Goal: Task Accomplishment & Management: Manage account settings

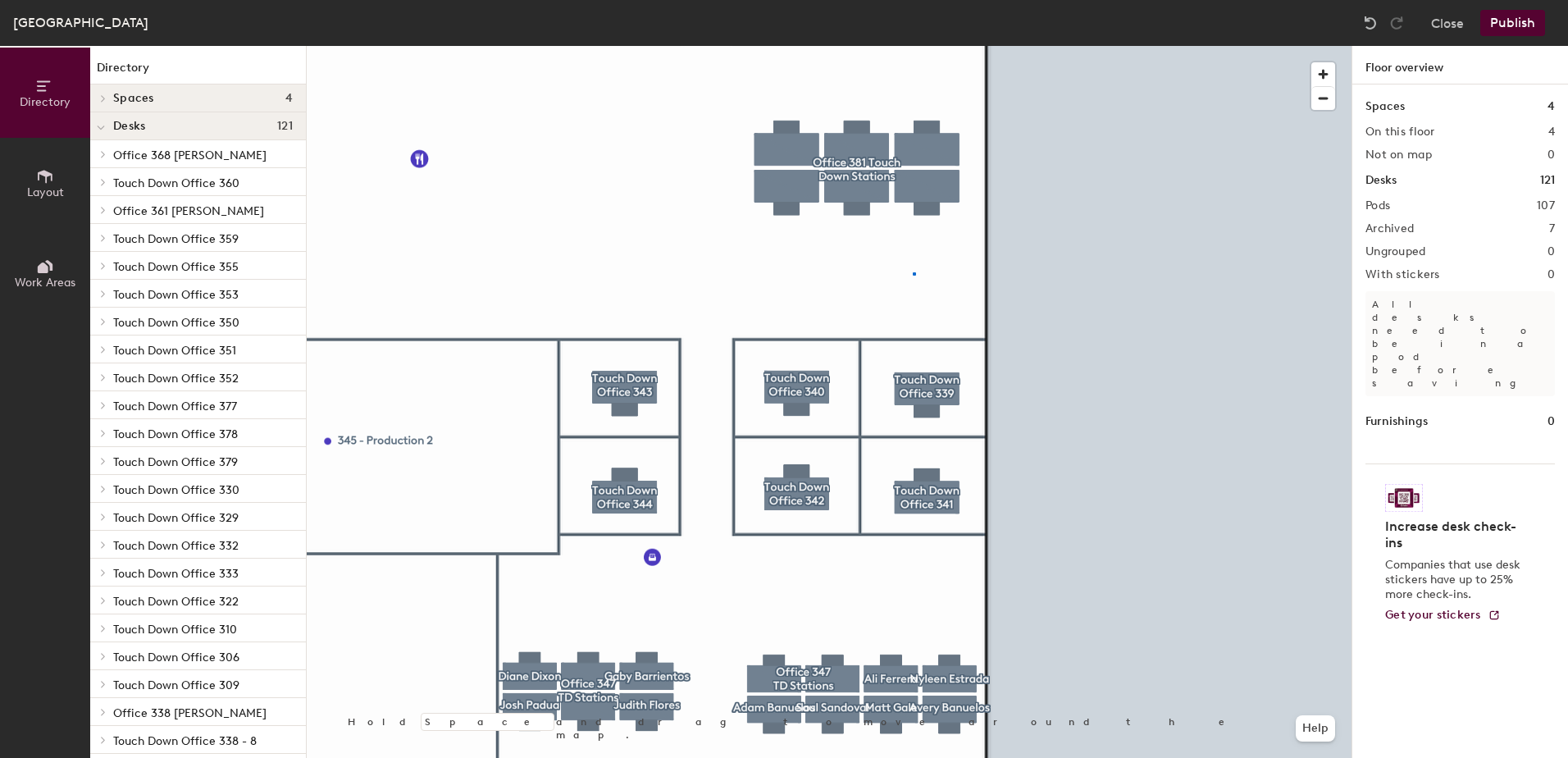
click at [913, 46] on div at bounding box center [829, 46] width 1045 height 0
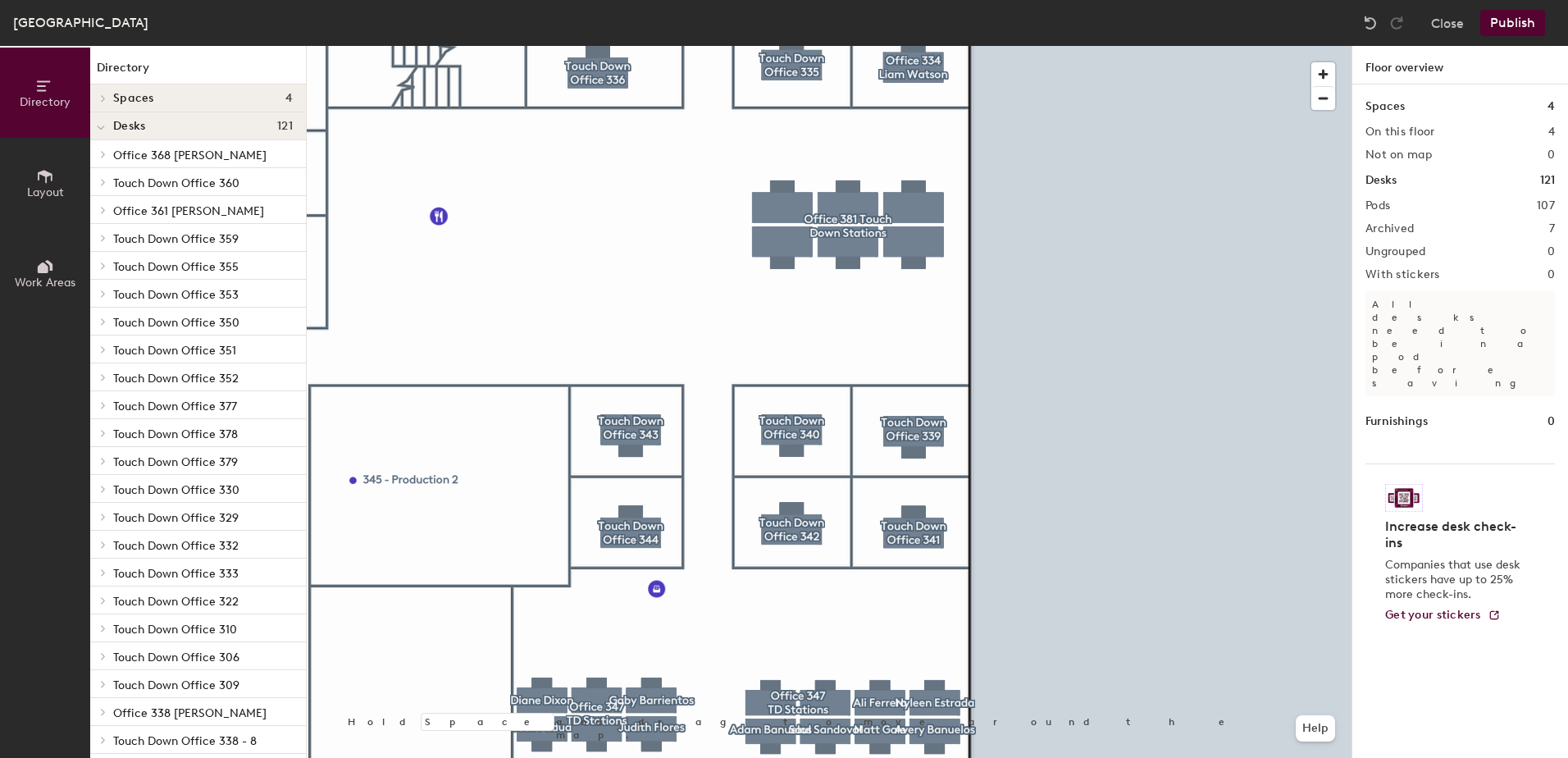
click at [58, 187] on span "Layout" at bounding box center [45, 192] width 37 height 14
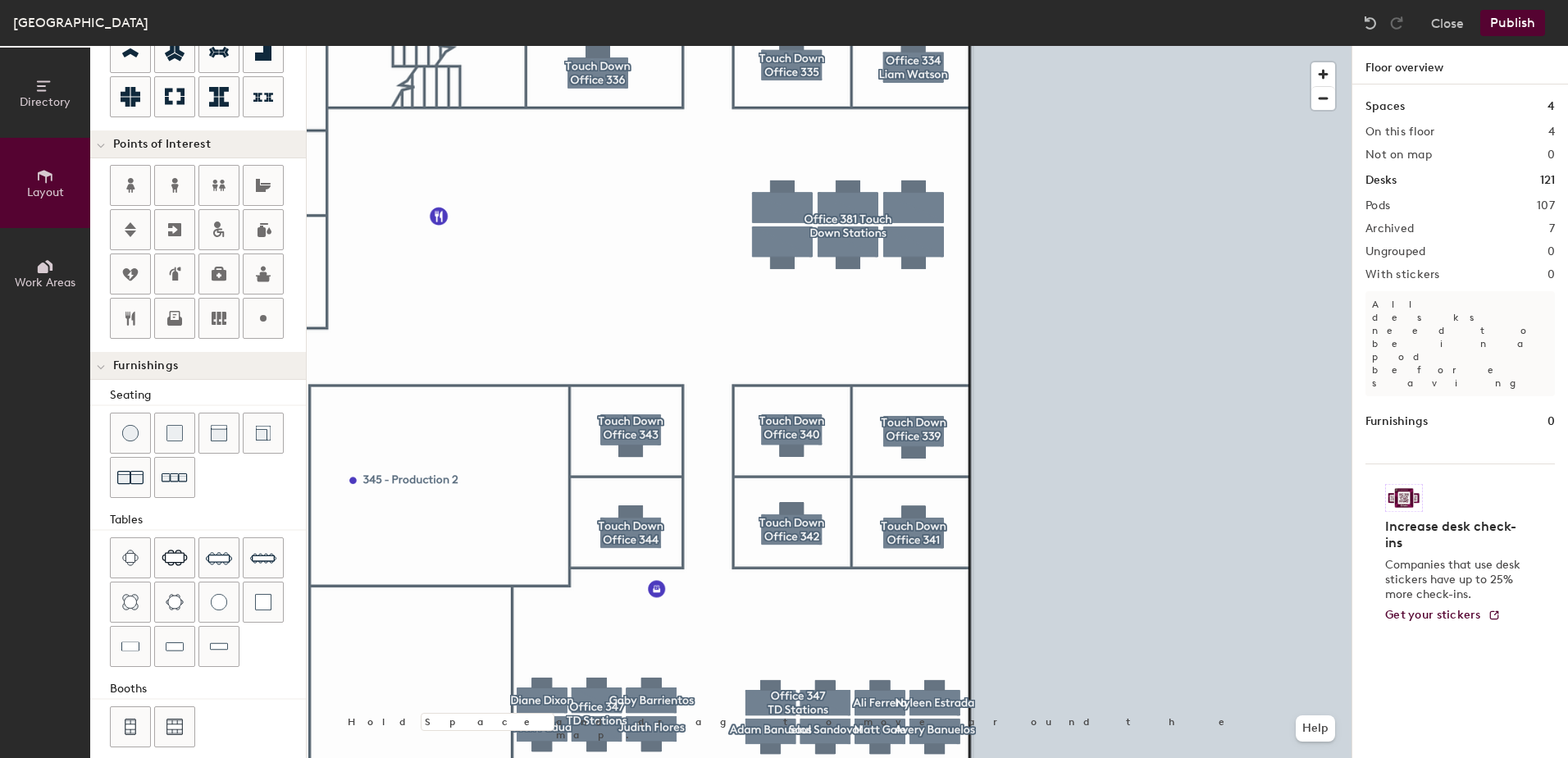
scroll to position [262, 0]
click at [130, 651] on img at bounding box center [131, 647] width 18 height 17
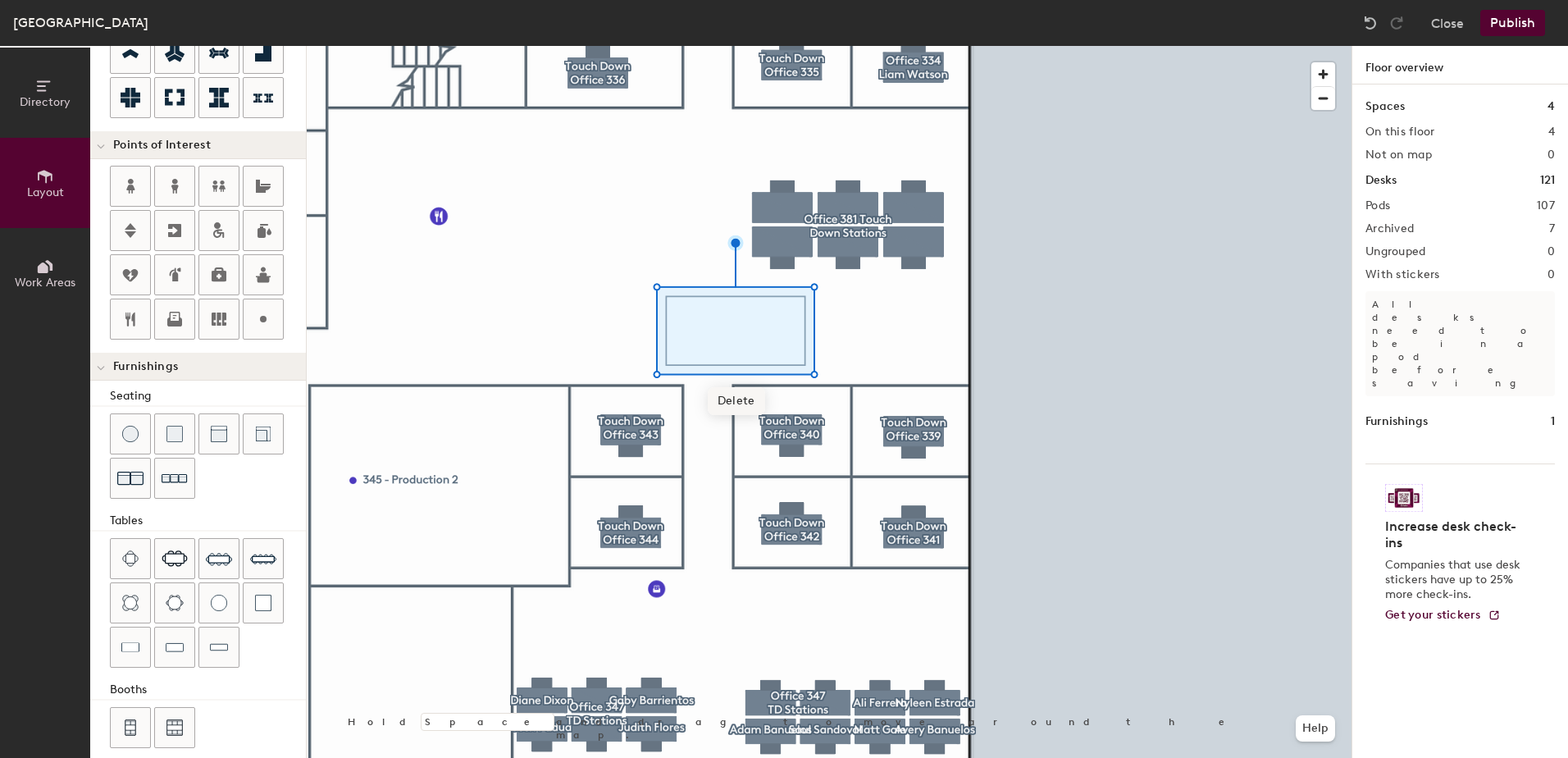
click at [725, 393] on span "Delete" at bounding box center [736, 402] width 57 height 28
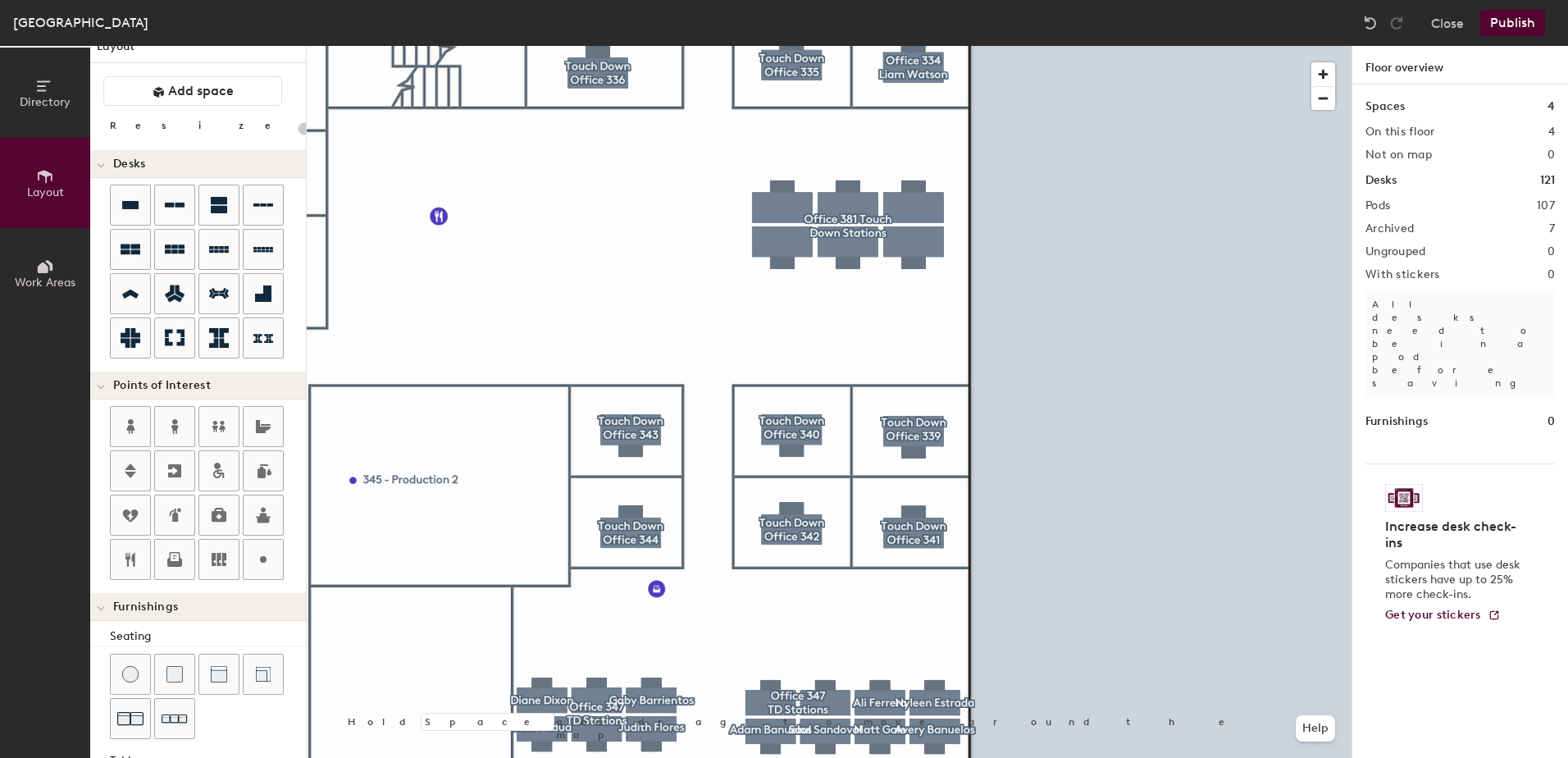
scroll to position [28, 0]
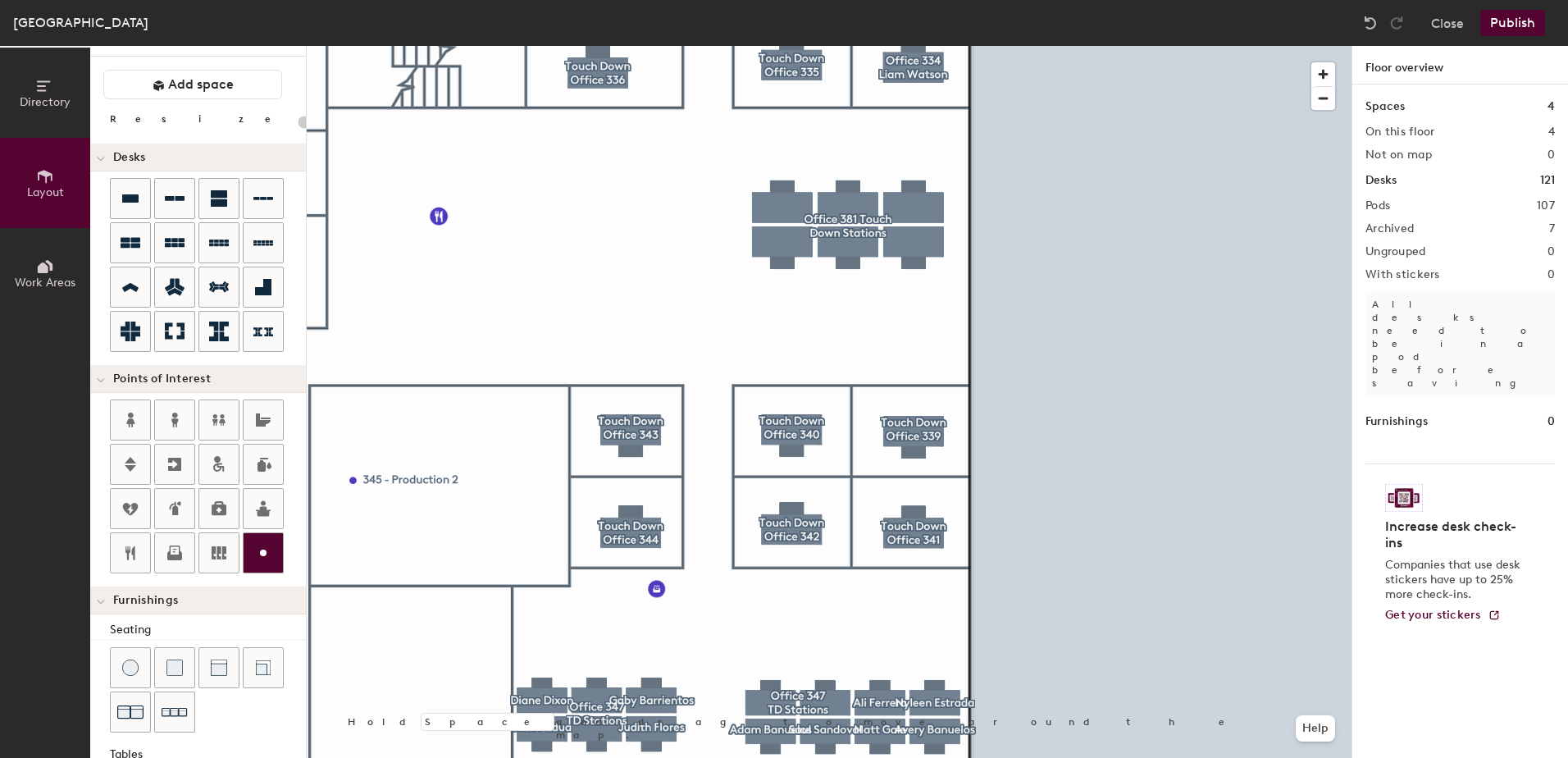
click at [252, 554] on div at bounding box center [264, 553] width 40 height 40
type input "20"
type input "Thomas Sanderson"
click at [900, 236] on span "Done" at bounding box center [908, 244] width 49 height 28
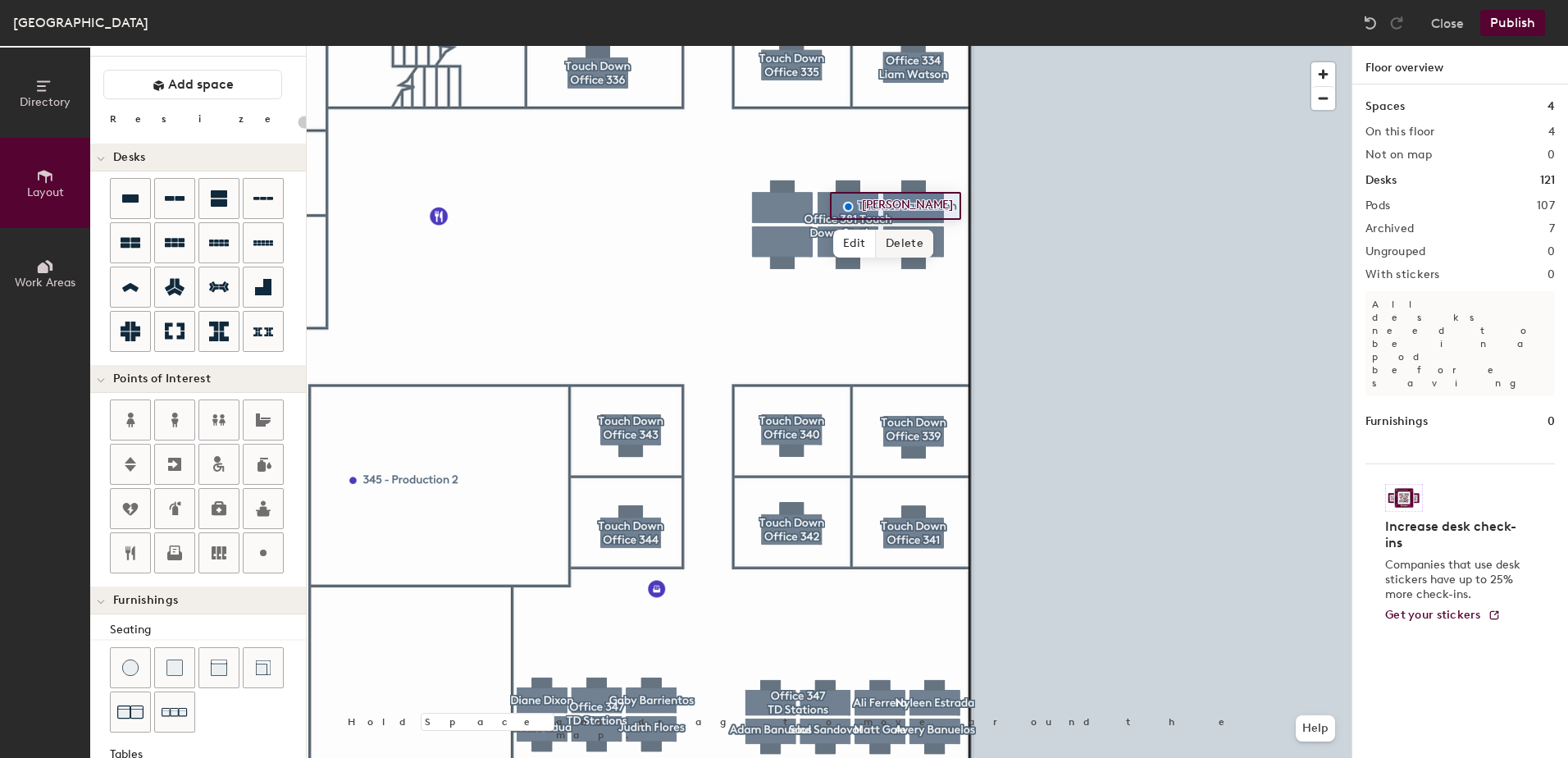
click at [901, 246] on span "Delete" at bounding box center [904, 244] width 57 height 28
type input "120"
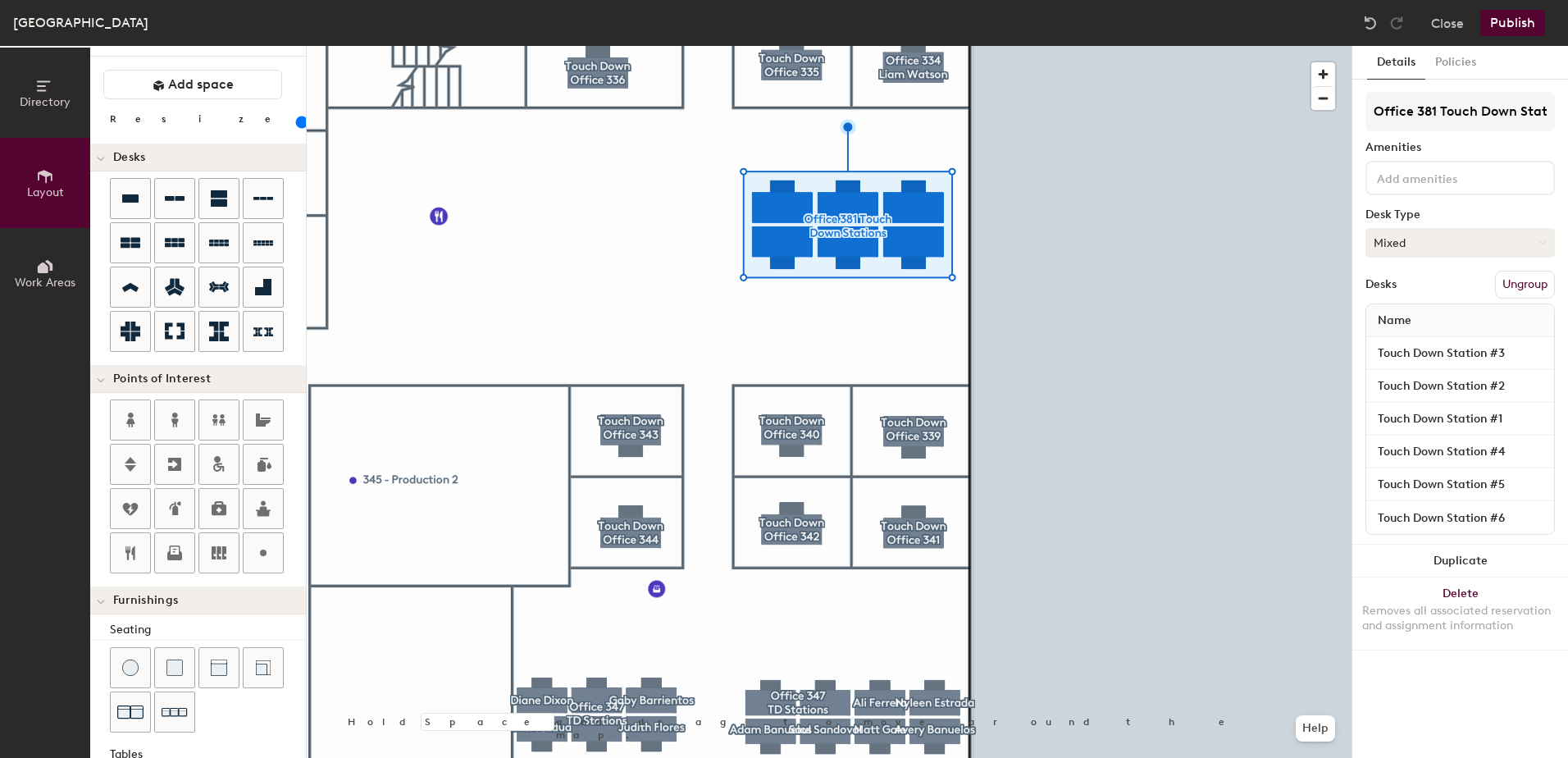
click at [1417, 240] on button "Mixed" at bounding box center [1460, 243] width 189 height 30
click at [1437, 24] on button "Close" at bounding box center [1447, 23] width 33 height 26
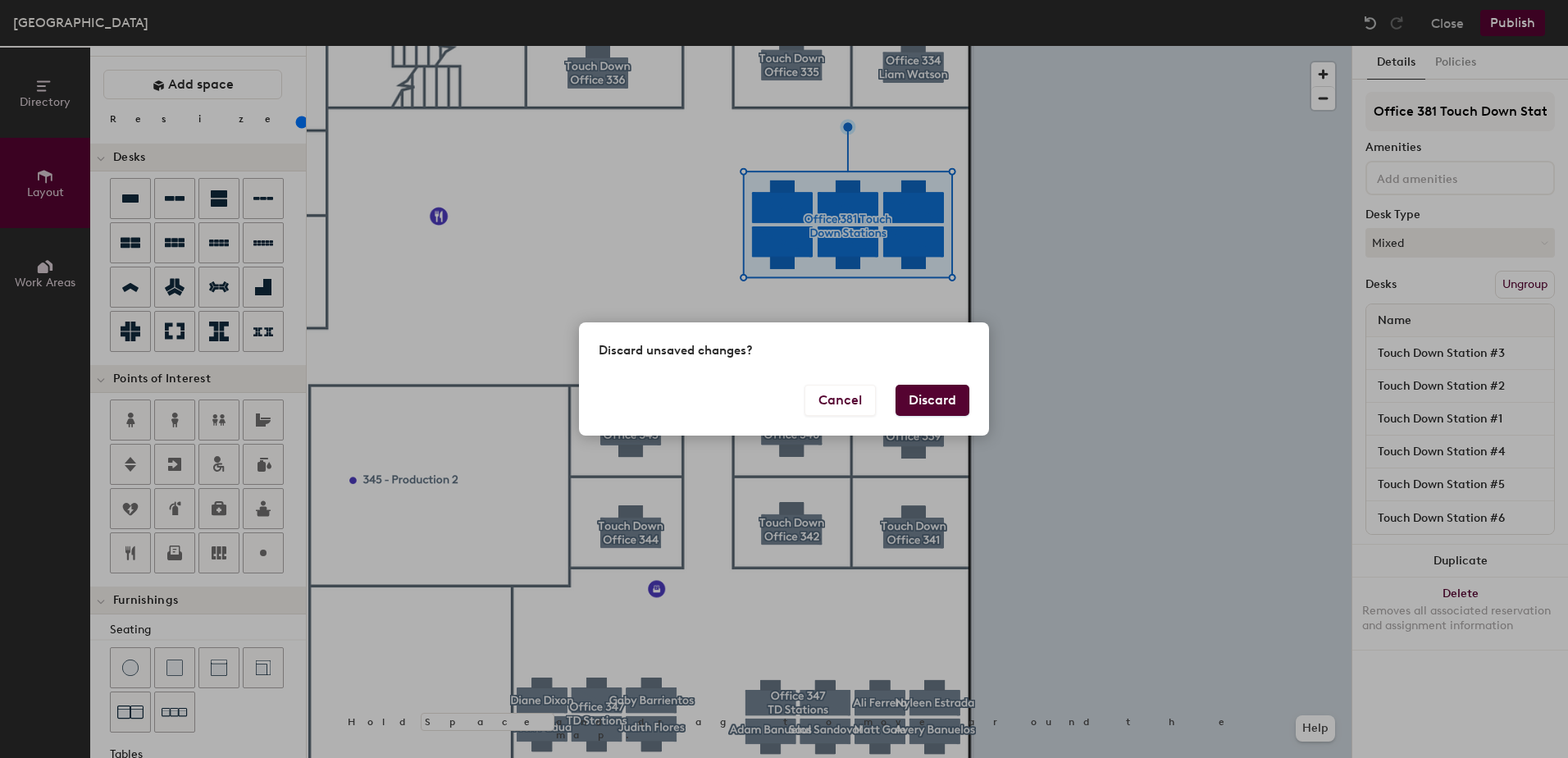
click at [915, 408] on button "Discard" at bounding box center [932, 401] width 74 height 31
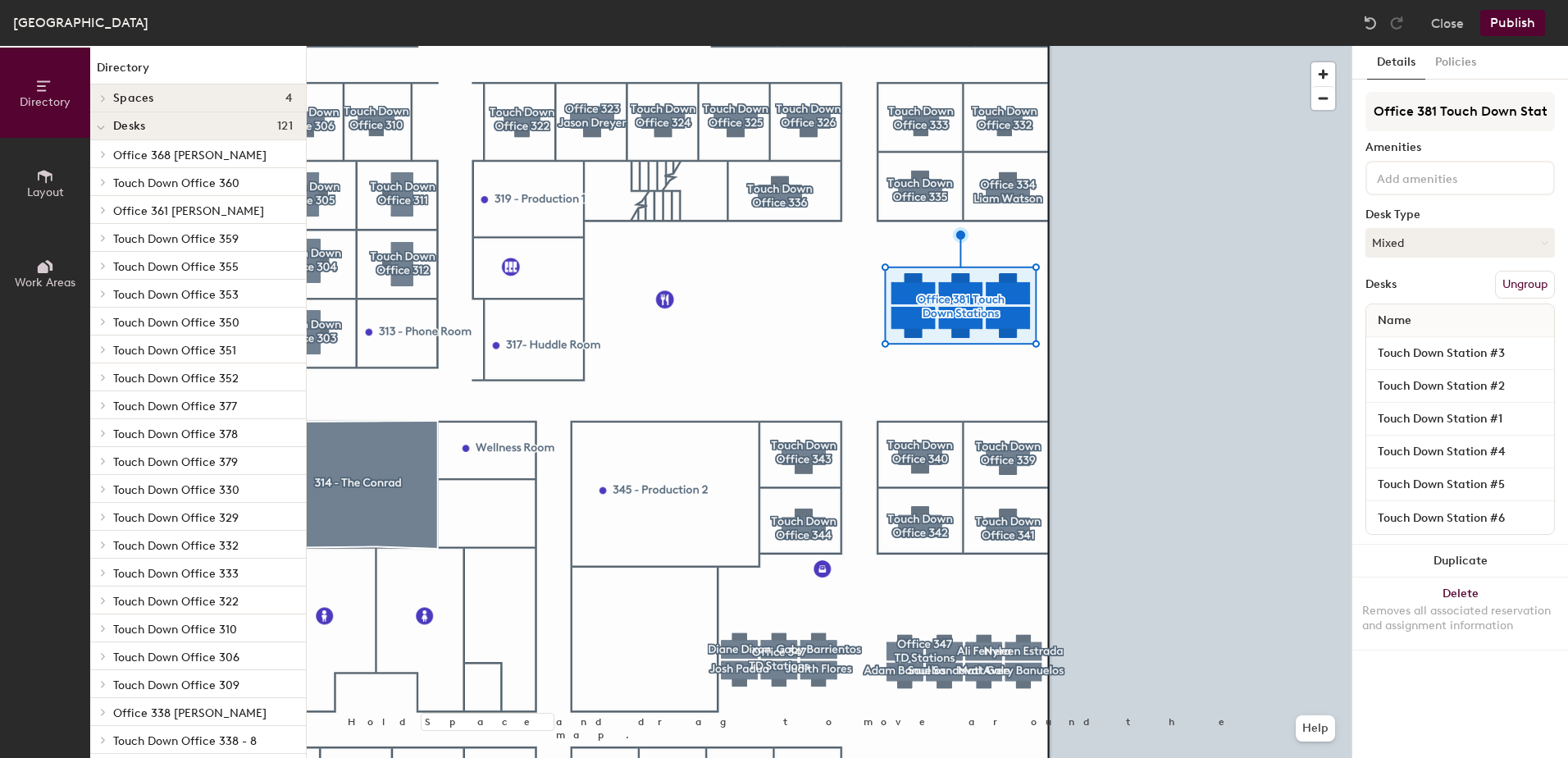
click at [1420, 401] on div "Touch Down Station #2" at bounding box center [1460, 387] width 188 height 33
click at [1517, 276] on button "Ungroup" at bounding box center [1525, 285] width 59 height 28
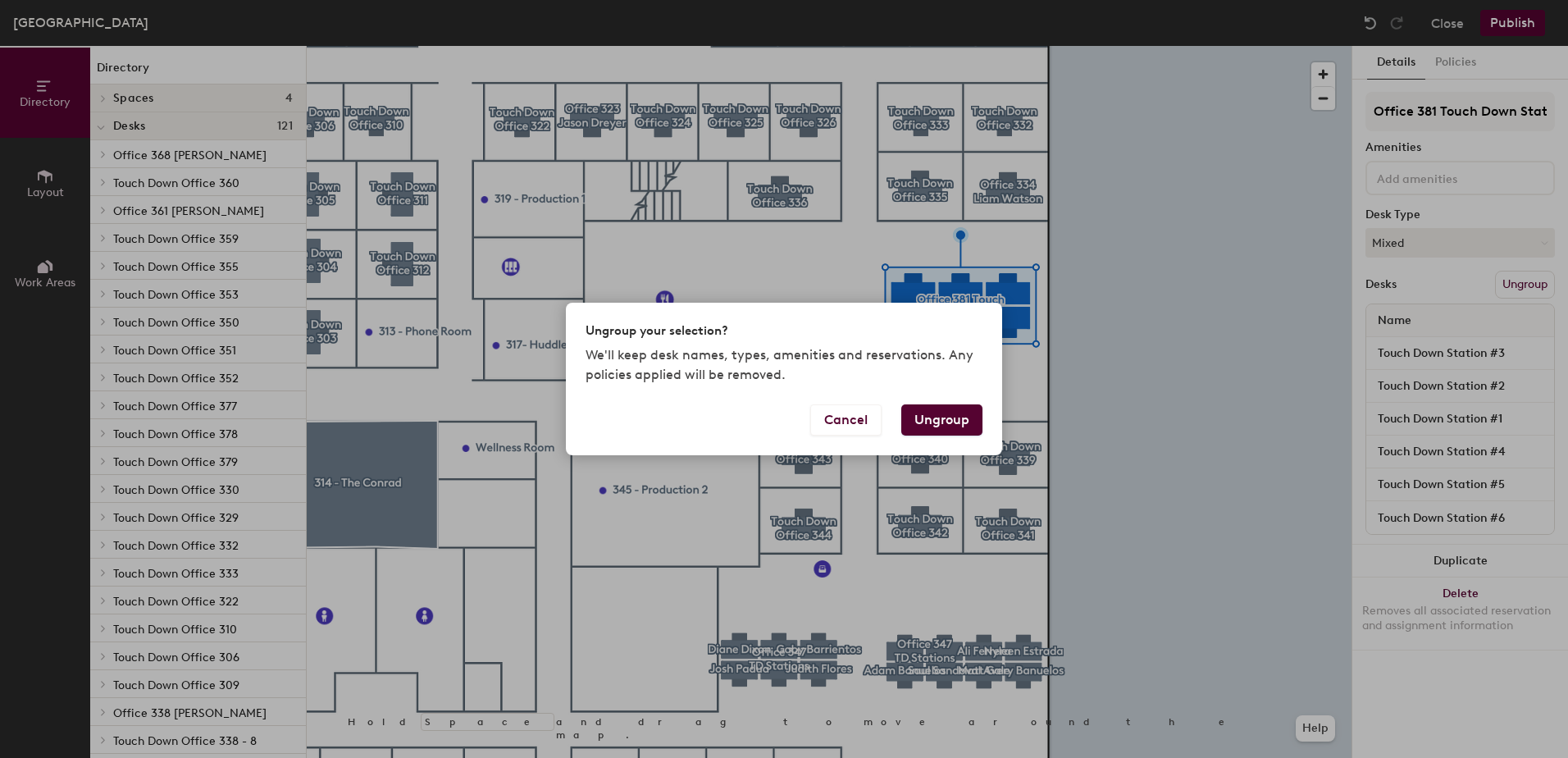
click at [929, 427] on button "Ungroup" at bounding box center [942, 420] width 81 height 31
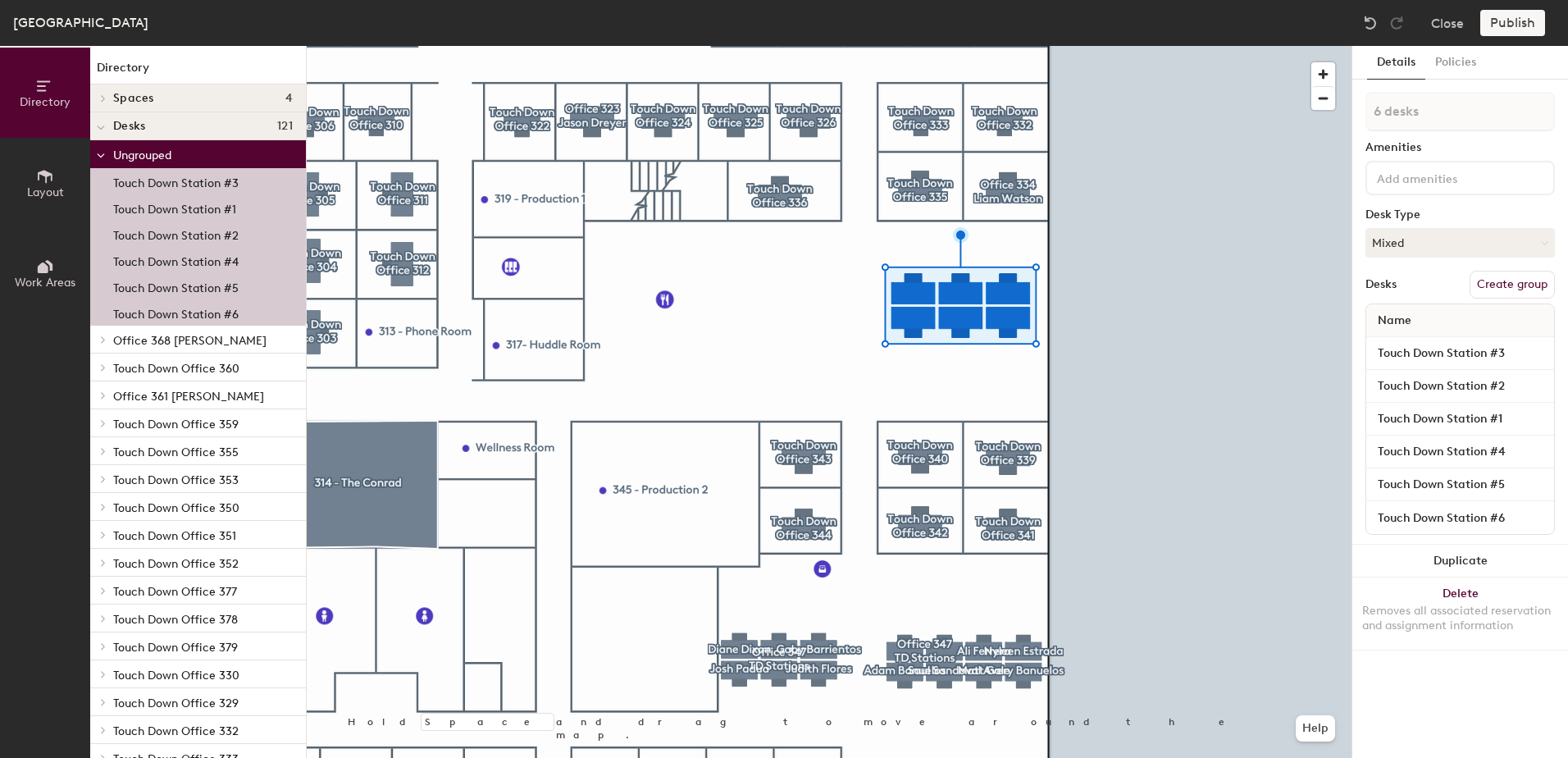
type input "1 desk"
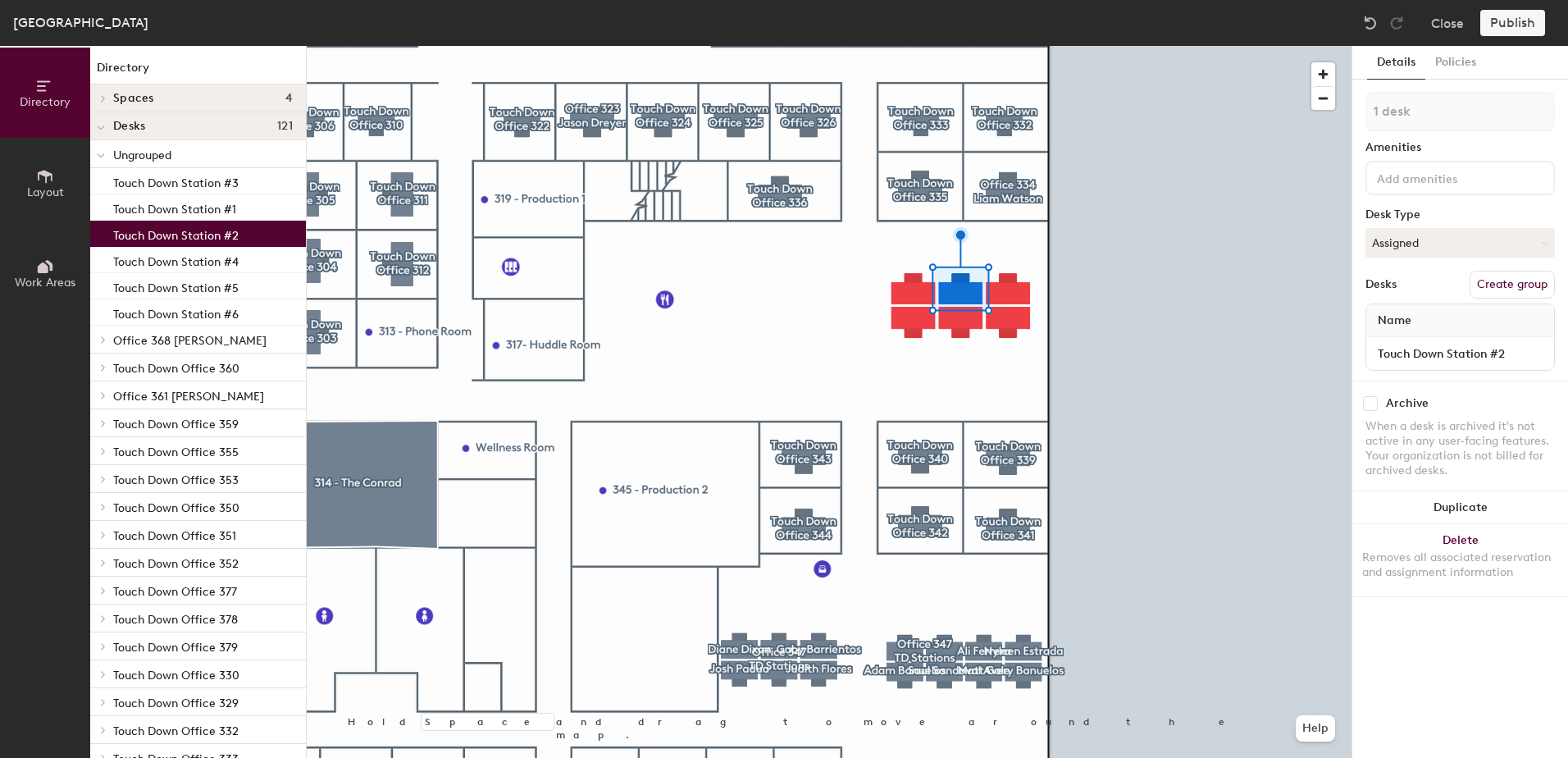
click at [1369, 405] on input "checkbox" at bounding box center [1371, 403] width 15 height 15
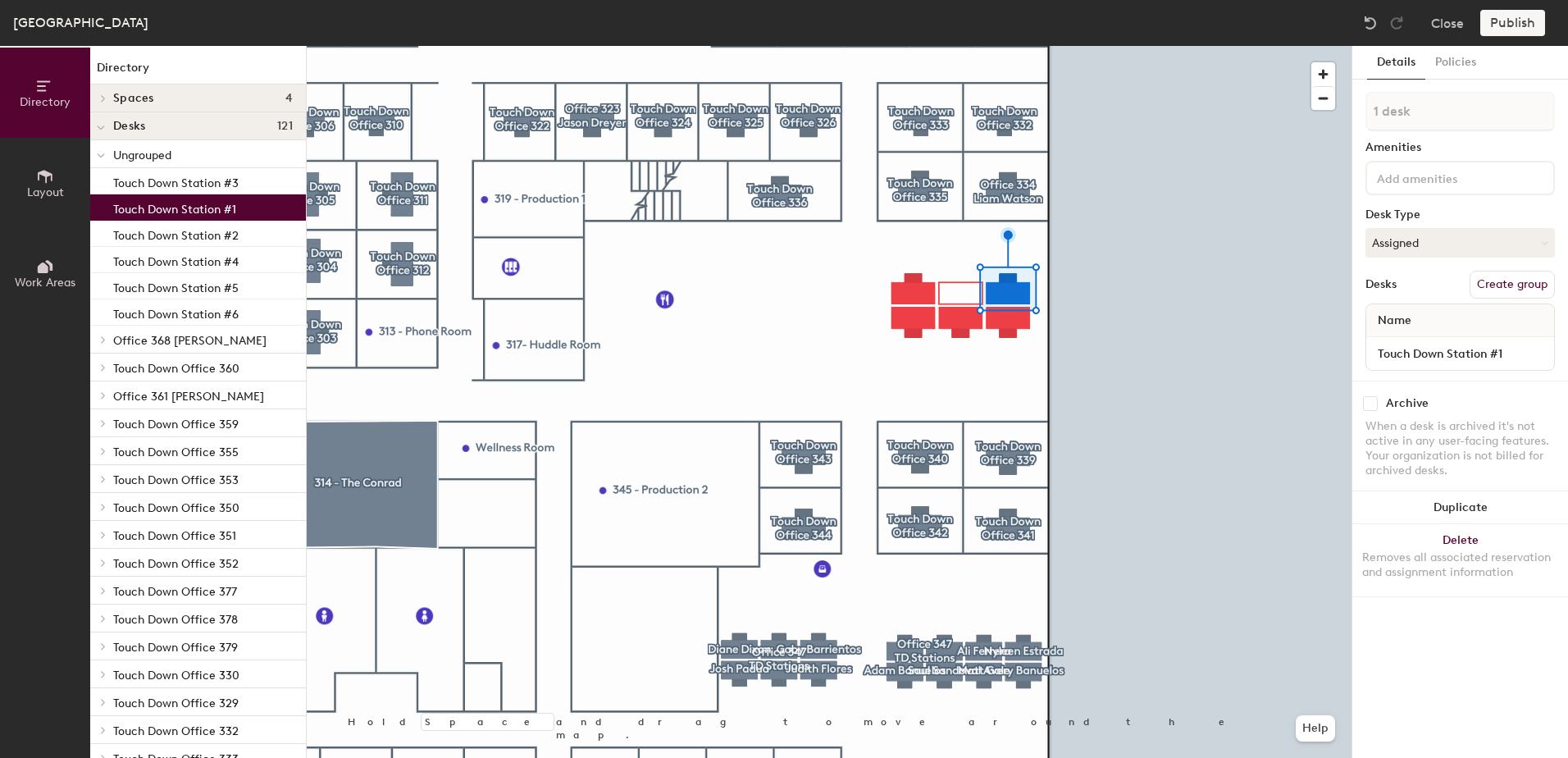
click at [1368, 402] on input "checkbox" at bounding box center [1371, 403] width 15 height 15
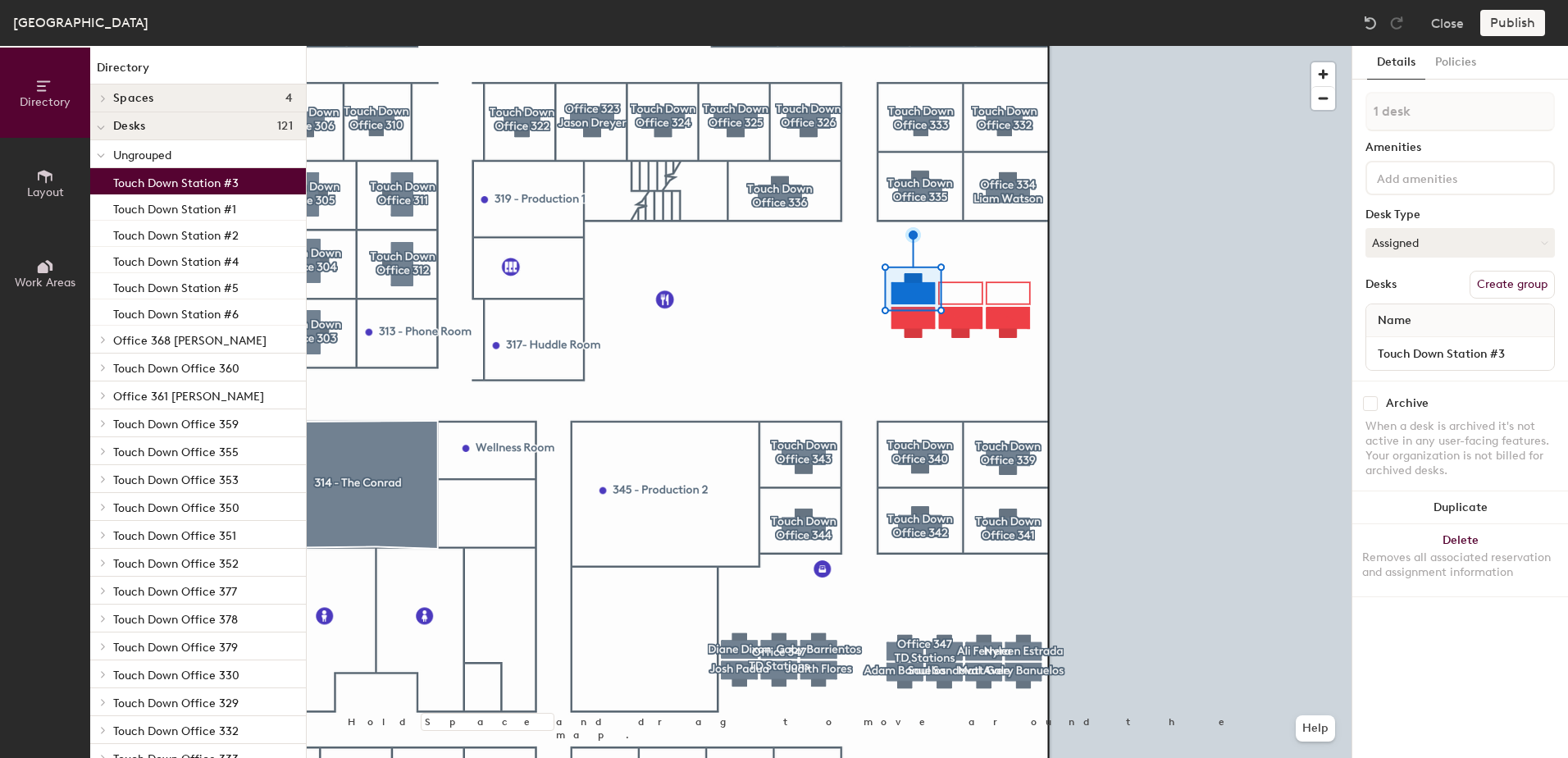
click at [1375, 406] on input "checkbox" at bounding box center [1371, 403] width 15 height 15
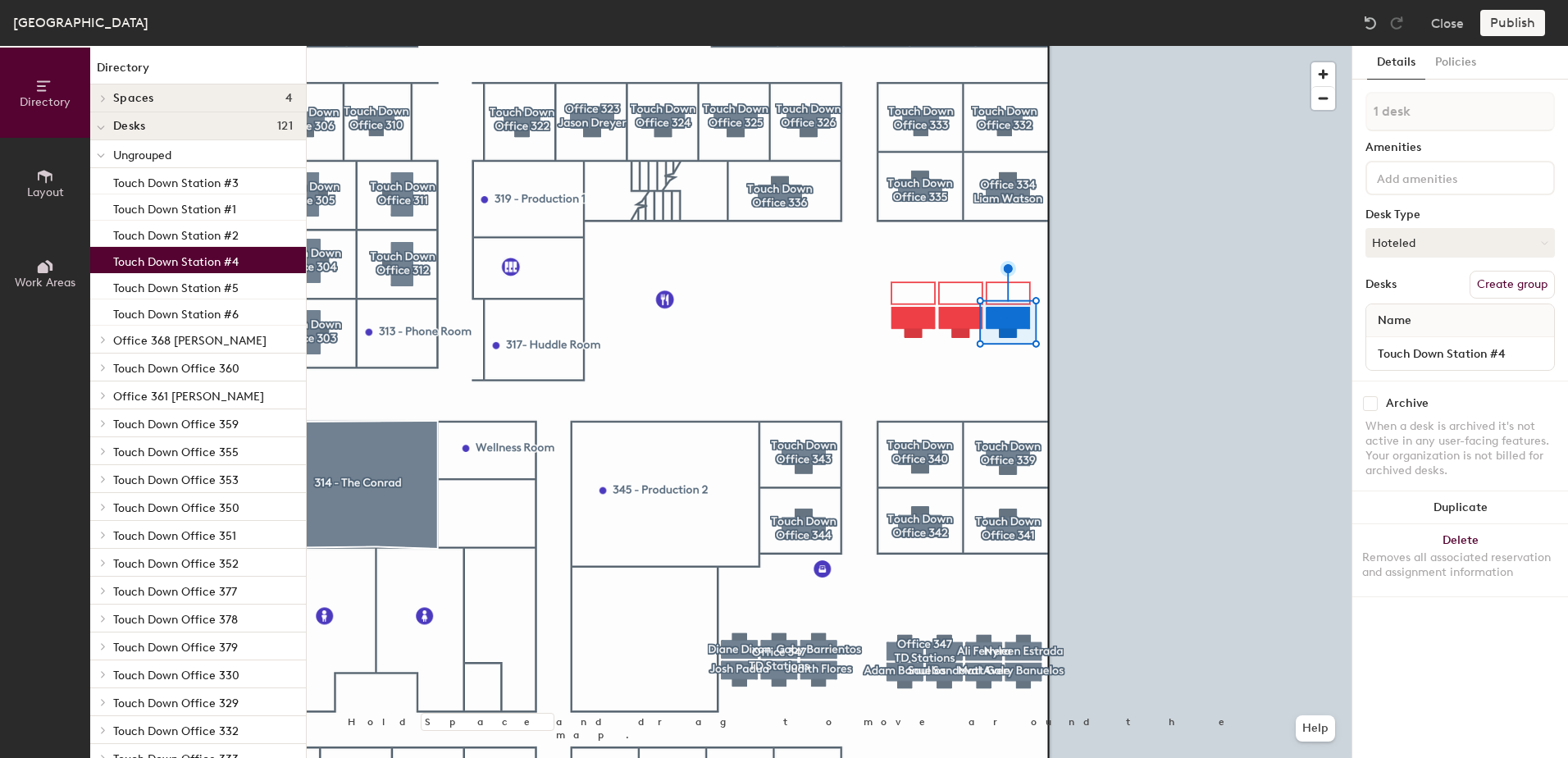
click at [1376, 401] on input "checkbox" at bounding box center [1371, 403] width 15 height 15
checkbox input "false"
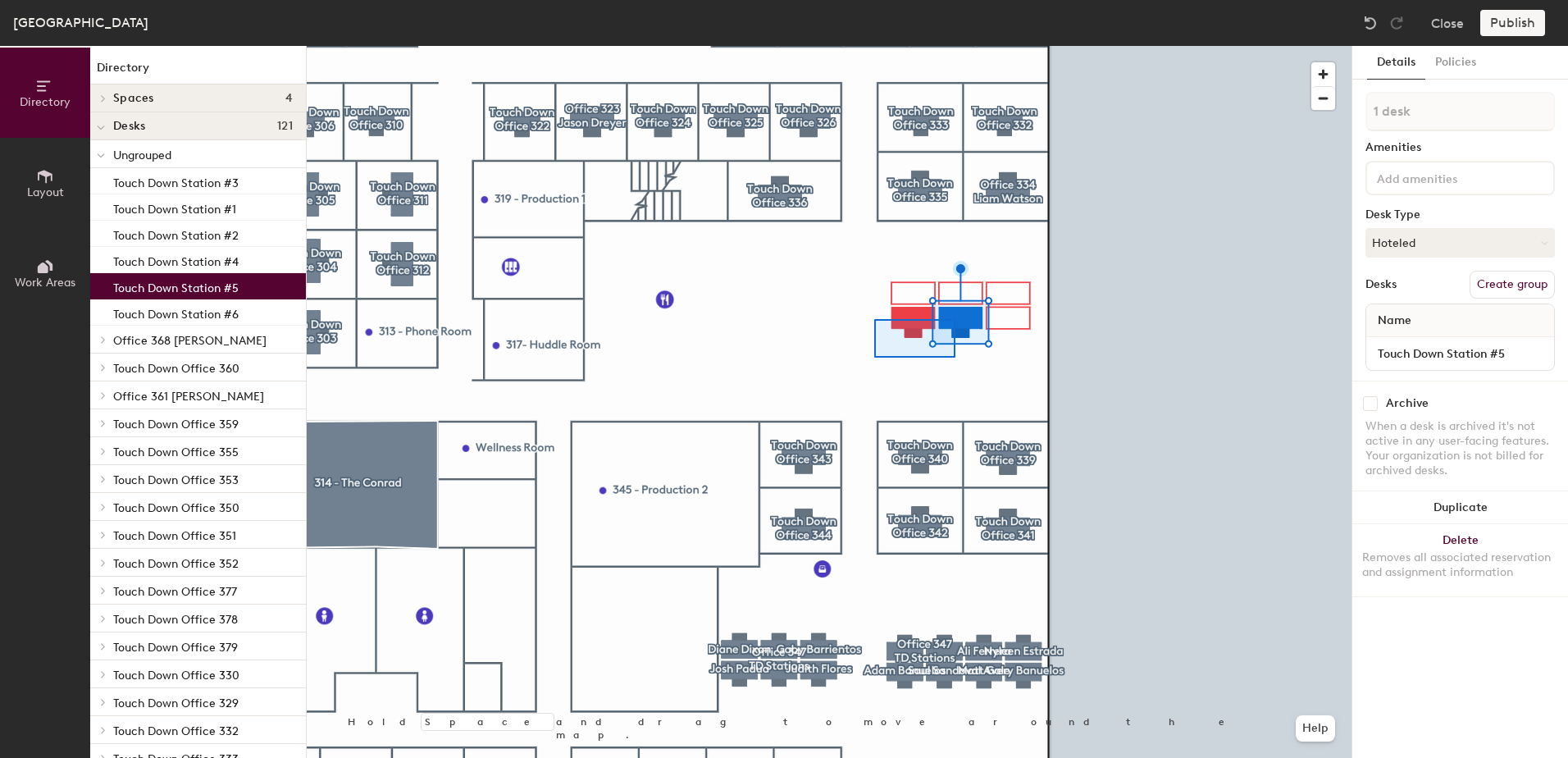
type input "2 desks"
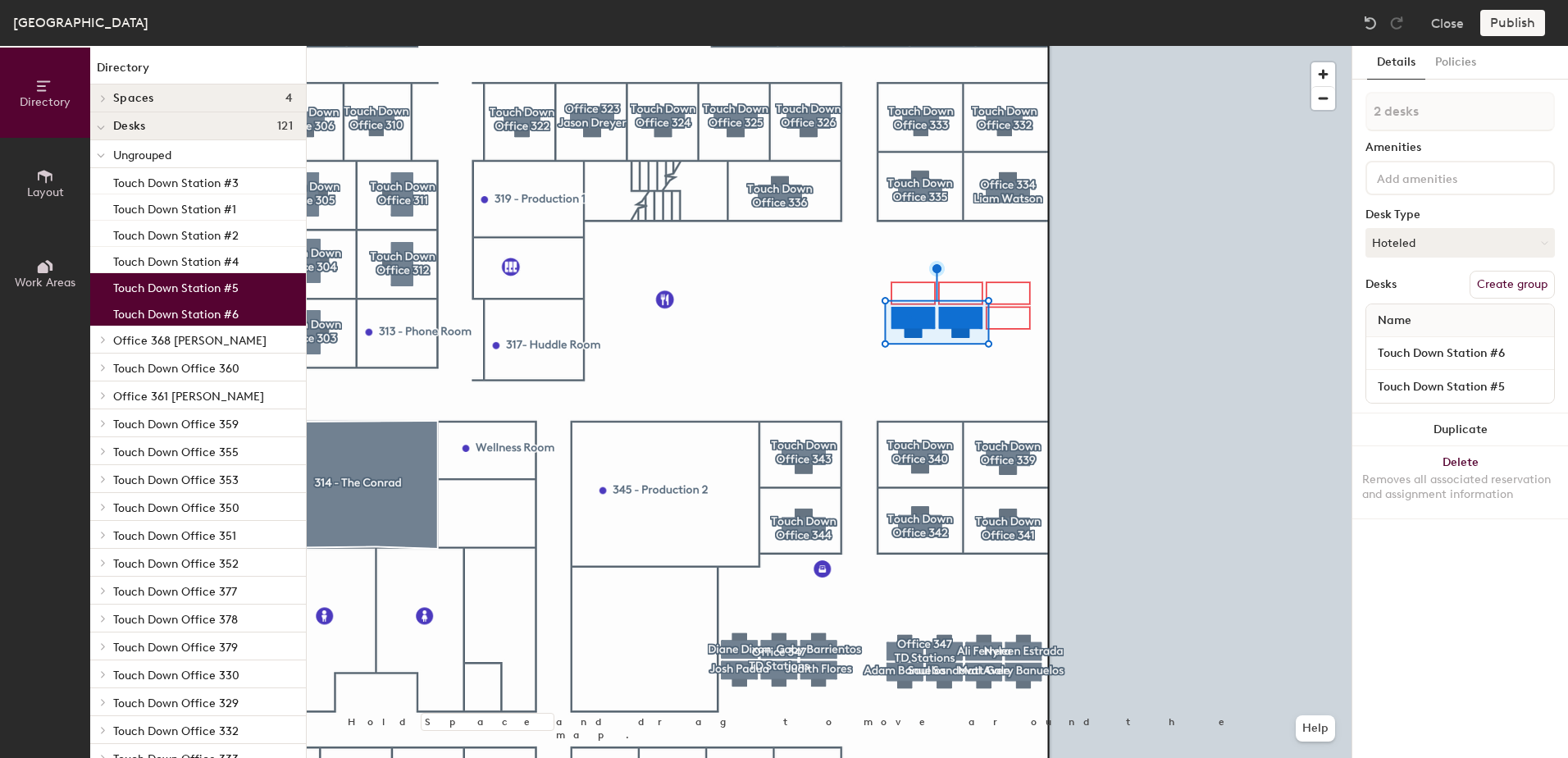
click at [1518, 293] on button "Create group" at bounding box center [1512, 285] width 85 height 28
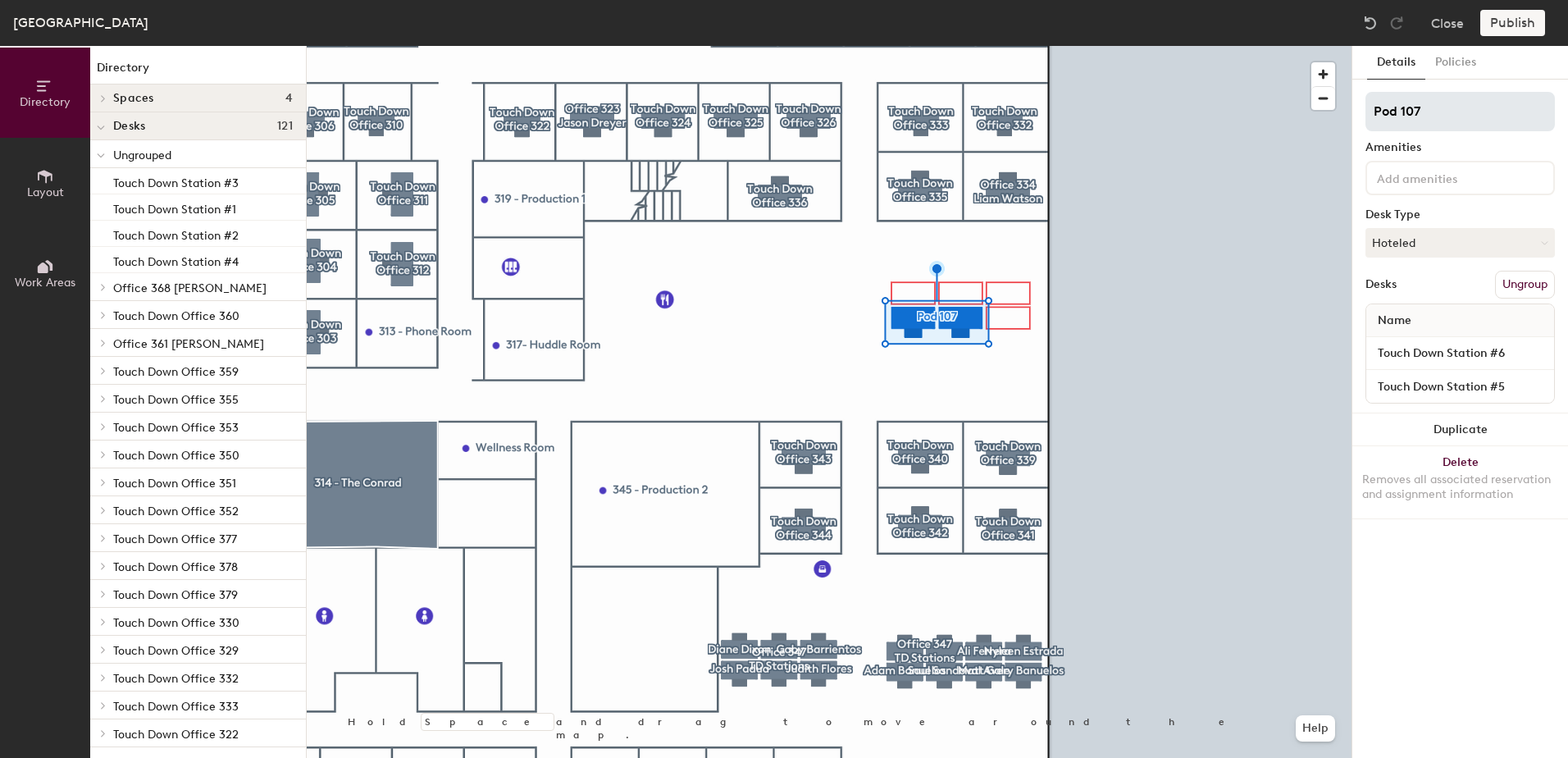
click at [1439, 117] on input "Pod 107" at bounding box center [1460, 112] width 189 height 40
type input "P"
click at [1433, 124] on input "Office" at bounding box center [1460, 112] width 189 height 40
type input "Office 381 Touch Down Stations"
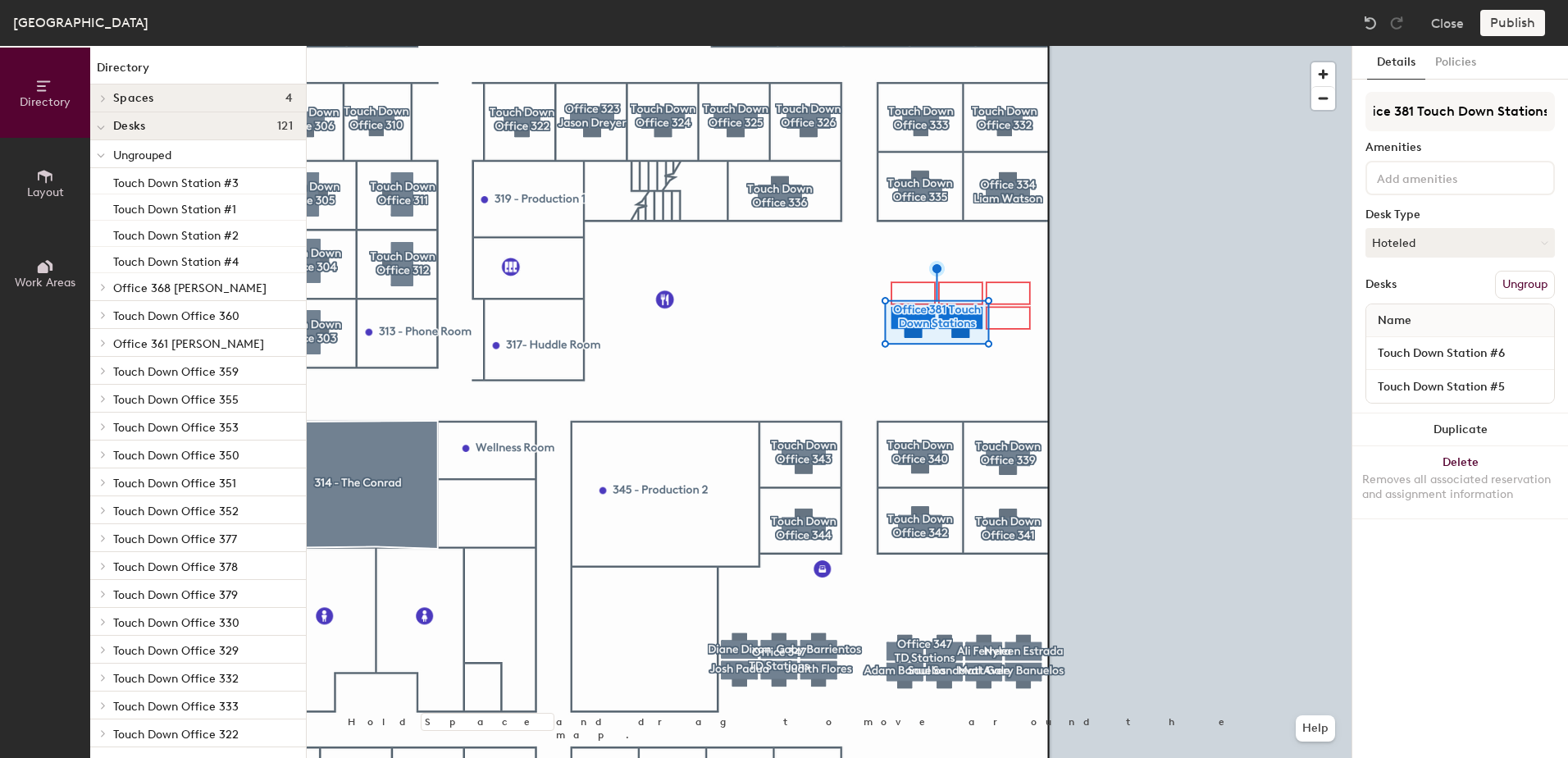
scroll to position [0, 0]
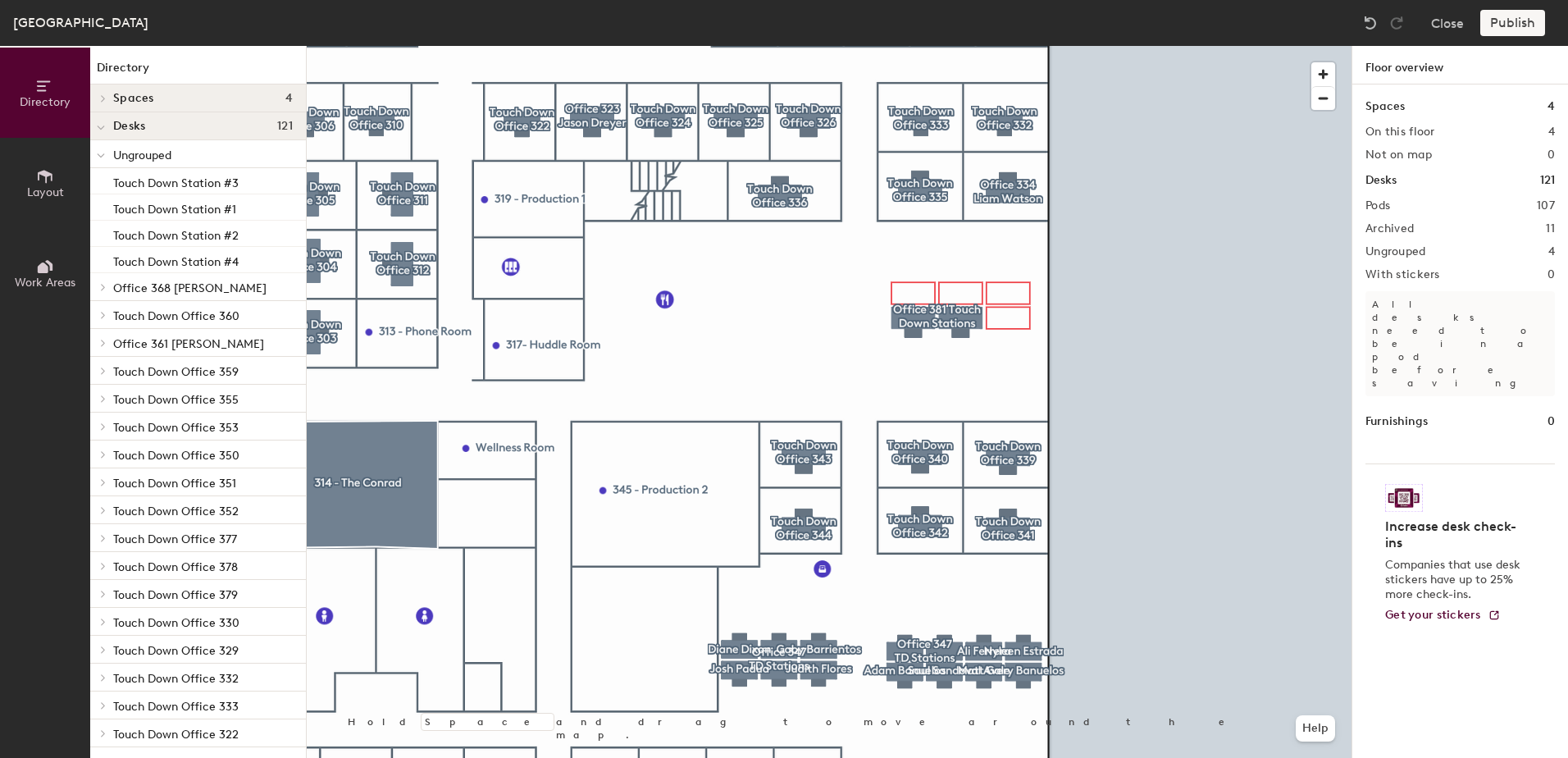
click at [1498, 25] on div "Publish" at bounding box center [1518, 23] width 74 height 26
click at [1515, 26] on div "Publish" at bounding box center [1518, 23] width 74 height 26
click at [1014, 46] on div at bounding box center [829, 46] width 1045 height 0
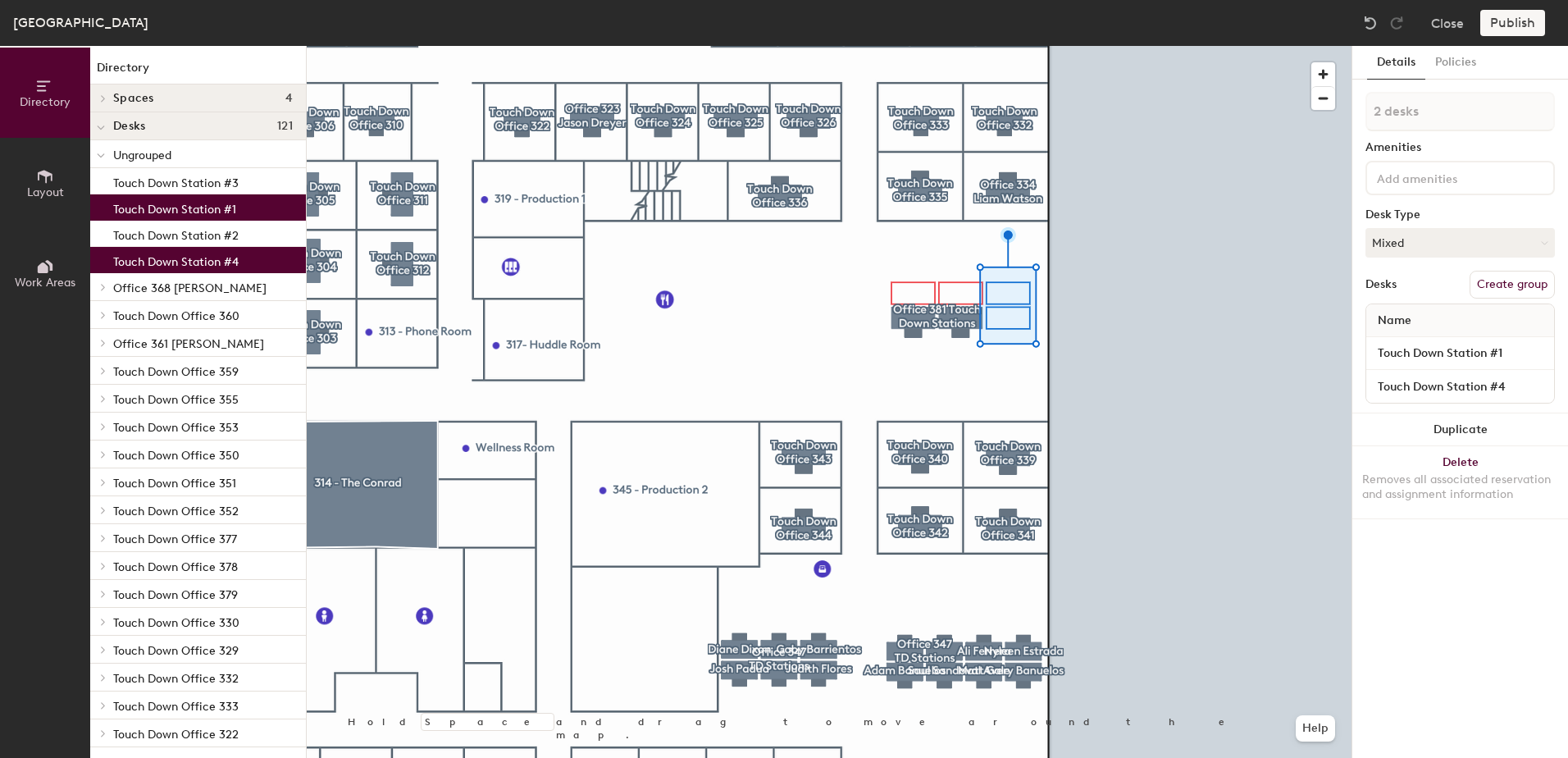
click at [1488, 285] on button "Create group" at bounding box center [1512, 285] width 85 height 28
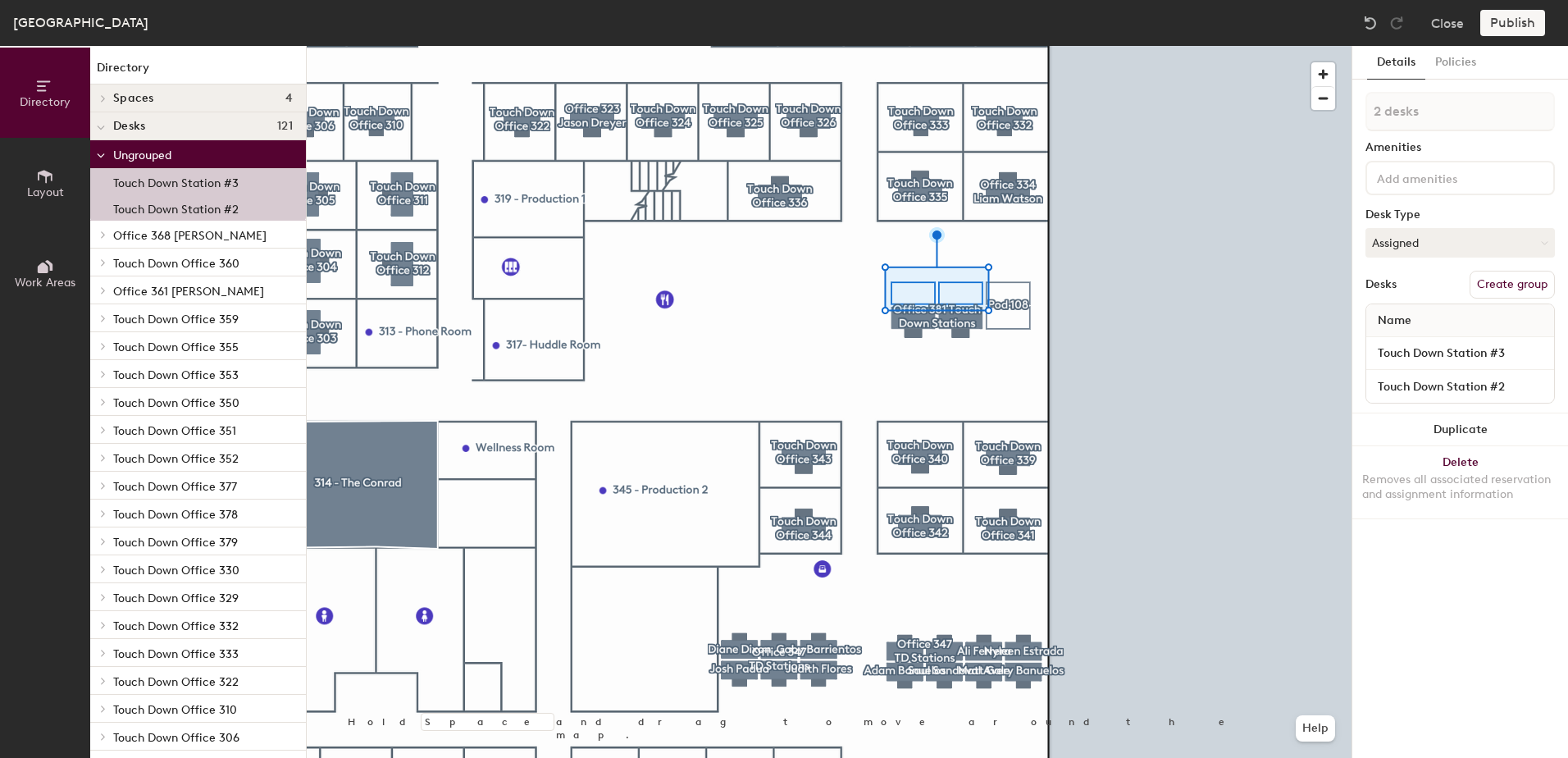
click at [1486, 283] on button "Create group" at bounding box center [1512, 285] width 85 height 28
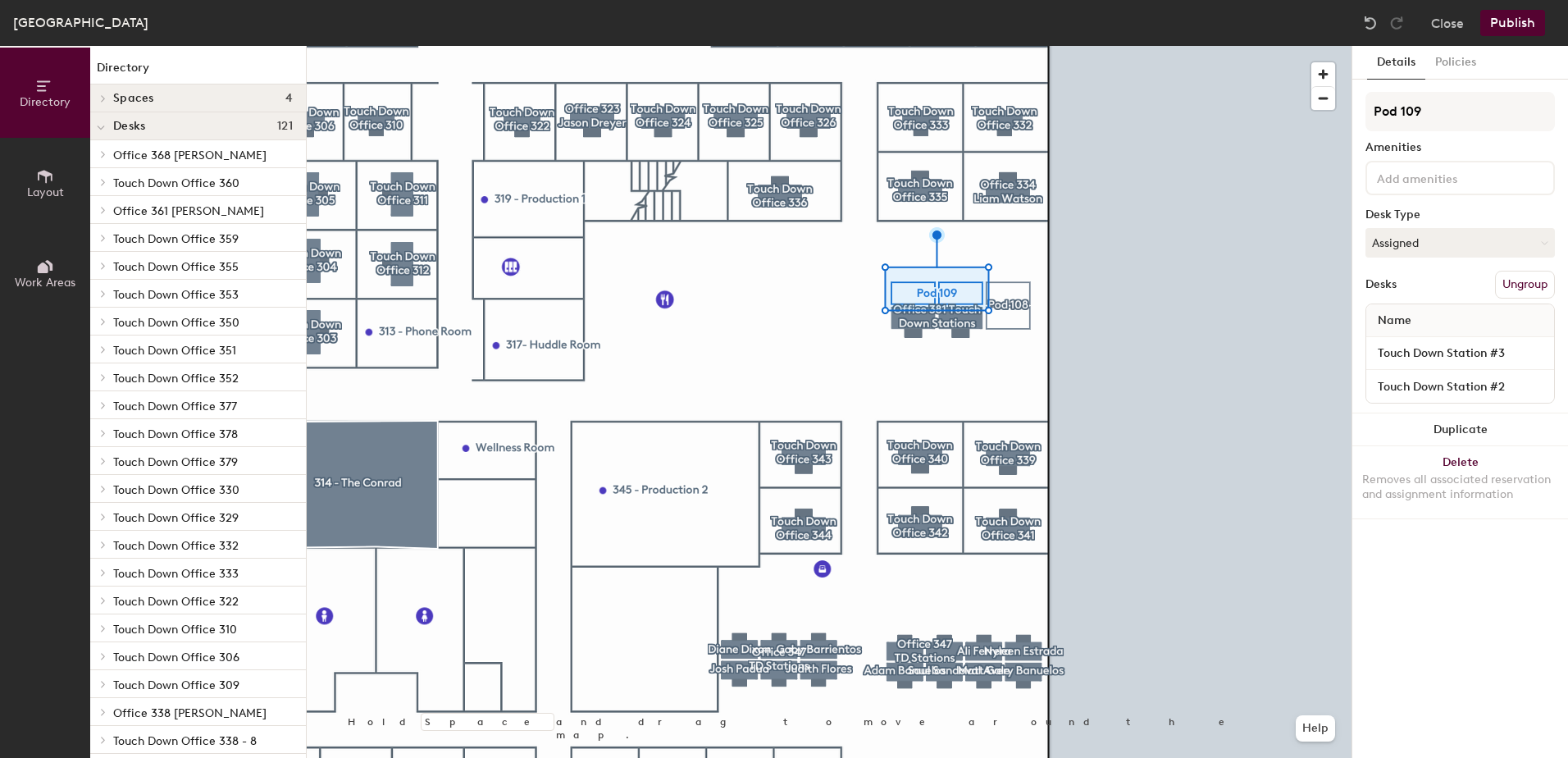
click at [1495, 29] on button "Publish" at bounding box center [1513, 23] width 64 height 26
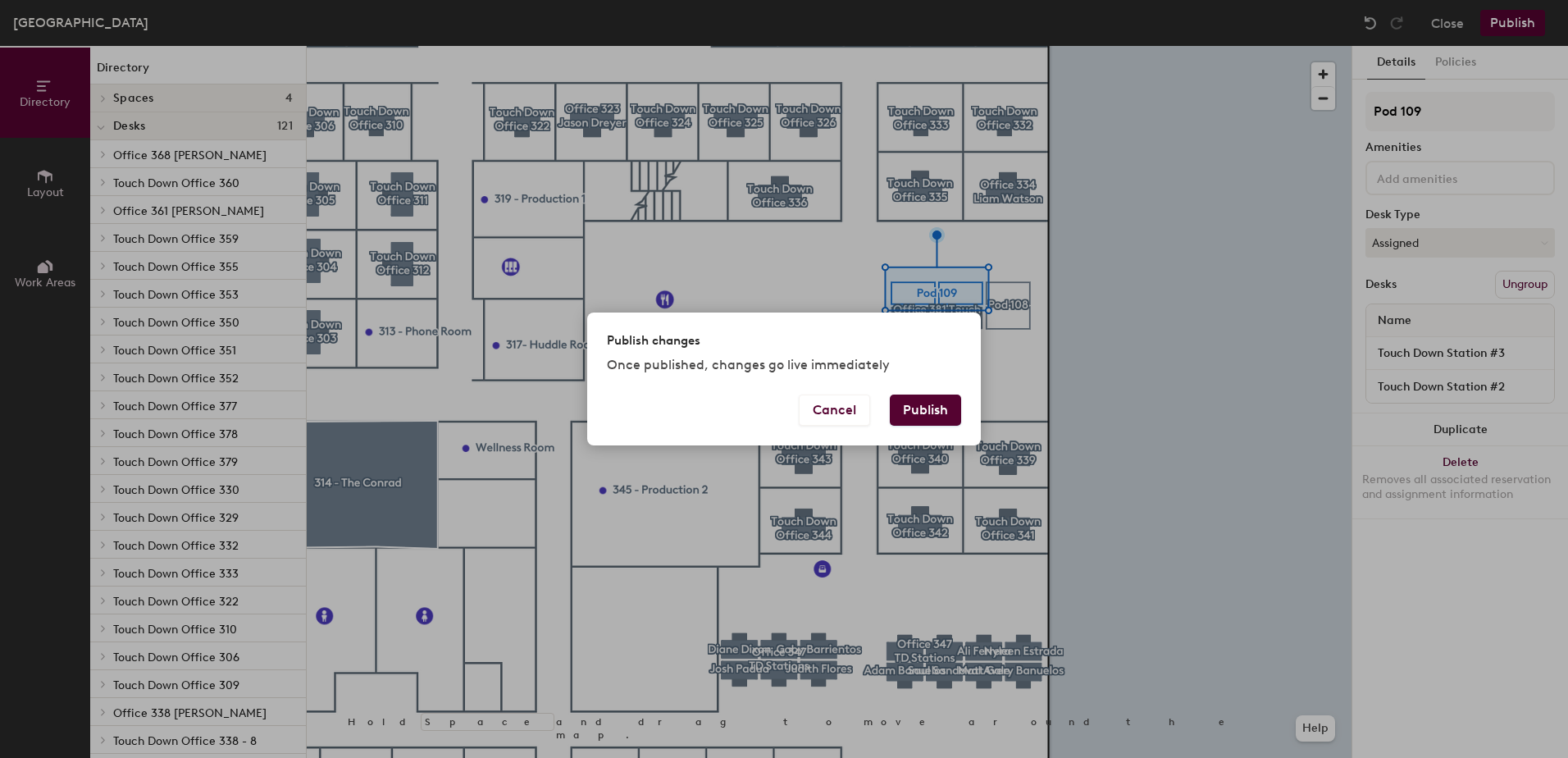
click at [915, 410] on button "Publish" at bounding box center [925, 410] width 71 height 31
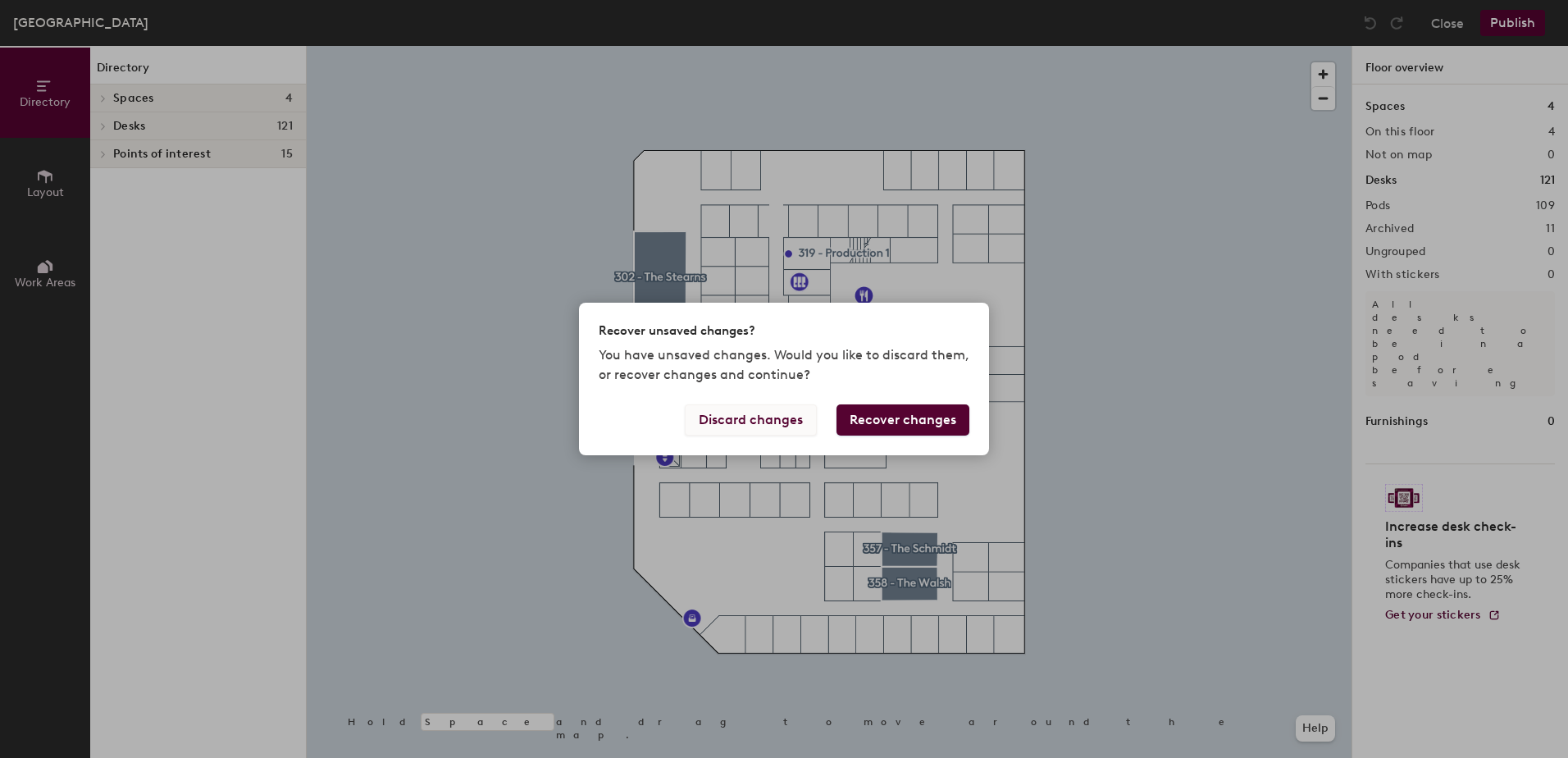
click at [767, 414] on button "Discard changes" at bounding box center [751, 420] width 132 height 31
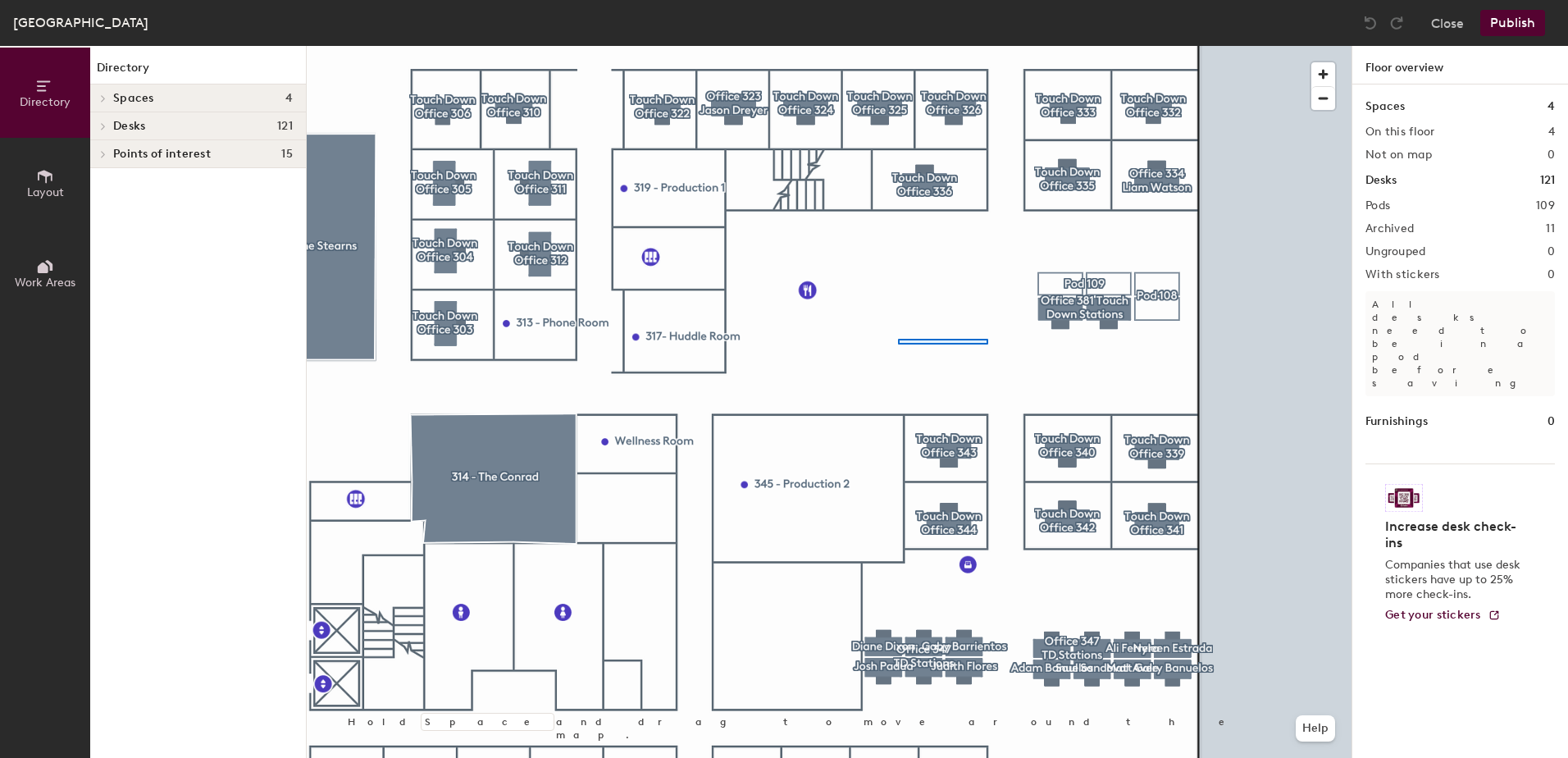
click at [898, 46] on div at bounding box center [829, 46] width 1045 height 0
click at [46, 188] on span "Layout" at bounding box center [45, 192] width 37 height 14
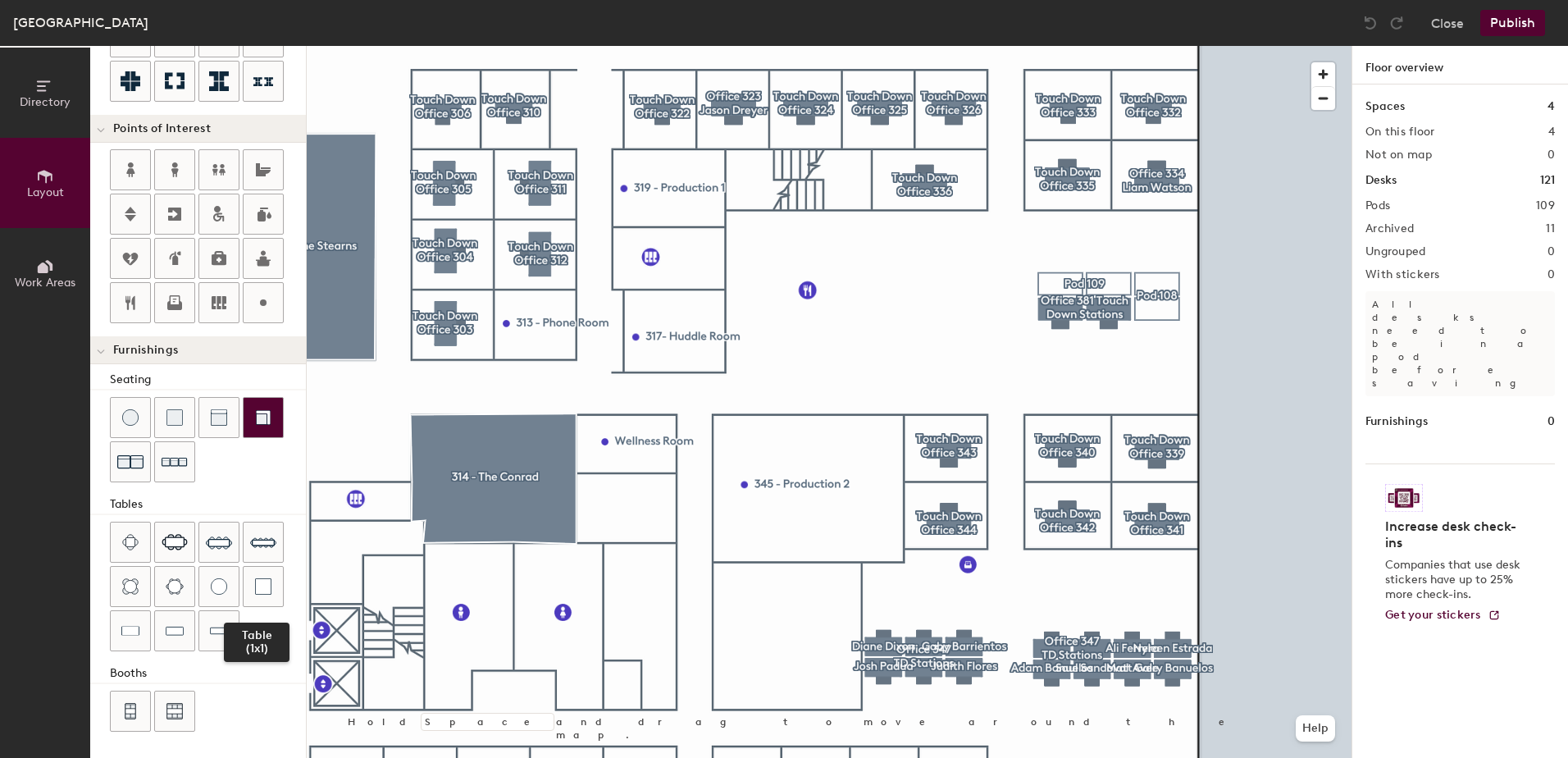
scroll to position [278, 0]
click at [253, 412] on div at bounding box center [264, 417] width 40 height 40
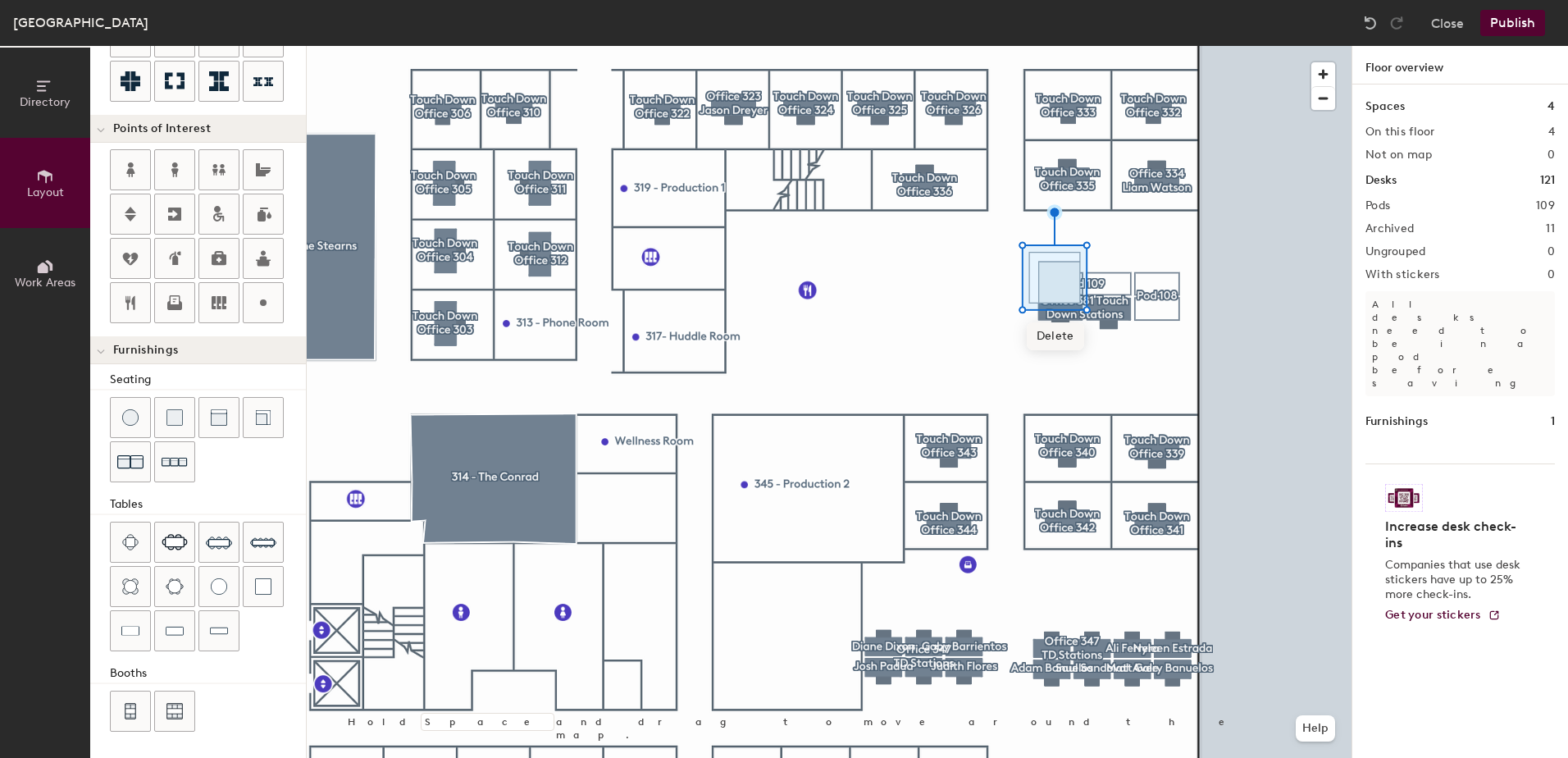
click at [1050, 338] on span "Delete" at bounding box center [1055, 336] width 57 height 28
click at [268, 597] on div at bounding box center [264, 587] width 40 height 40
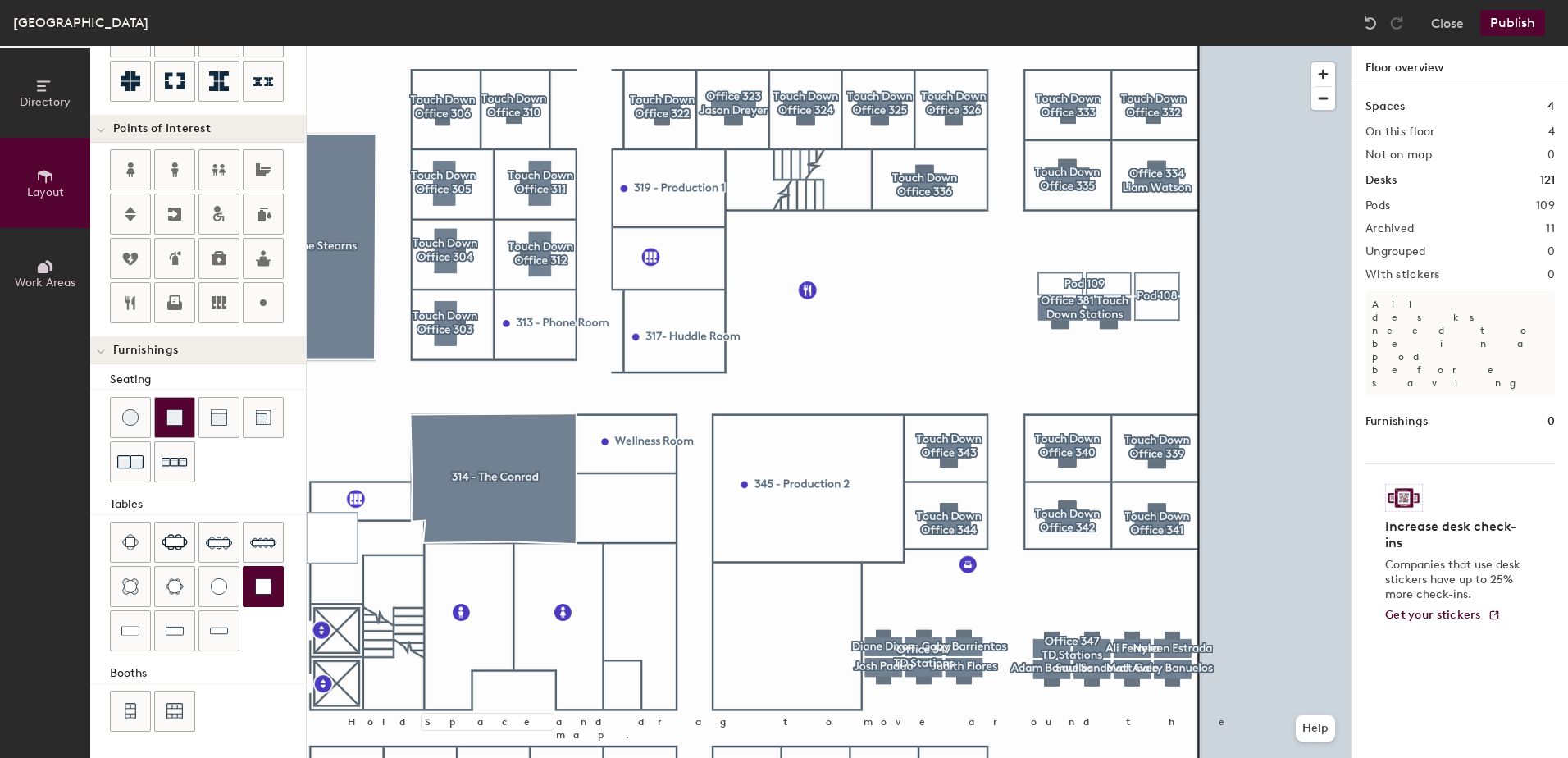
click at [158, 427] on div at bounding box center [175, 417] width 40 height 40
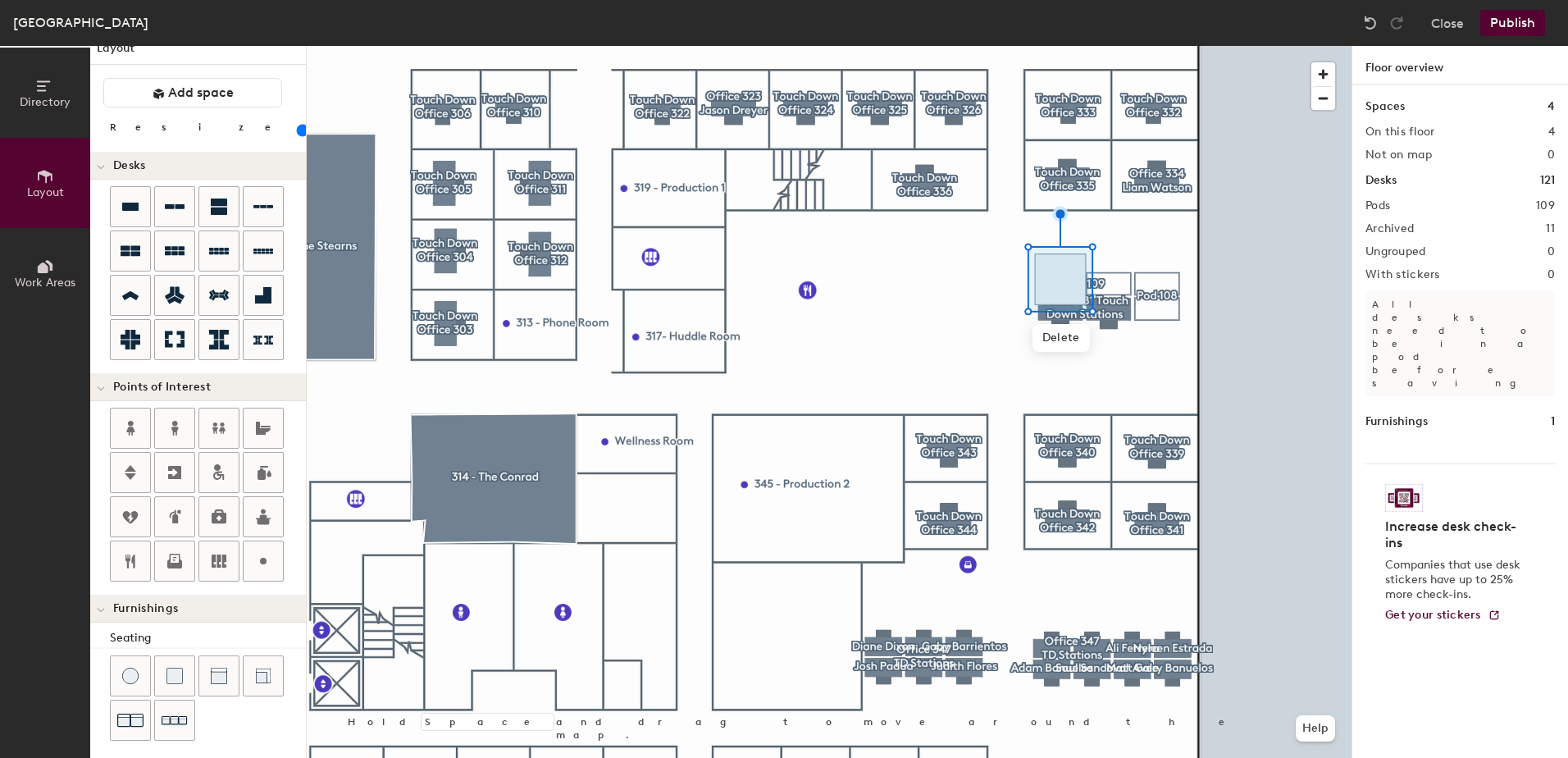
scroll to position [23, 0]
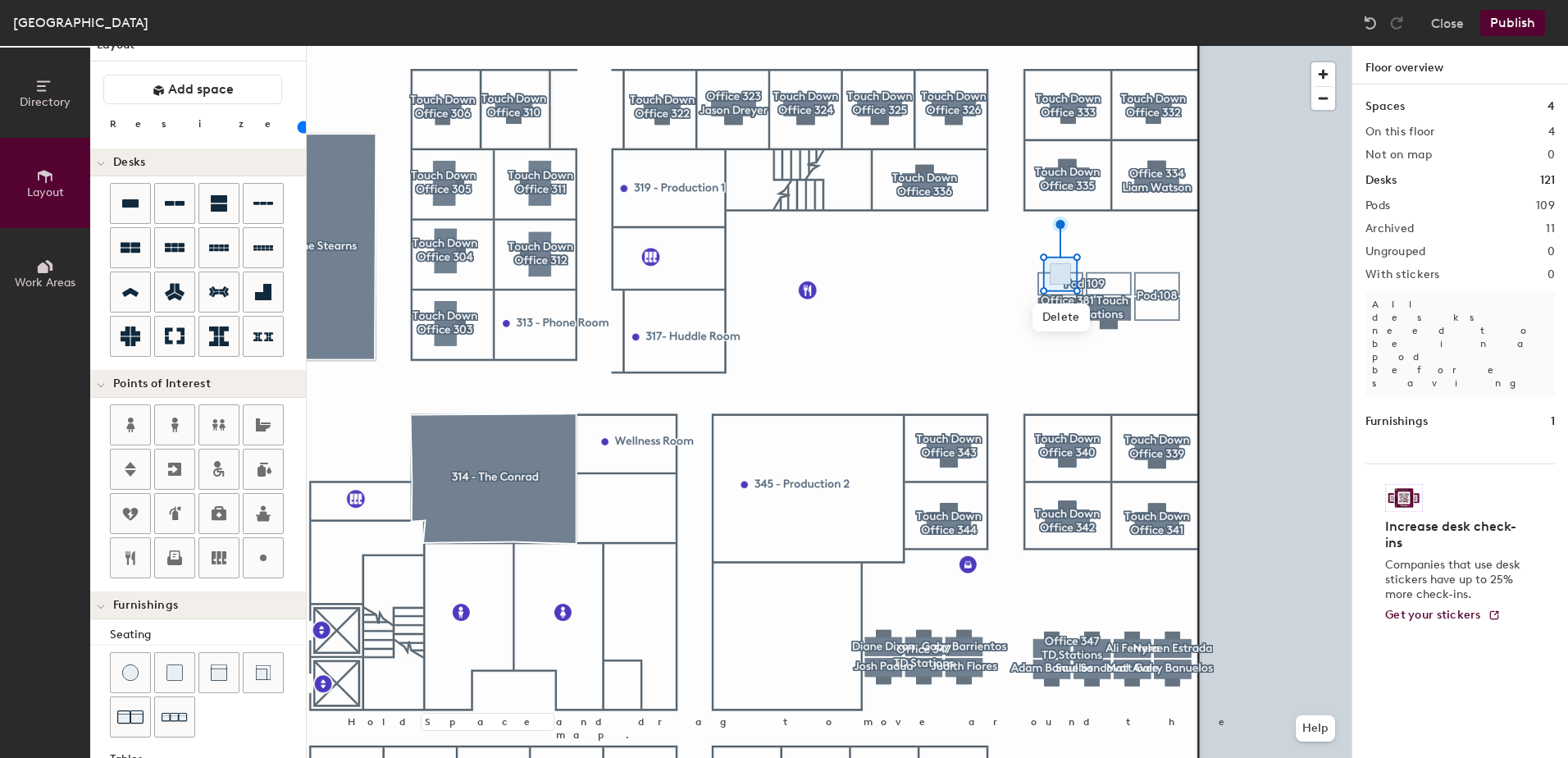
drag, startPoint x: 167, startPoint y: 124, endPoint x: 155, endPoint y: 124, distance: 12.0
click at [297, 124] on input "range" at bounding box center [297, 127] width 0 height 13
click at [1056, 317] on span "Delete" at bounding box center [1061, 317] width 57 height 28
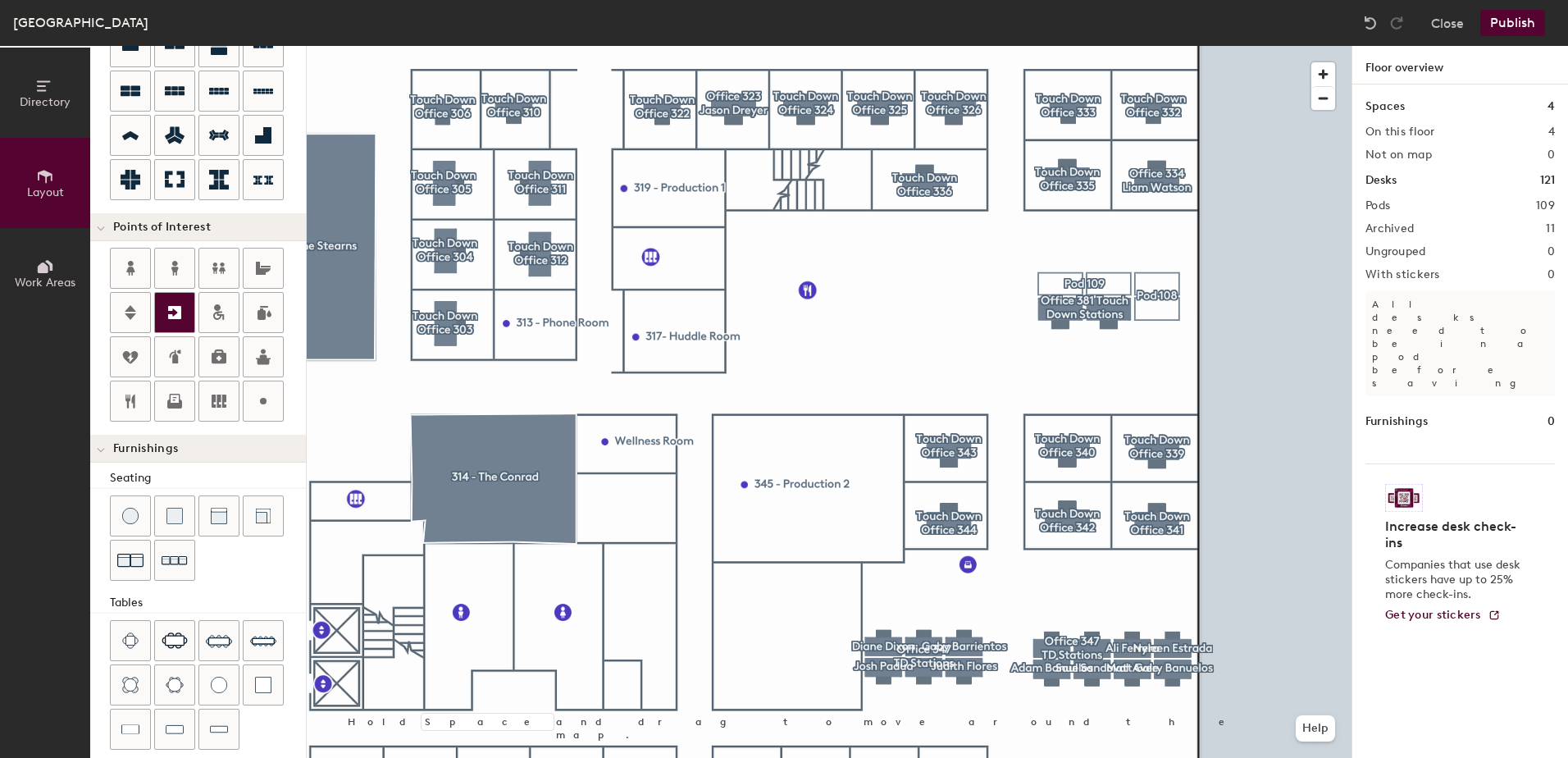
scroll to position [237, 0]
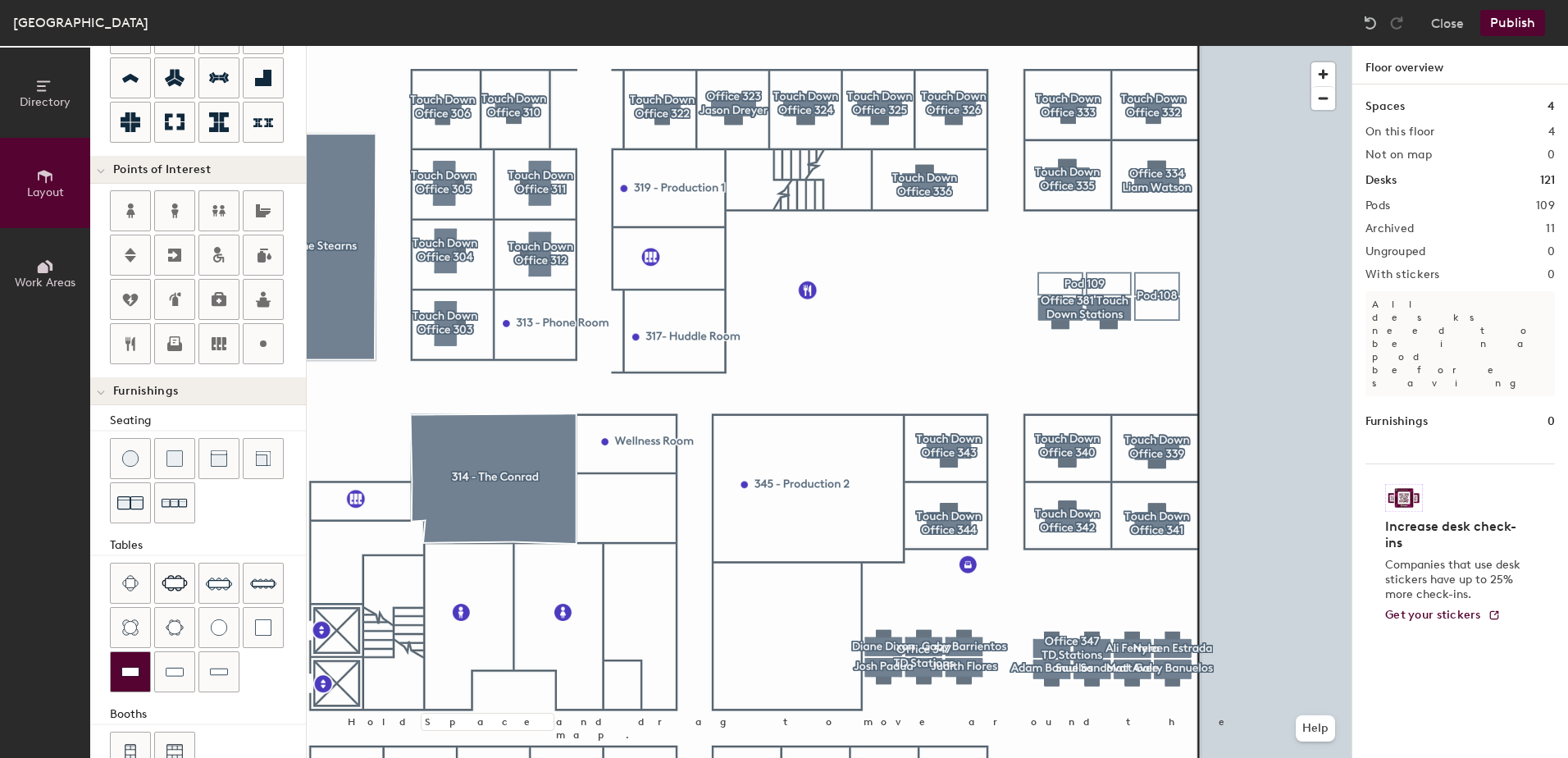
click at [112, 670] on div at bounding box center [131, 672] width 40 height 40
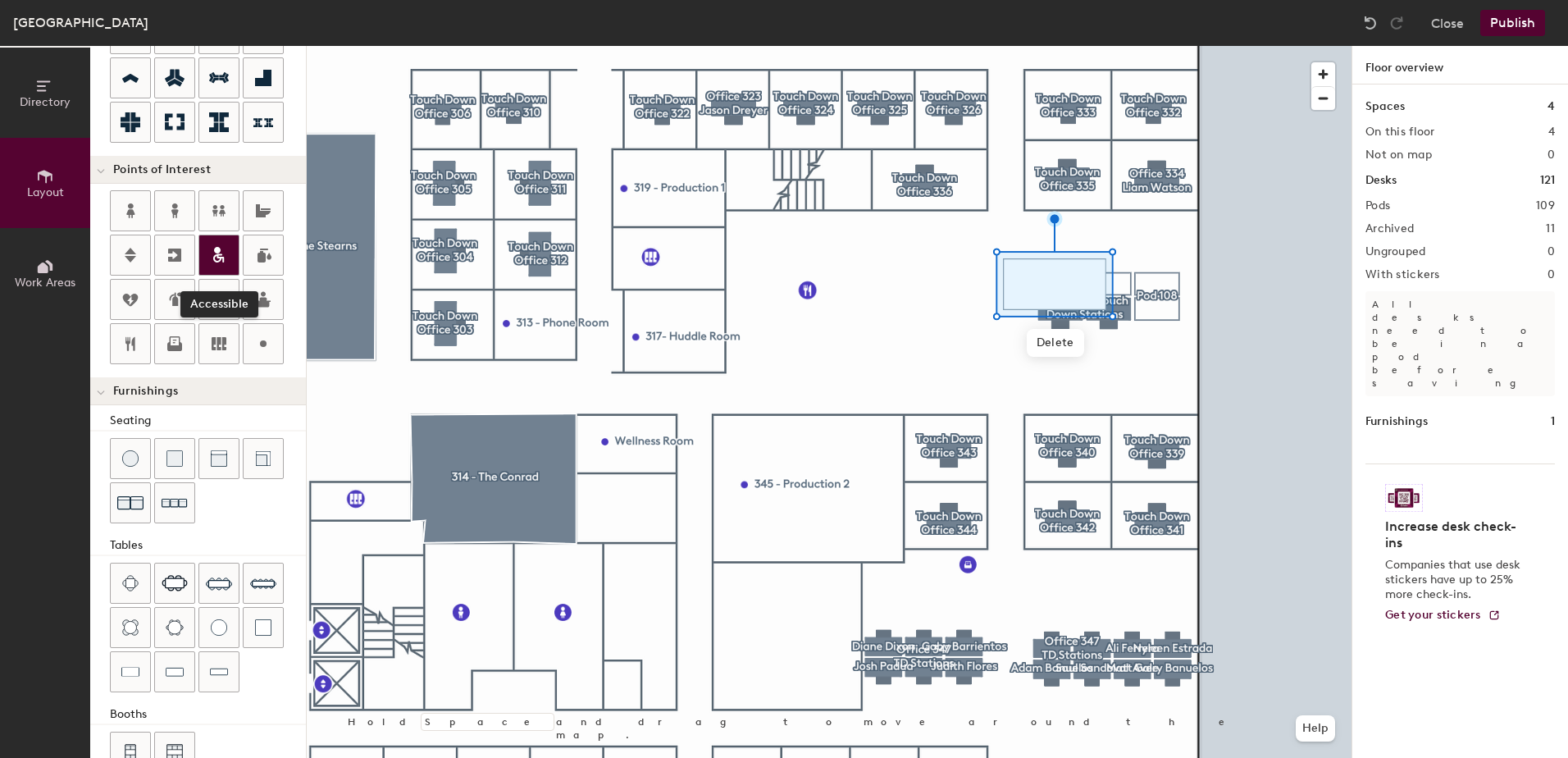
scroll to position [0, 0]
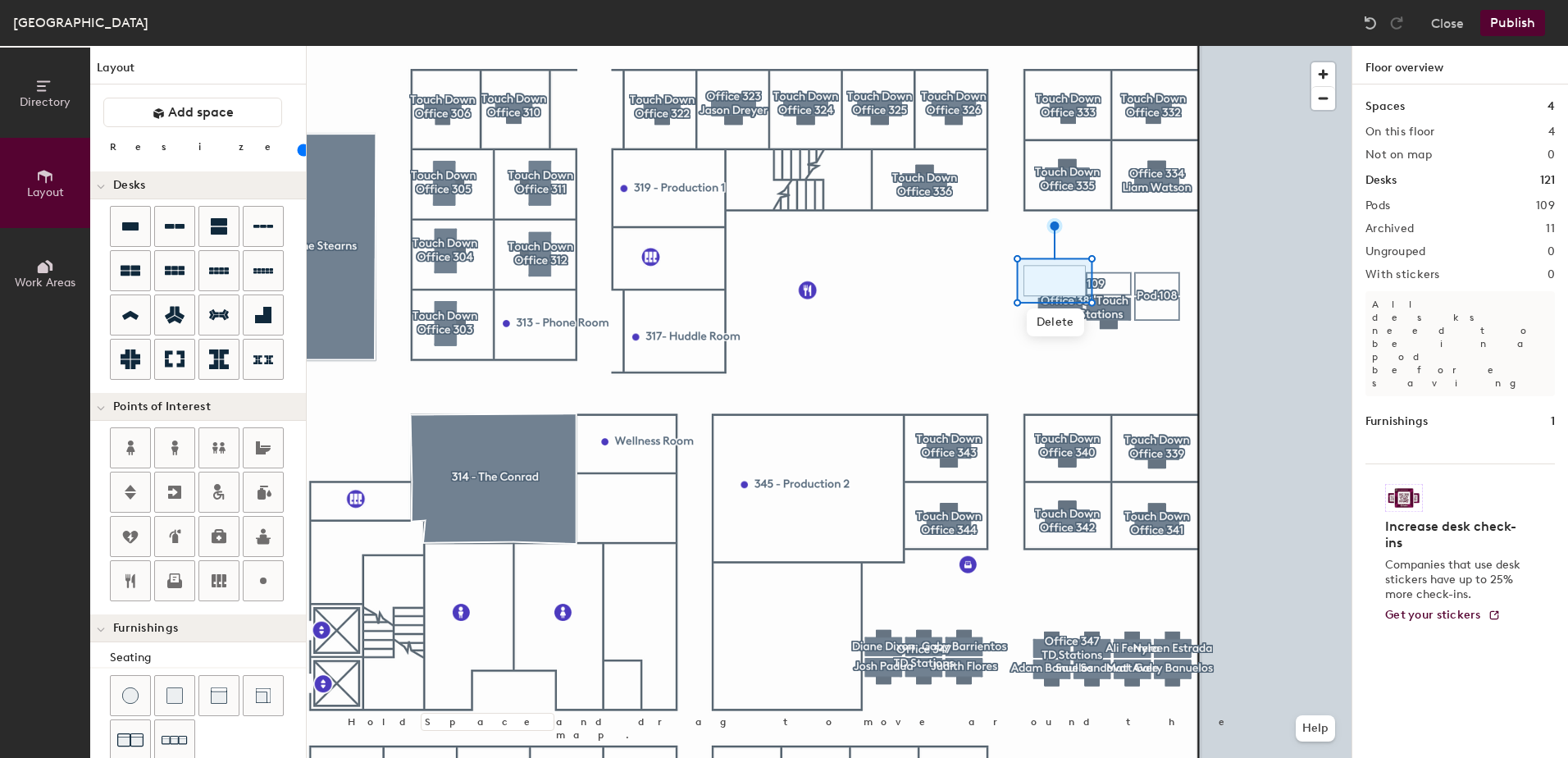
drag, startPoint x: 169, startPoint y: 146, endPoint x: 156, endPoint y: 148, distance: 13.2
click at [297, 148] on input "range" at bounding box center [297, 150] width 0 height 13
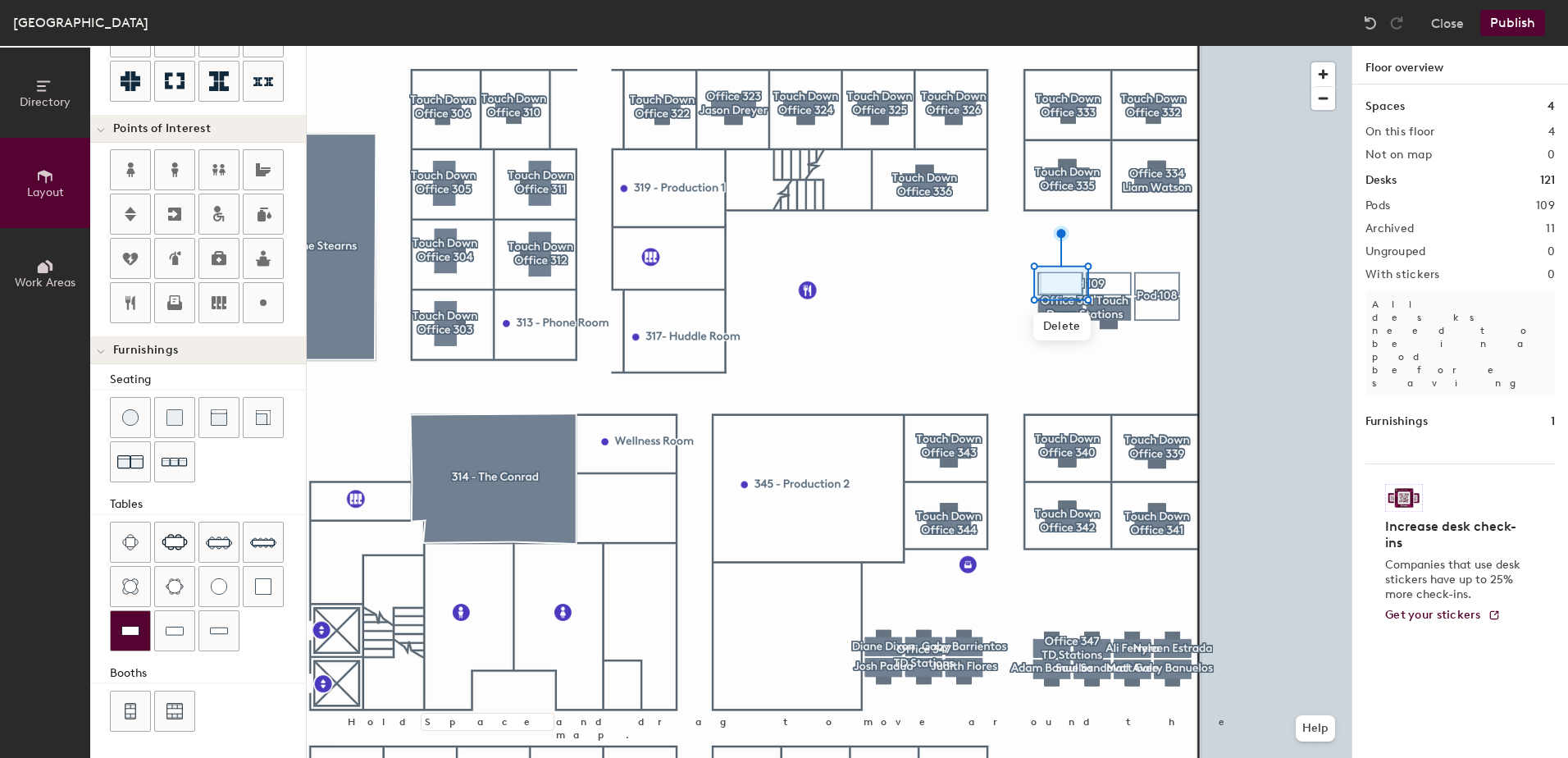
click at [132, 624] on img at bounding box center [131, 631] width 18 height 17
click at [1060, 46] on div at bounding box center [829, 46] width 1045 height 0
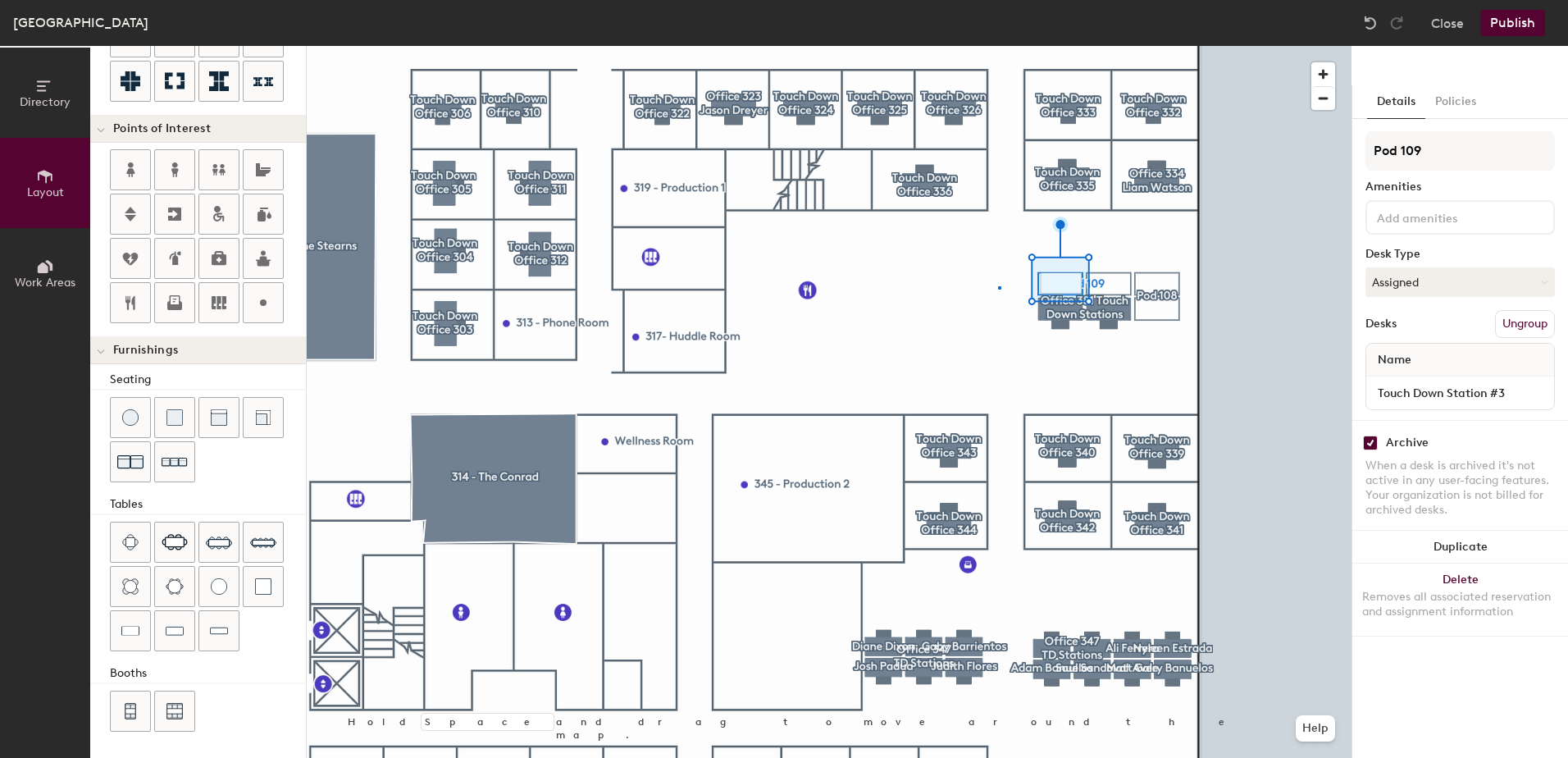
click at [998, 46] on div at bounding box center [829, 46] width 1045 height 0
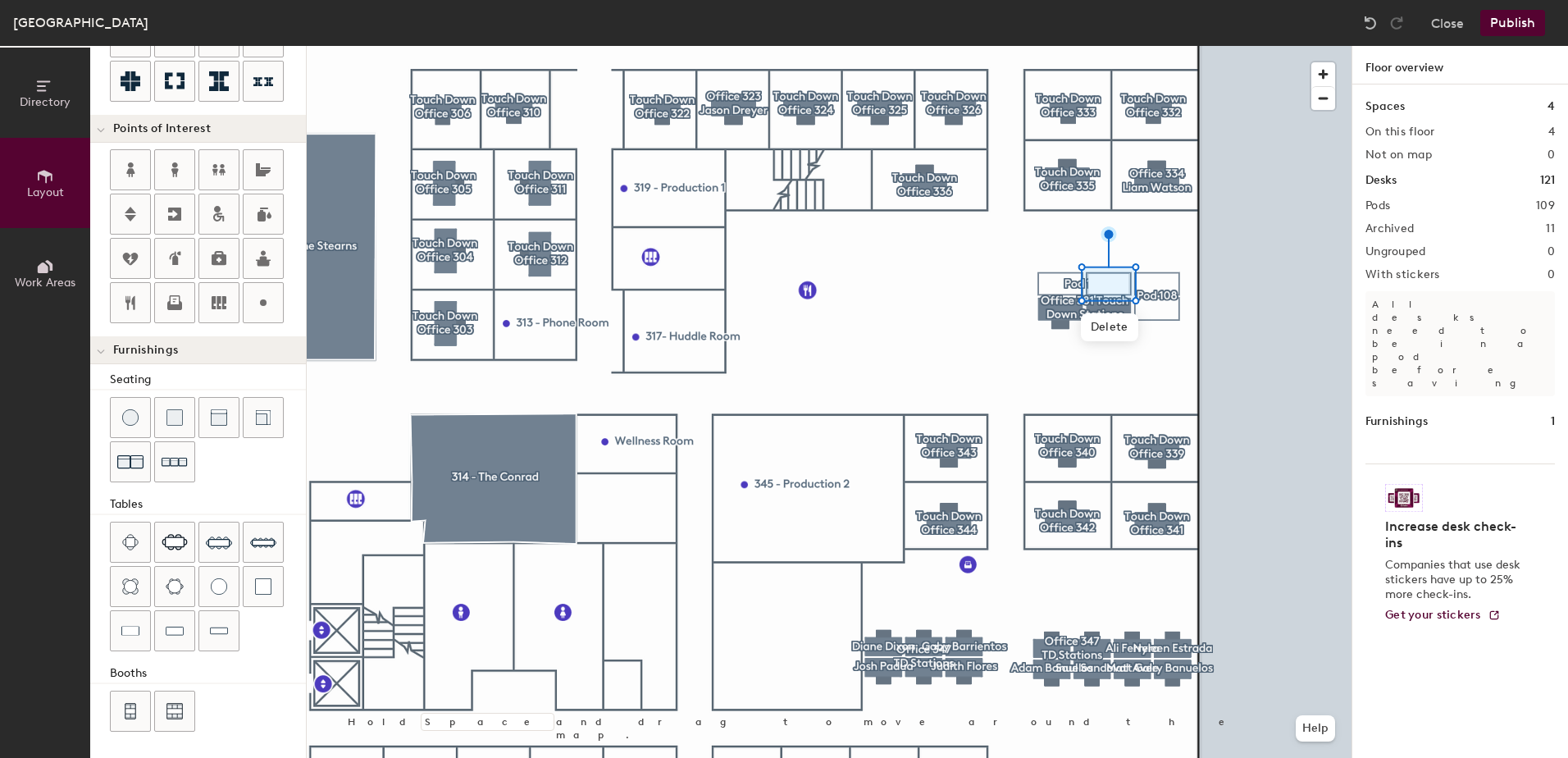
click at [232, 486] on div "Seating Tables Booths" at bounding box center [197, 553] width 216 height 365
click at [132, 632] on img at bounding box center [131, 631] width 18 height 17
click at [136, 625] on img at bounding box center [131, 631] width 18 height 17
click at [118, 629] on div at bounding box center [131, 632] width 40 height 40
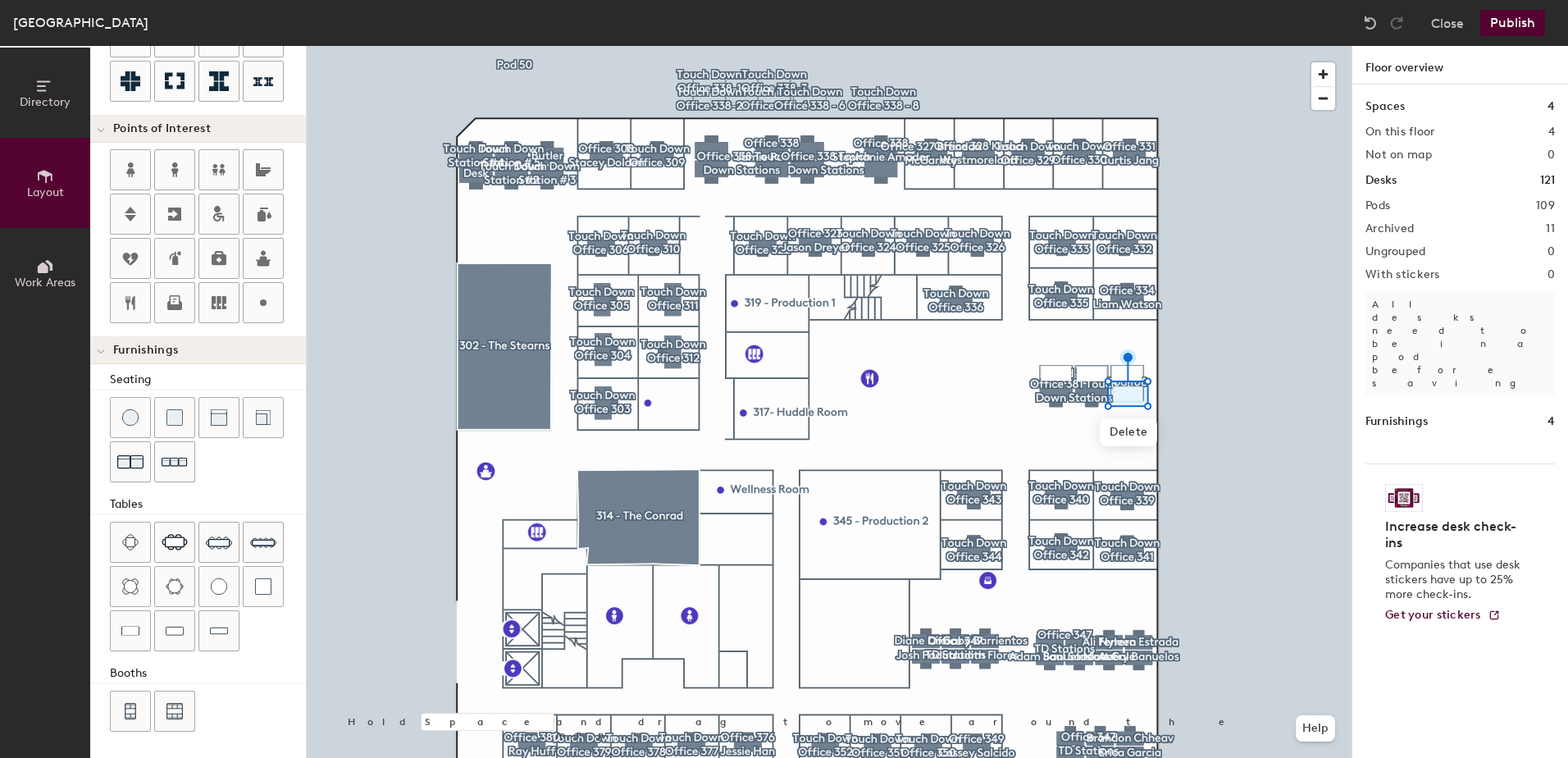
type input "100"
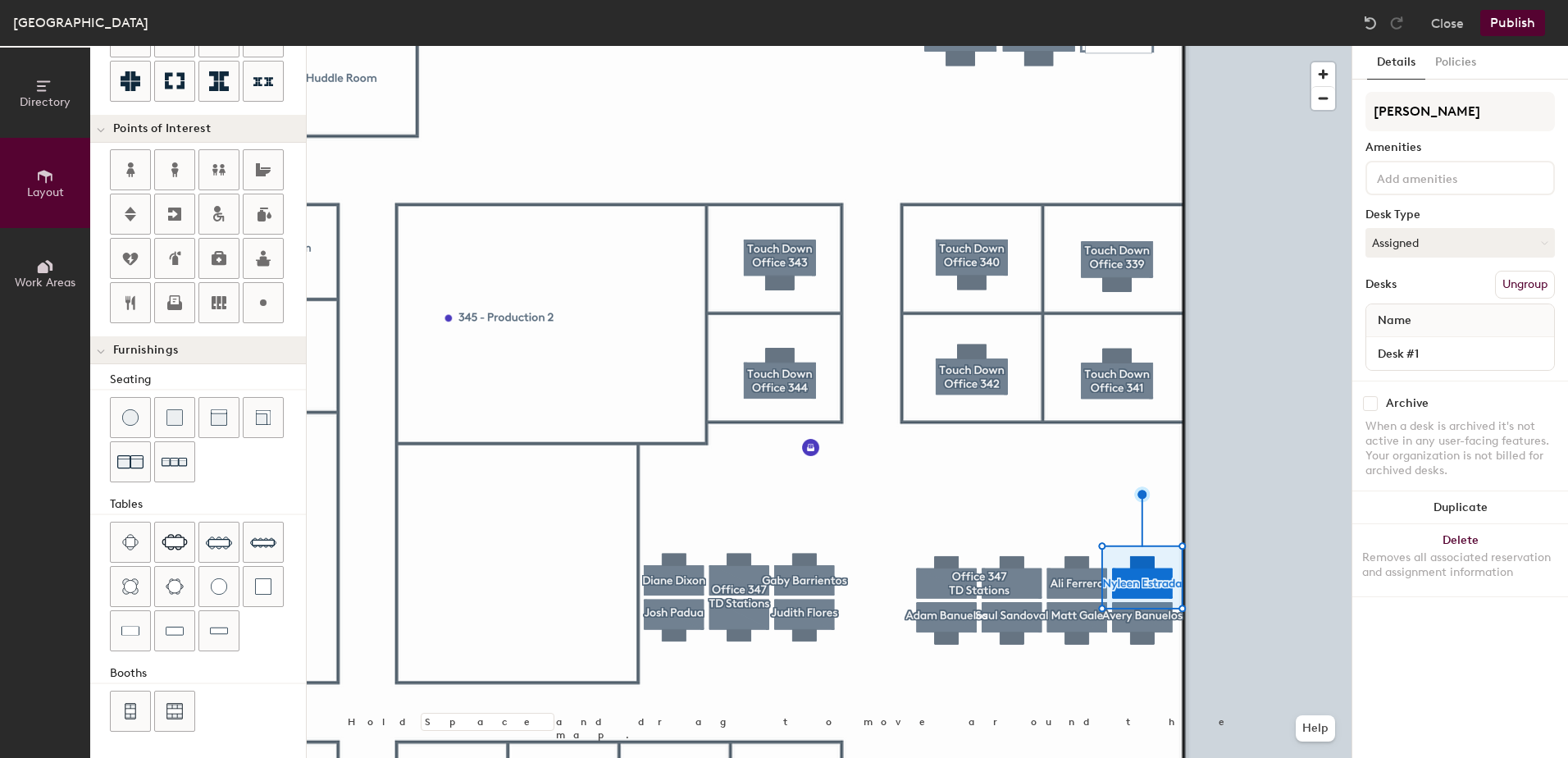
click at [1367, 400] on input "checkbox" at bounding box center [1371, 403] width 15 height 15
click at [1367, 410] on input "checkbox" at bounding box center [1371, 403] width 15 height 15
click at [1368, 408] on input "checkbox" at bounding box center [1371, 403] width 15 height 15
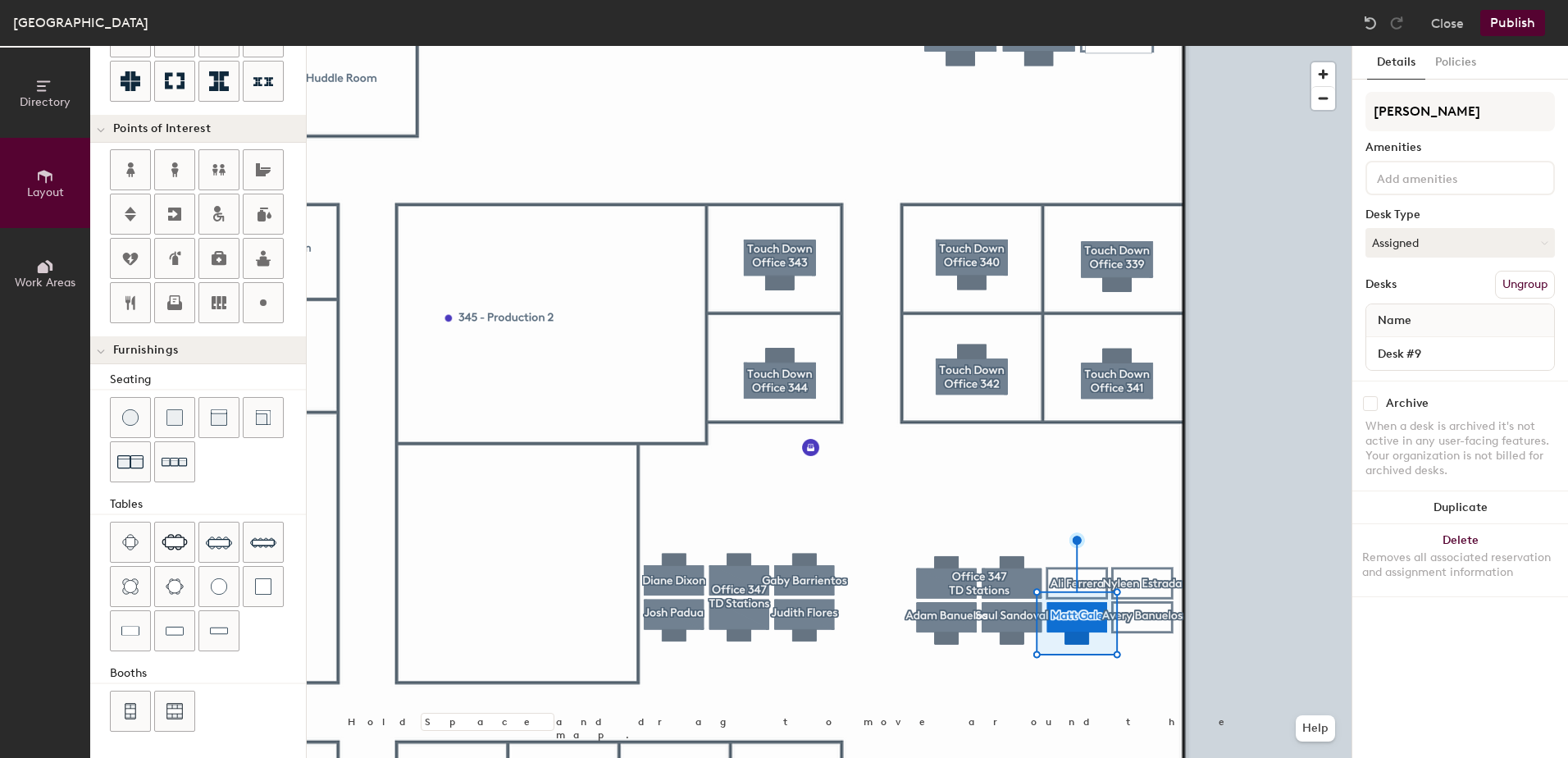
click at [1369, 401] on input "checkbox" at bounding box center [1371, 403] width 15 height 15
checkbox input "true"
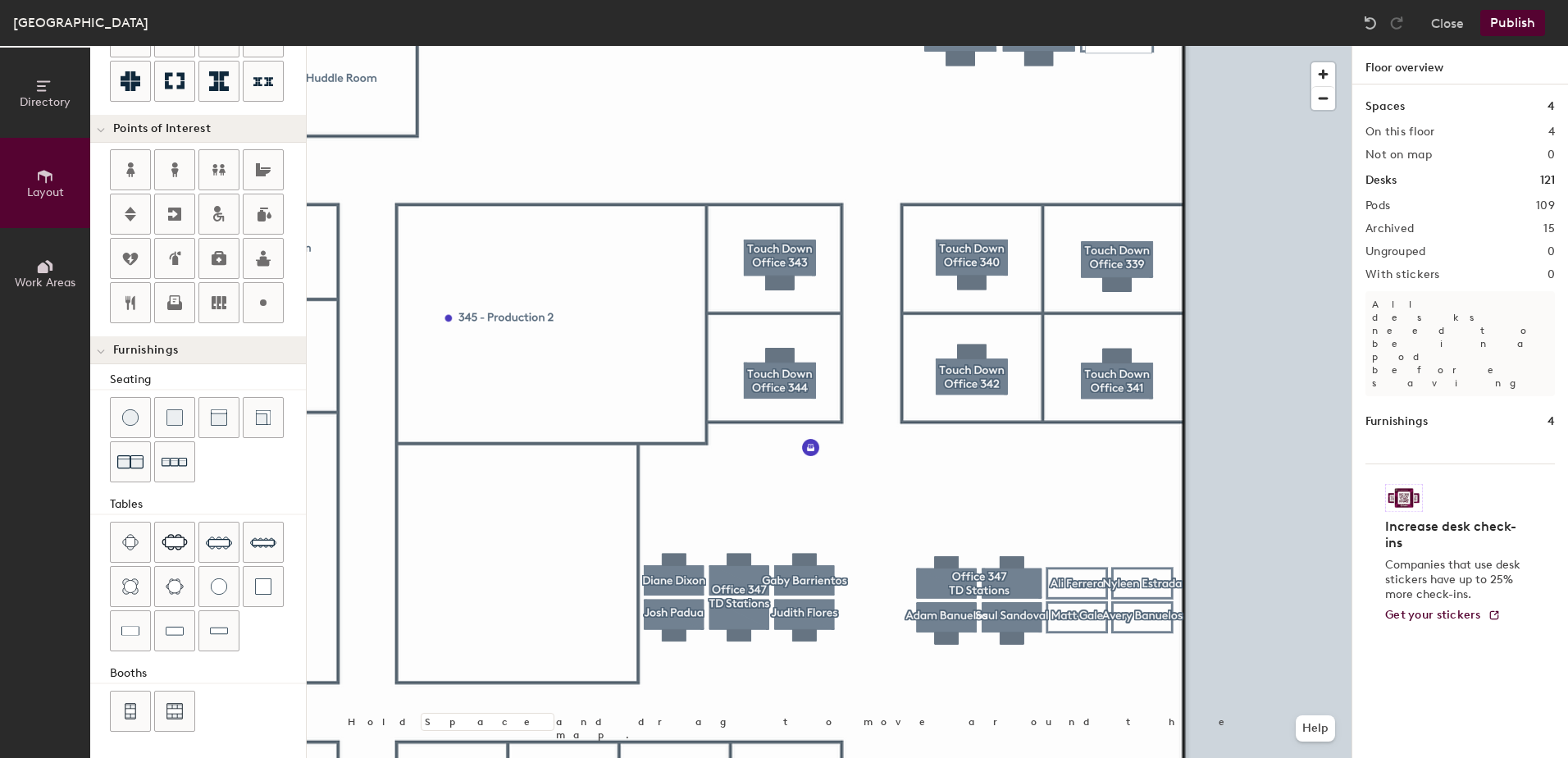
type input "100"
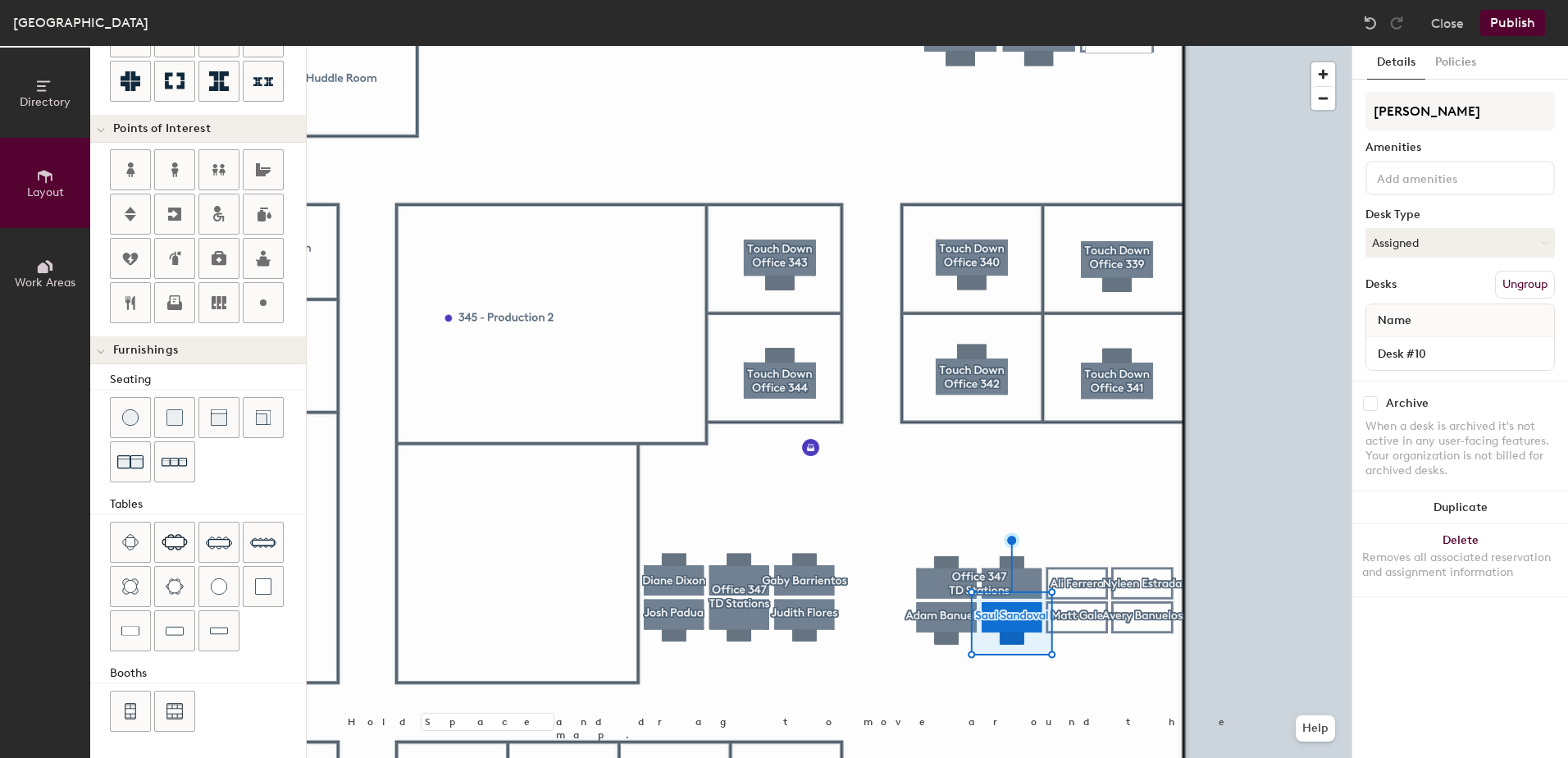
click at [1375, 409] on input "checkbox" at bounding box center [1371, 403] width 15 height 15
click at [1371, 408] on input "checkbox" at bounding box center [1371, 403] width 15 height 15
checkbox input "true"
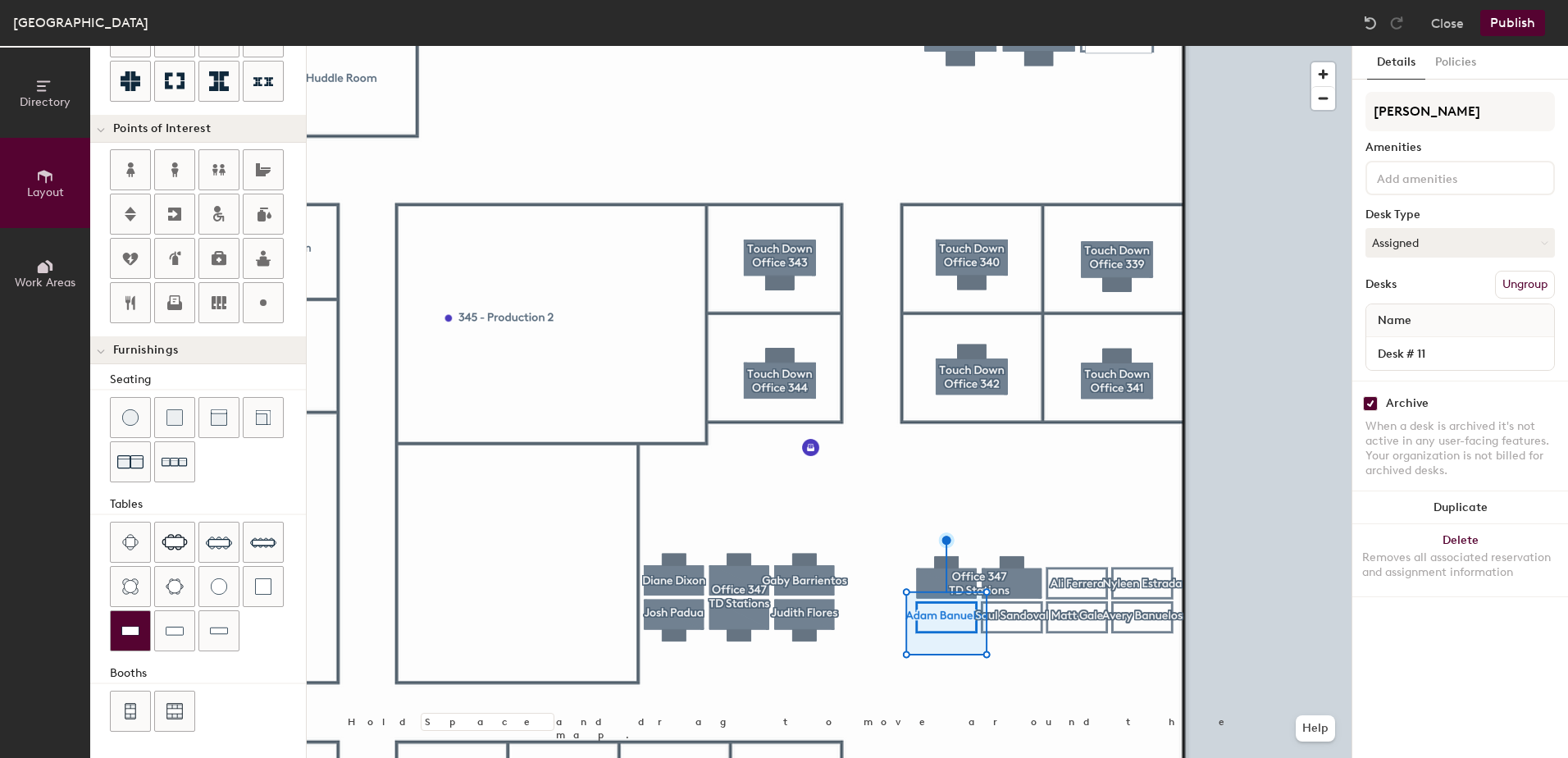
click at [121, 636] on div at bounding box center [131, 632] width 40 height 40
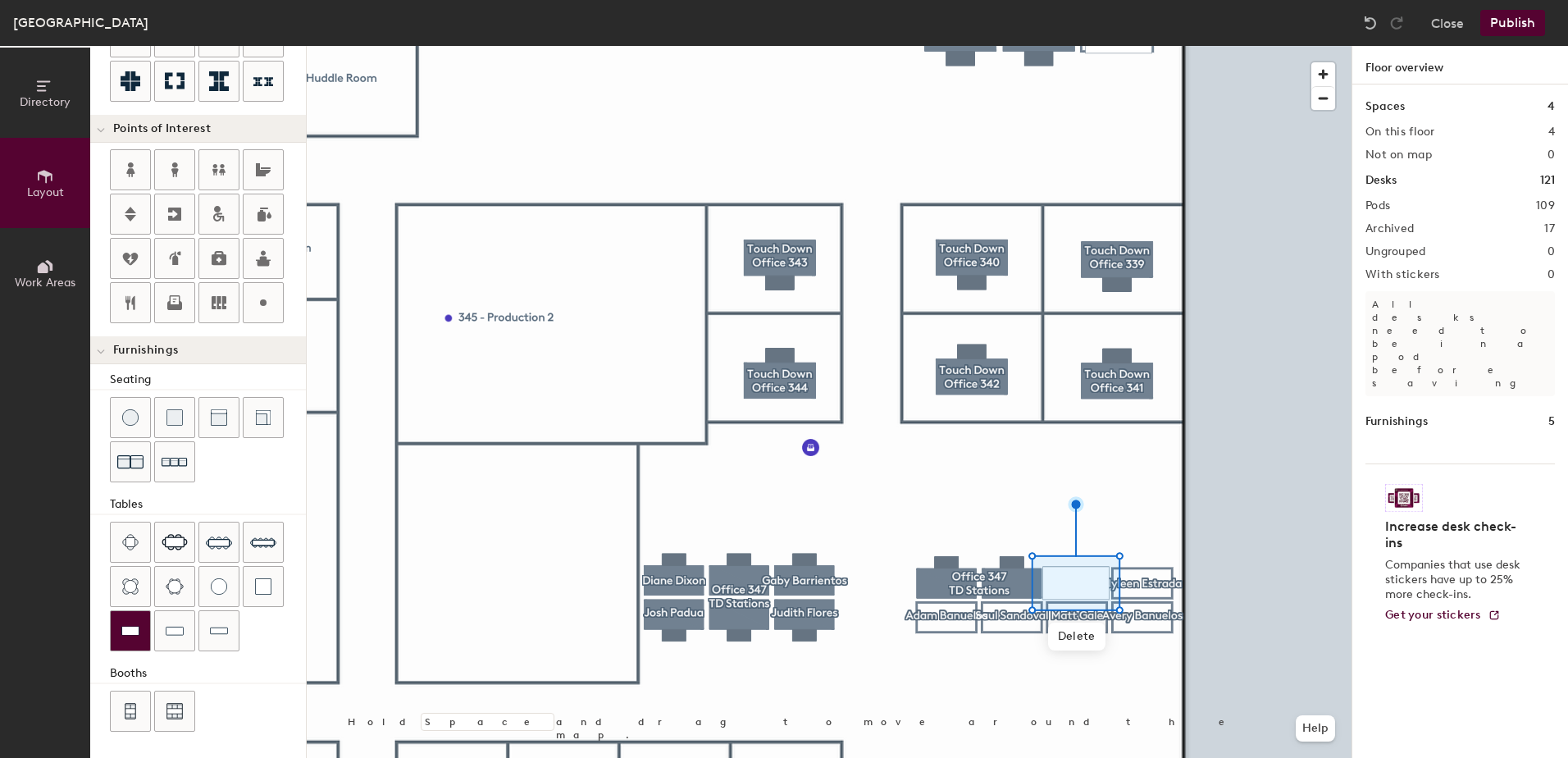
click at [126, 644] on div at bounding box center [131, 632] width 40 height 40
click at [121, 630] on div at bounding box center [131, 632] width 40 height 40
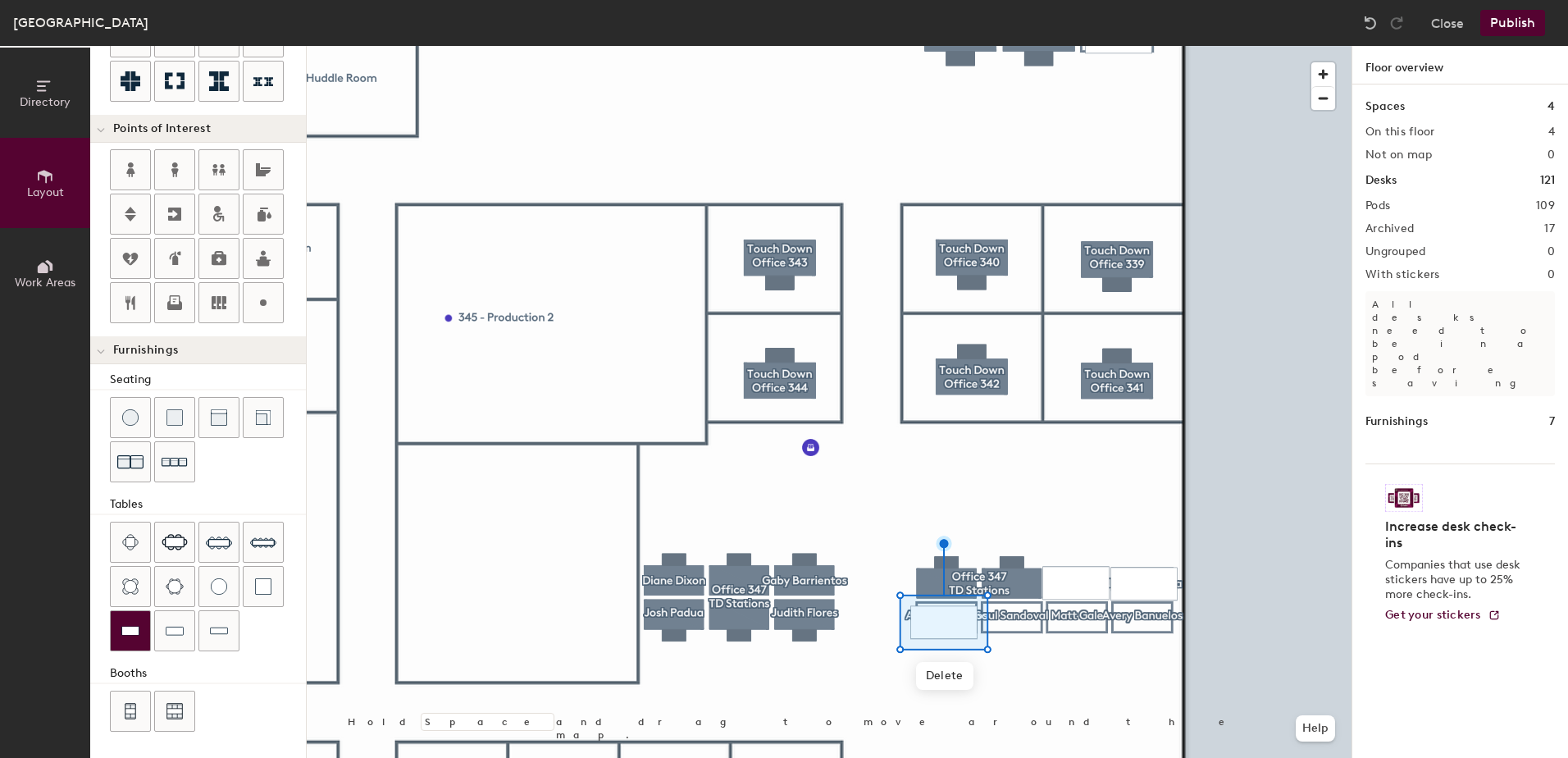
click at [135, 625] on img at bounding box center [131, 631] width 18 height 17
click at [121, 629] on div at bounding box center [131, 632] width 40 height 40
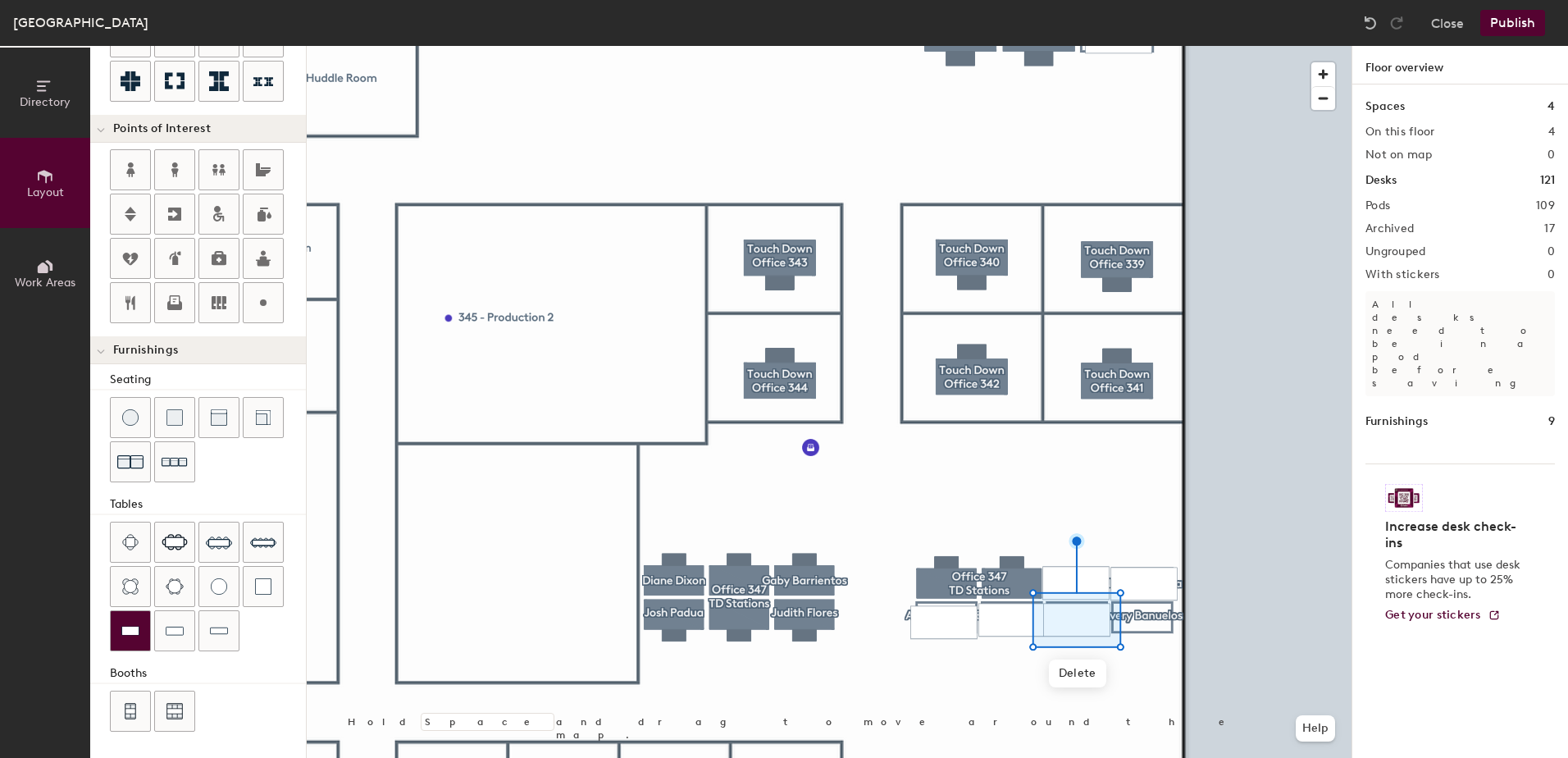
click at [126, 630] on img at bounding box center [131, 631] width 18 height 17
type input "40"
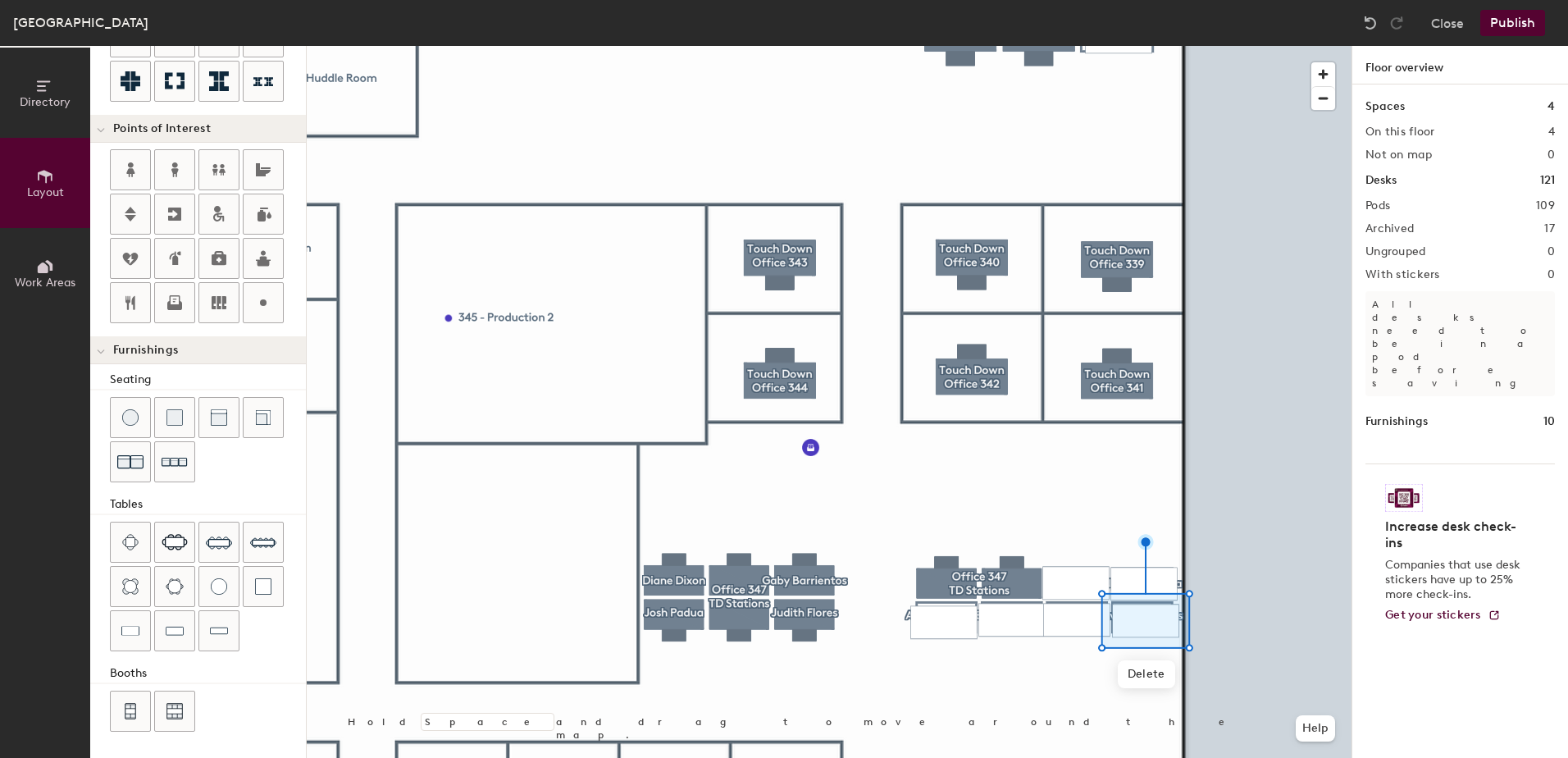
click at [1509, 24] on button "Publish" at bounding box center [1513, 23] width 64 height 26
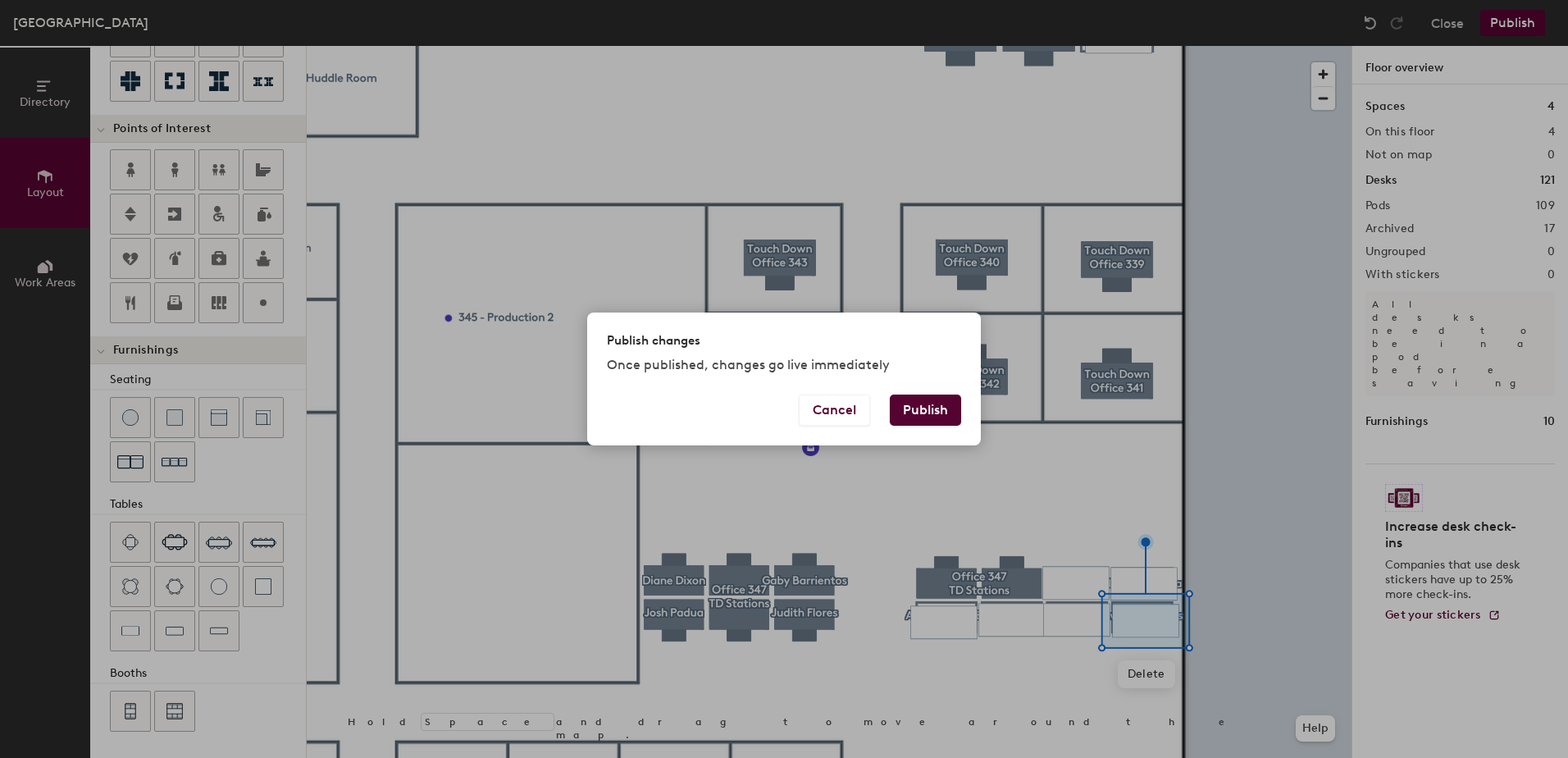
click at [913, 407] on button "Publish" at bounding box center [925, 410] width 71 height 31
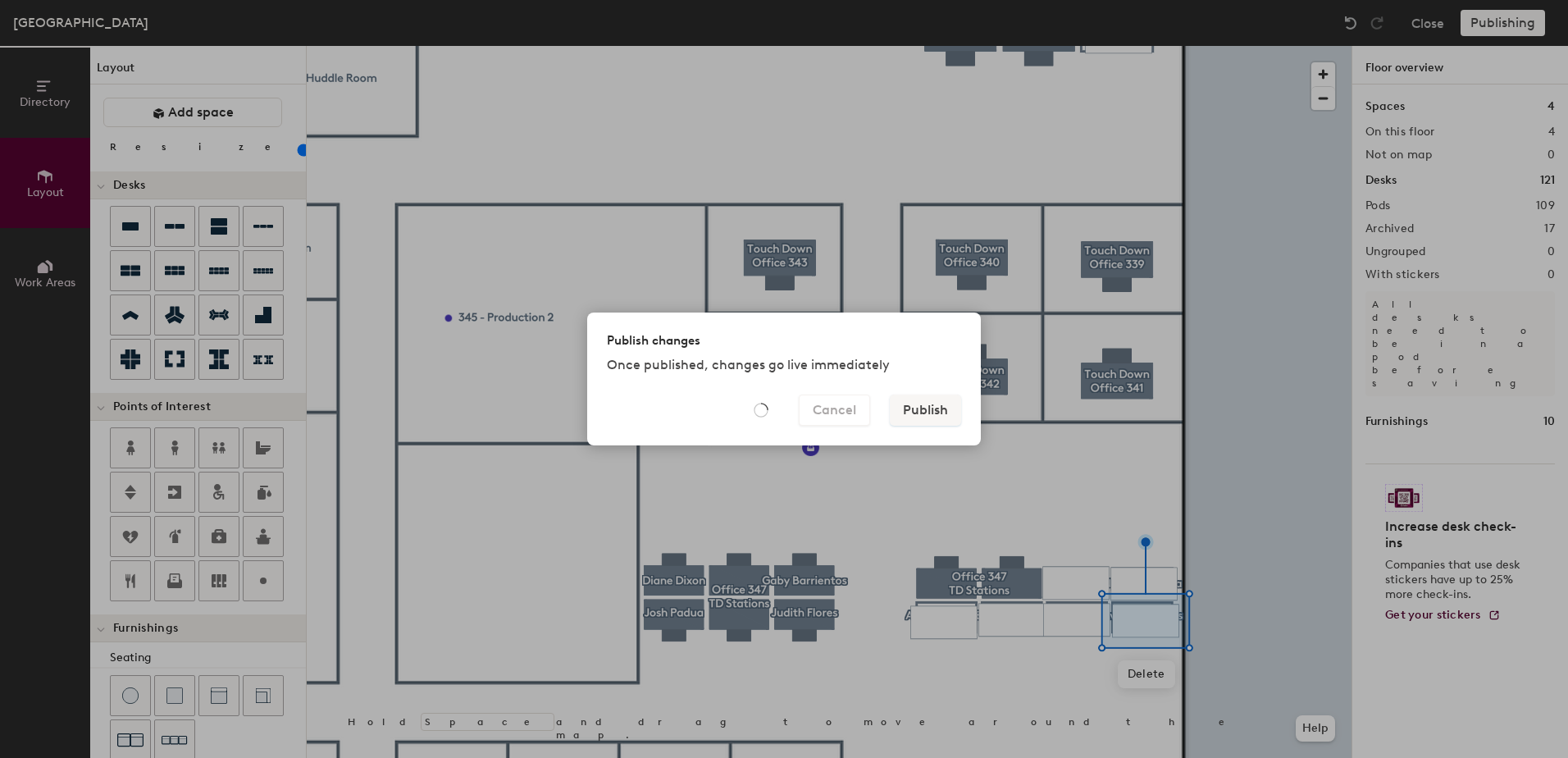
scroll to position [278, 0]
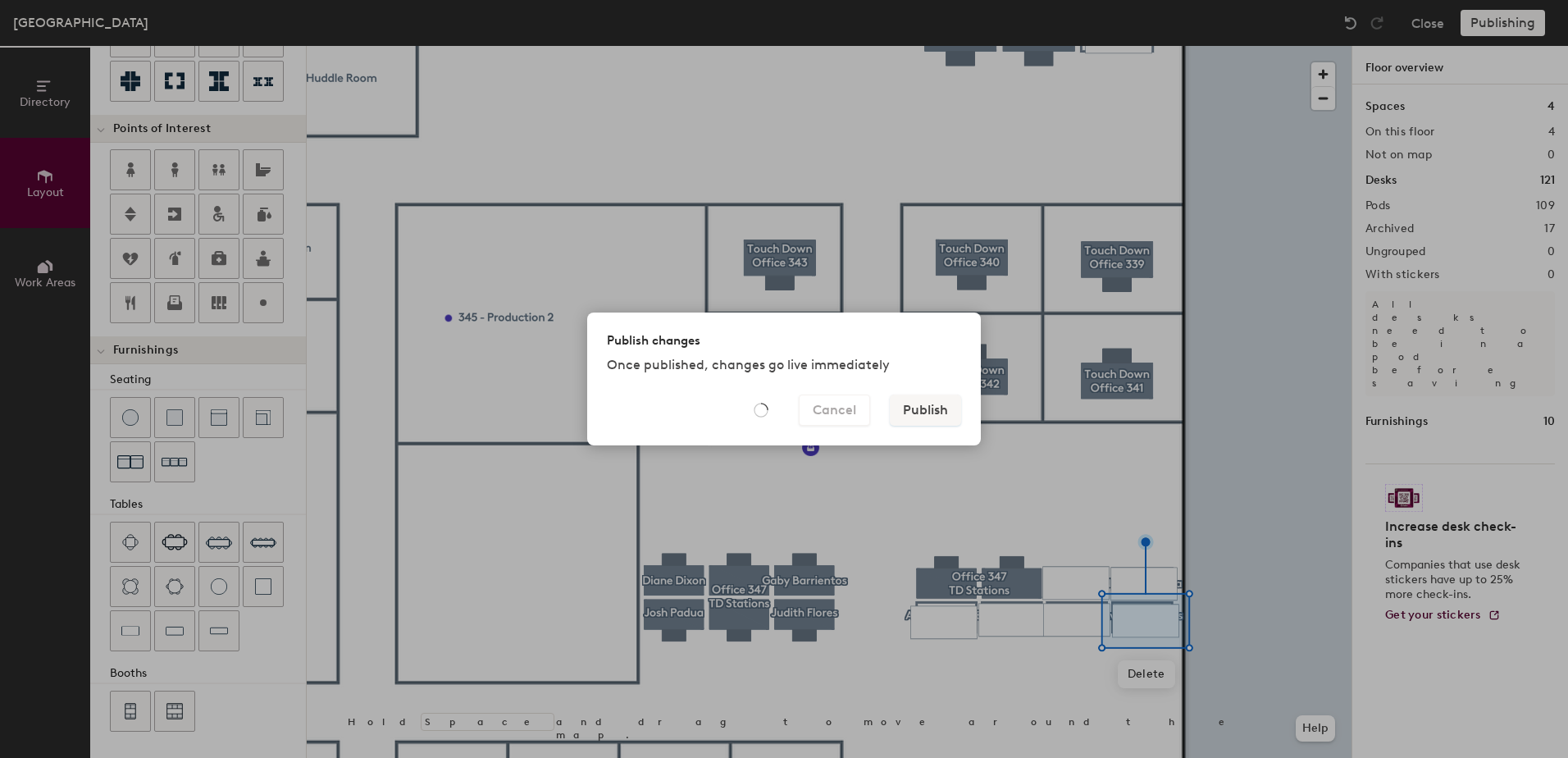
type input "20"
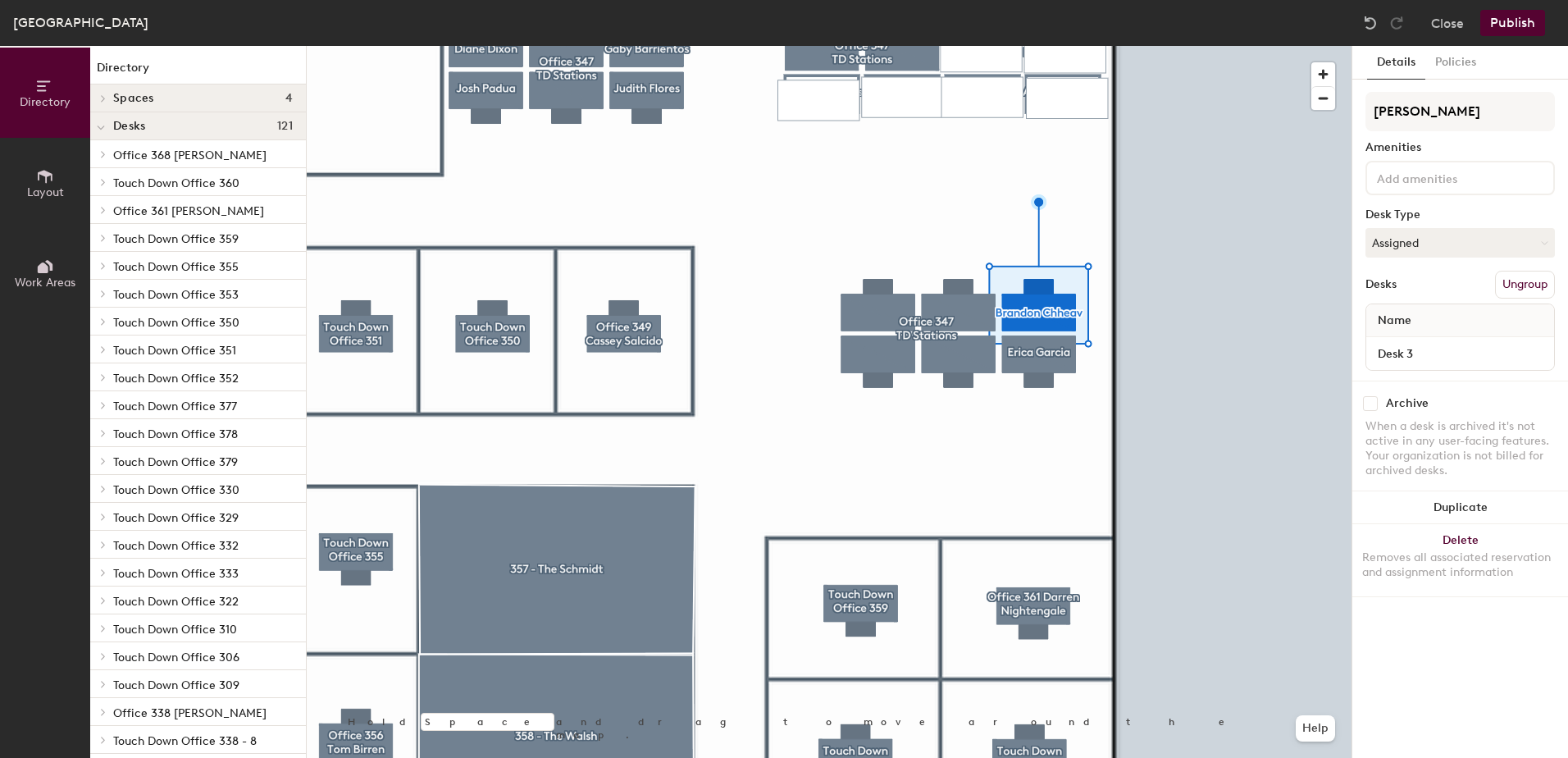
click at [1364, 402] on input "checkbox" at bounding box center [1371, 403] width 15 height 15
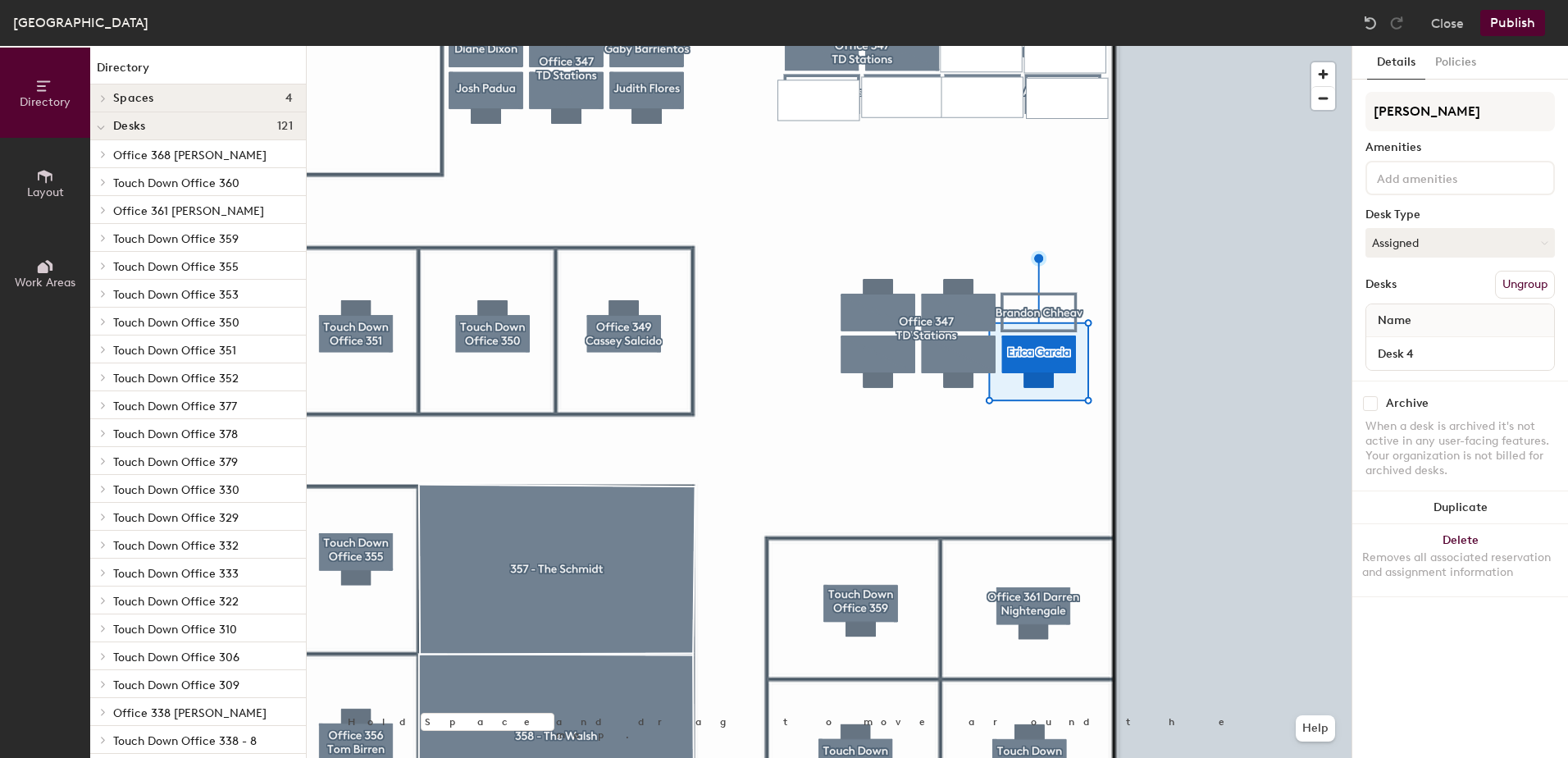
click at [1376, 400] on input "checkbox" at bounding box center [1371, 403] width 15 height 15
checkbox input "true"
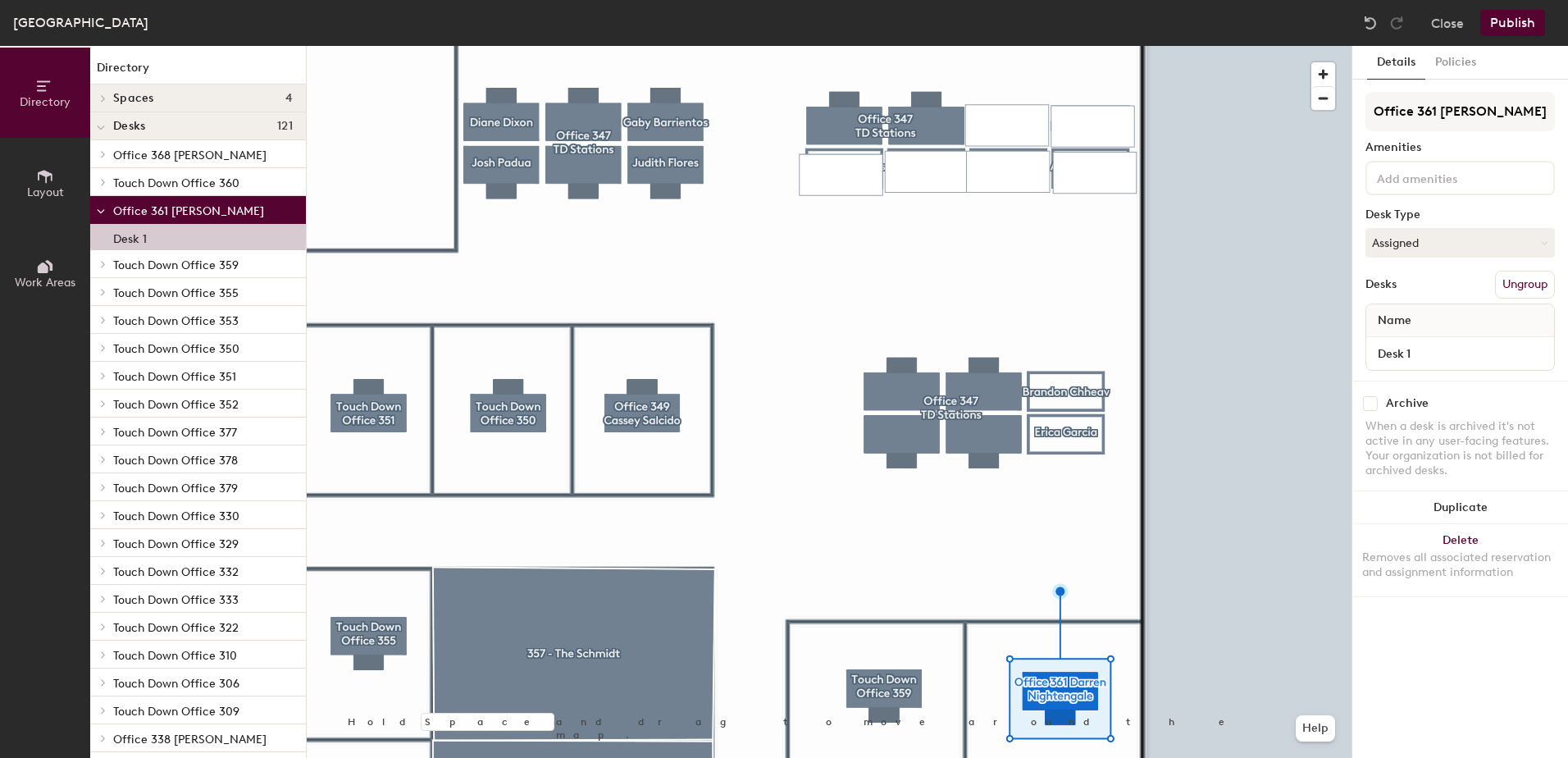
click at [1371, 398] on input "checkbox" at bounding box center [1371, 403] width 15 height 15
checkbox input "true"
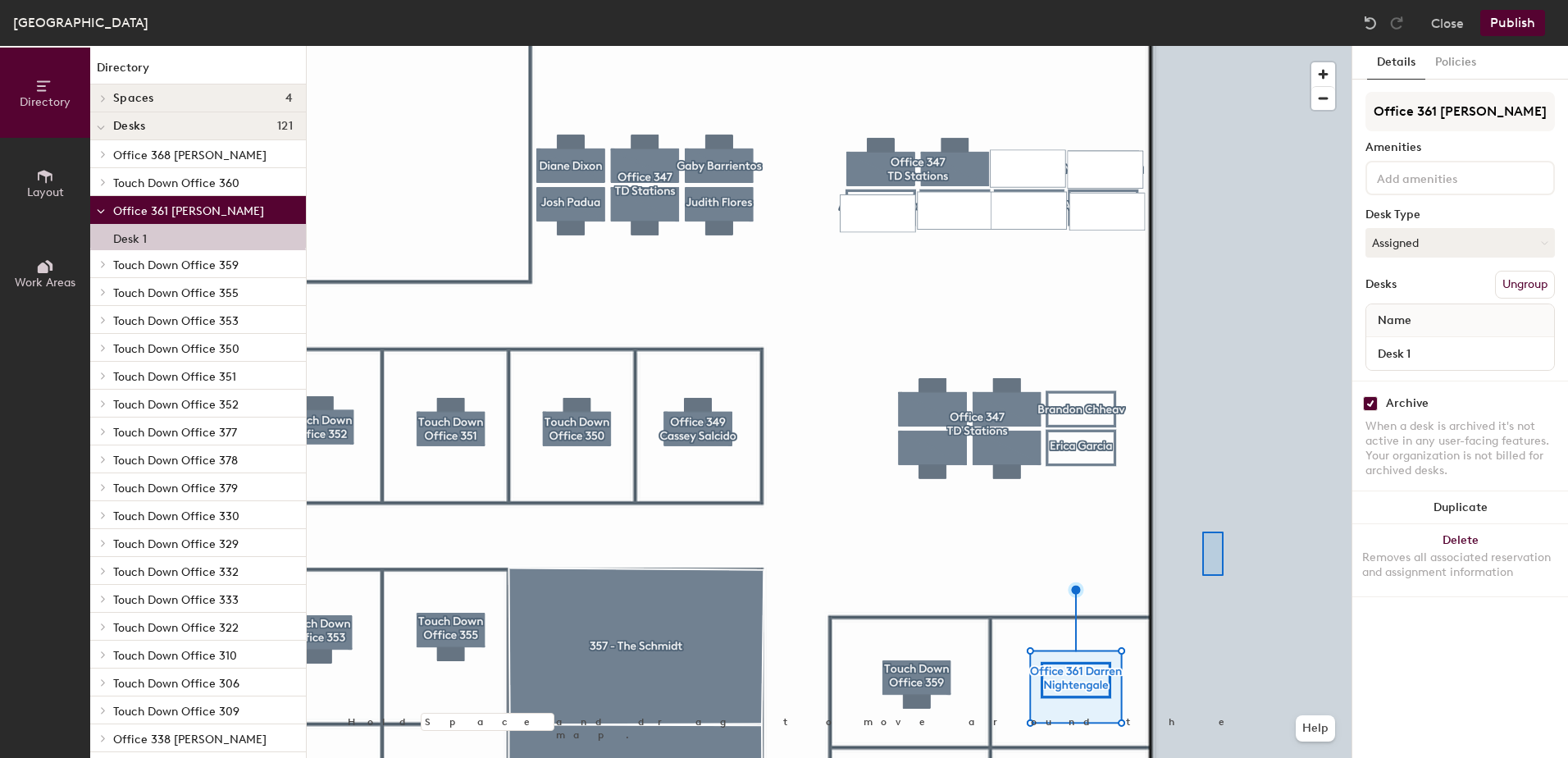
click at [1202, 46] on div at bounding box center [829, 46] width 1045 height 0
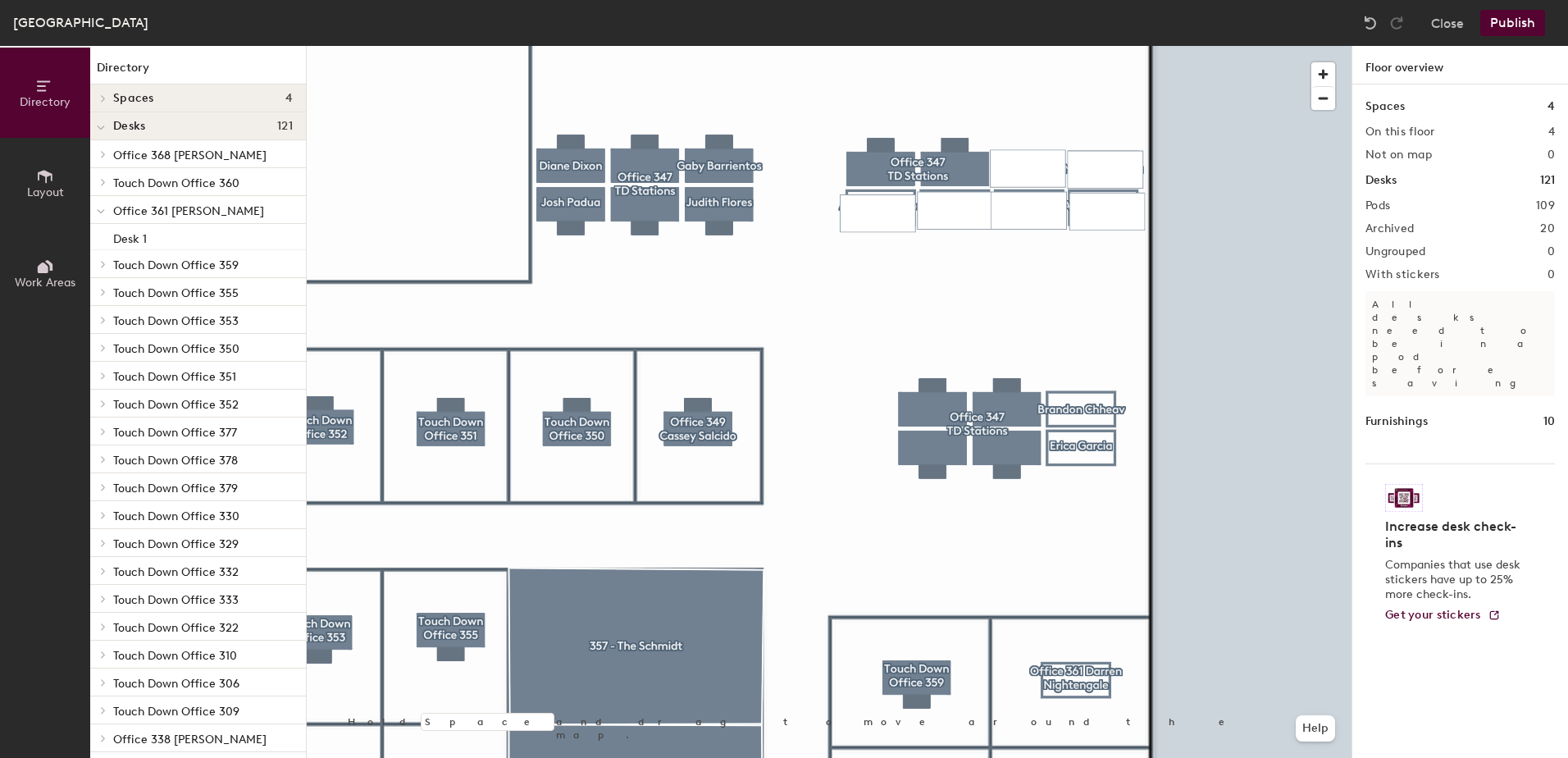
click at [41, 177] on icon at bounding box center [45, 176] width 18 height 18
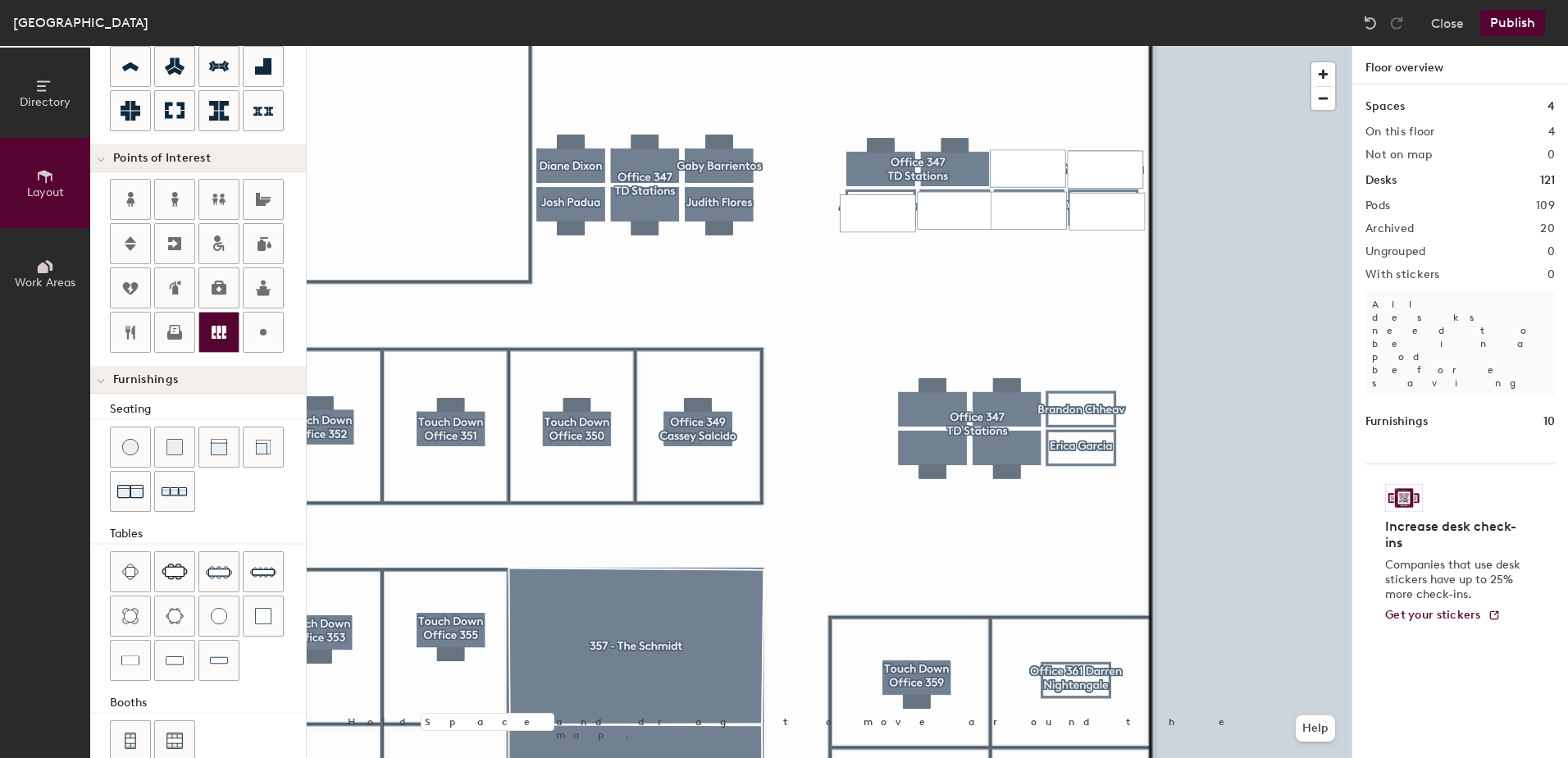
scroll to position [278, 0]
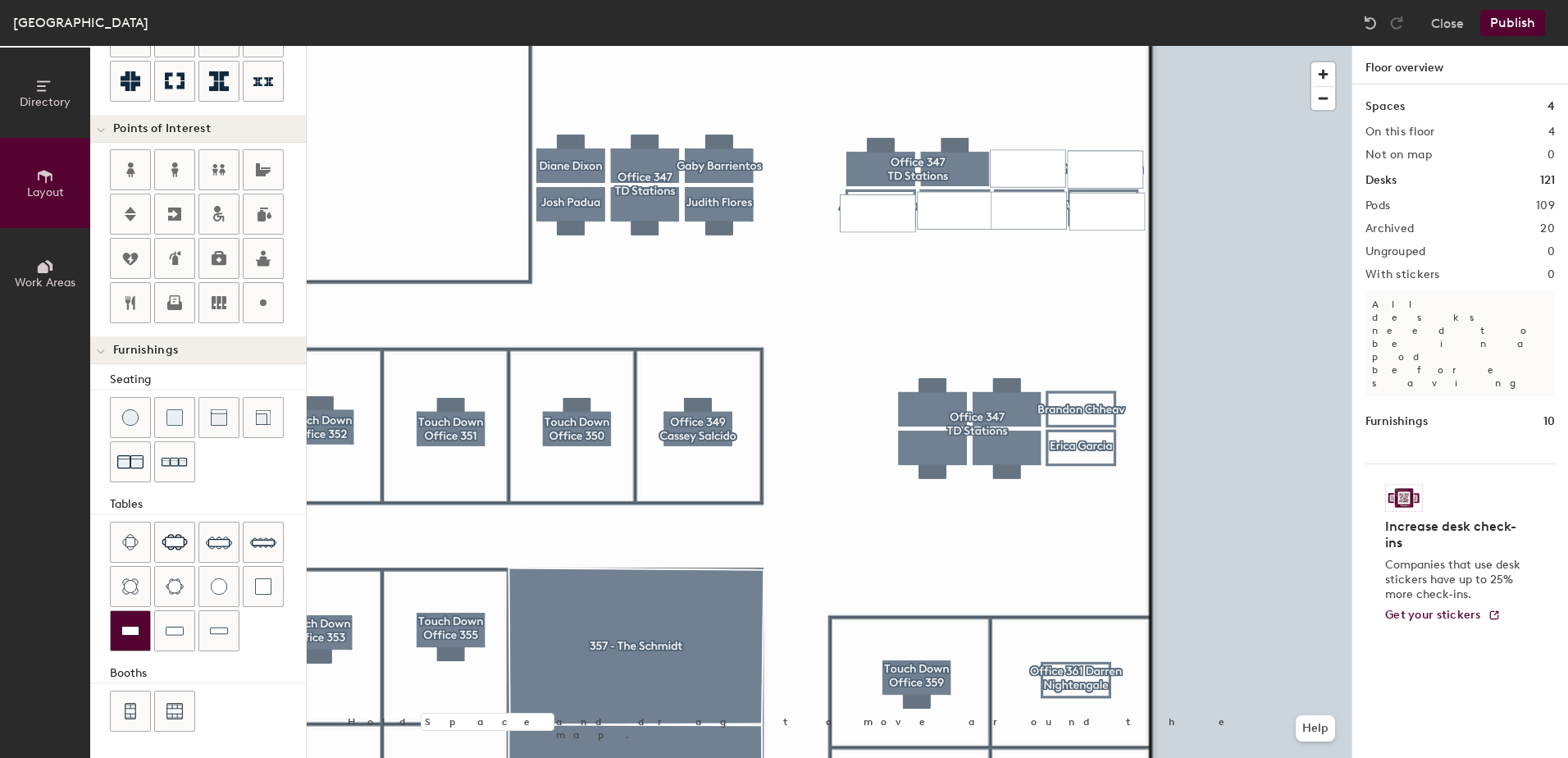
click at [125, 627] on img at bounding box center [131, 631] width 18 height 17
click at [136, 641] on div at bounding box center [131, 632] width 40 height 40
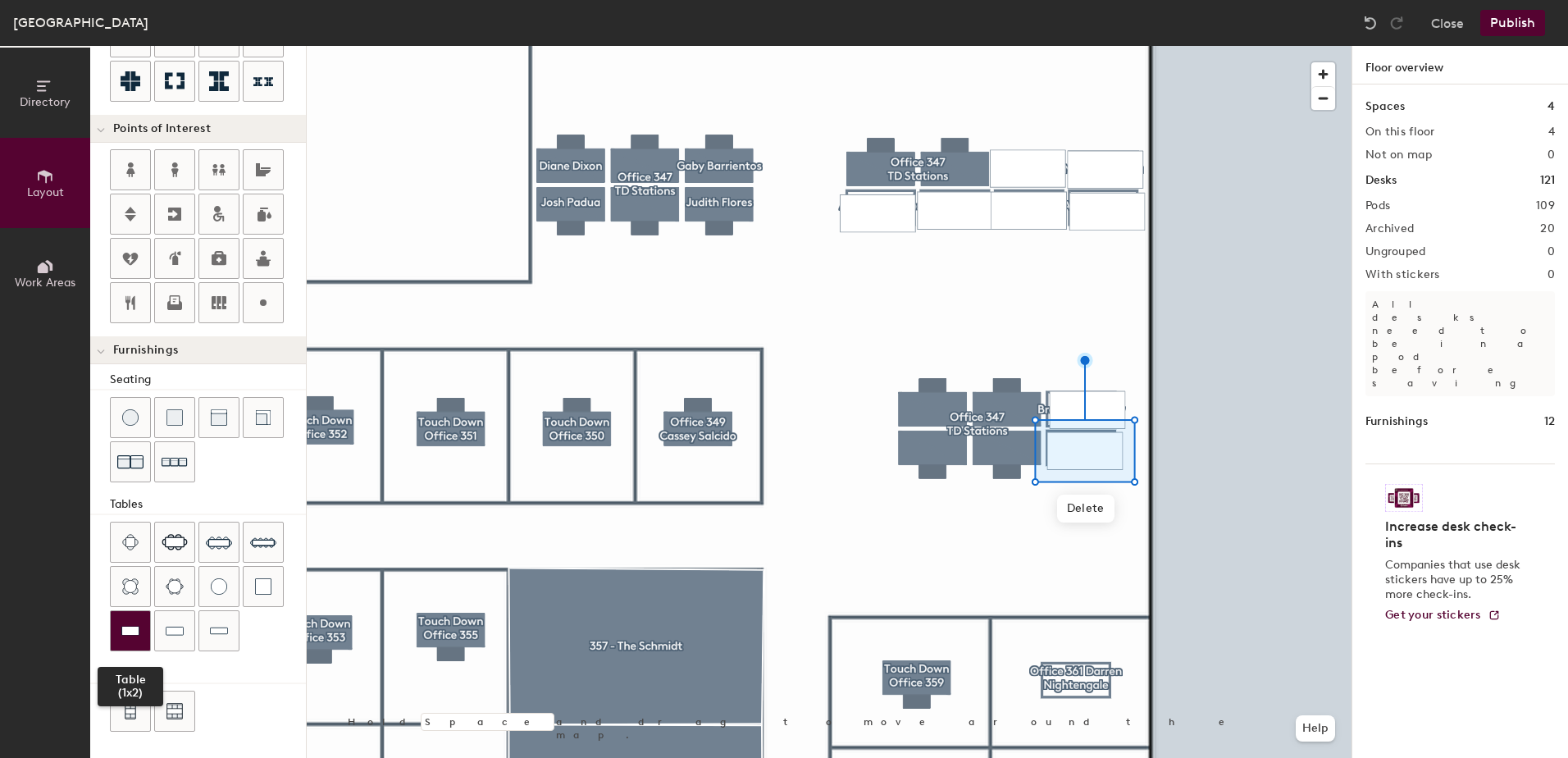
click at [123, 638] on img at bounding box center [131, 631] width 18 height 17
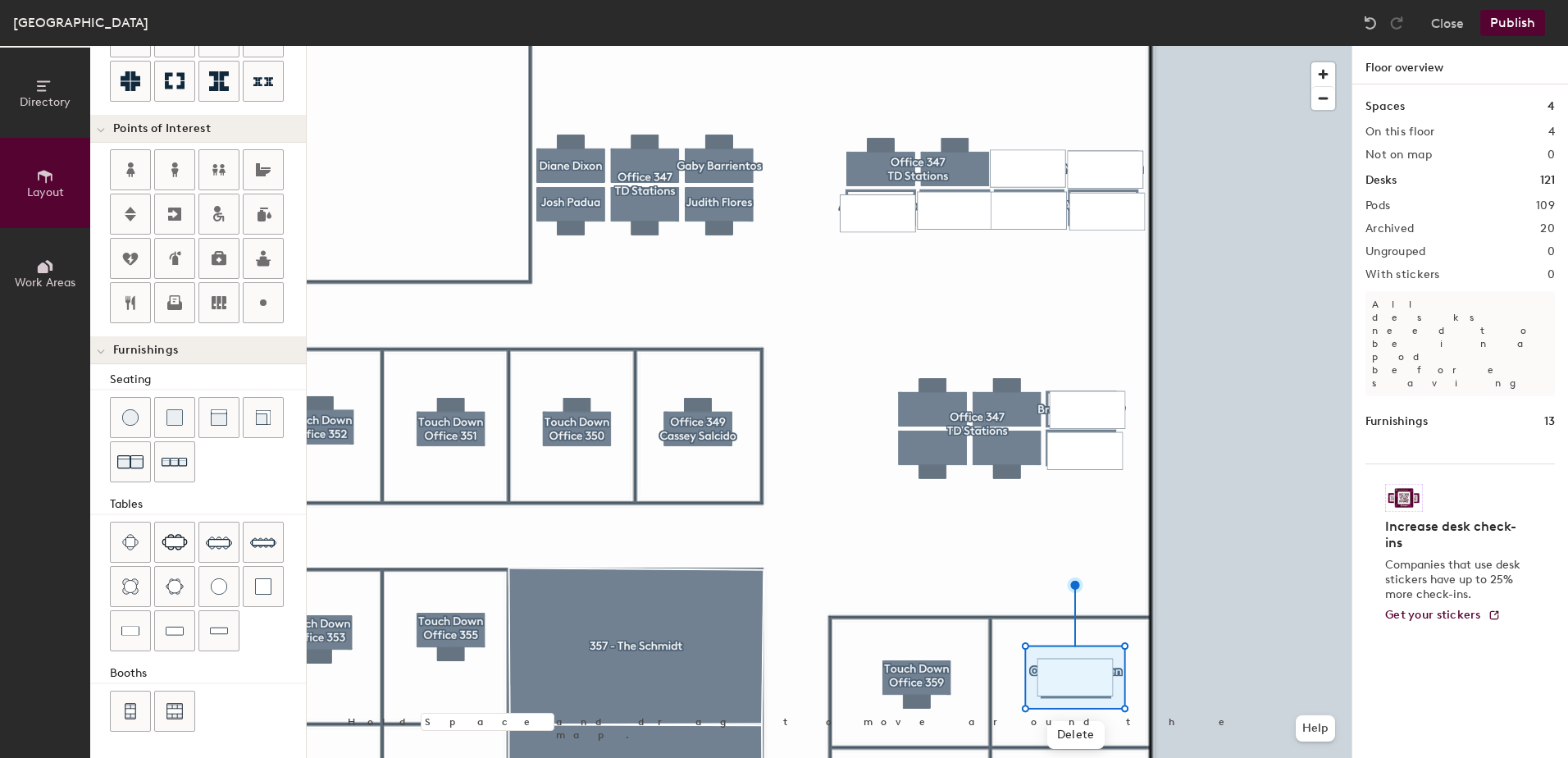
type input "100"
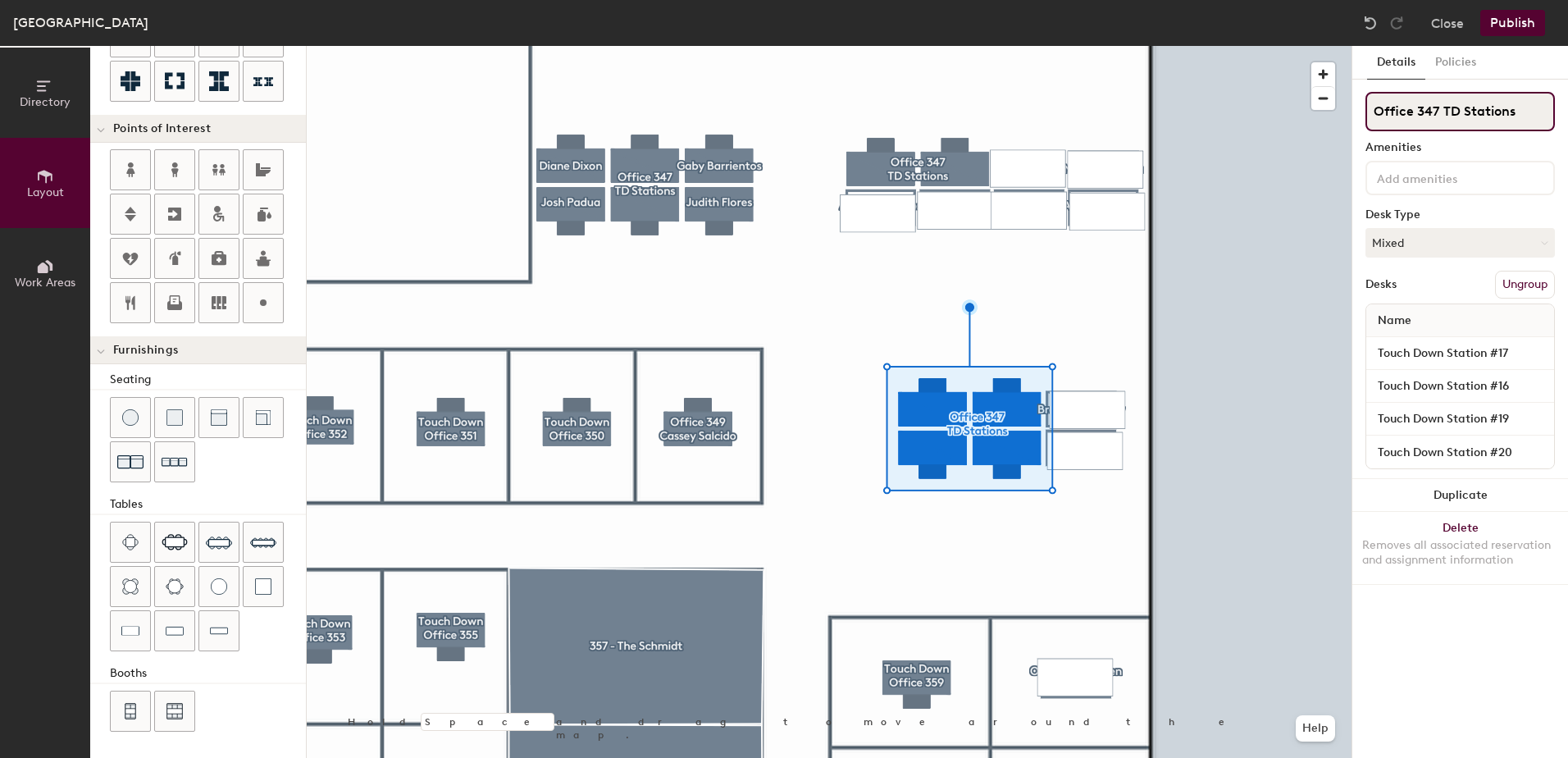
click at [1311, 116] on div "Directory Layout Work Areas Layout Add space Resize Desks Points of Interest Fu…" at bounding box center [784, 403] width 1568 height 713
click at [1508, 287] on button "Ungroup" at bounding box center [1525, 285] width 59 height 28
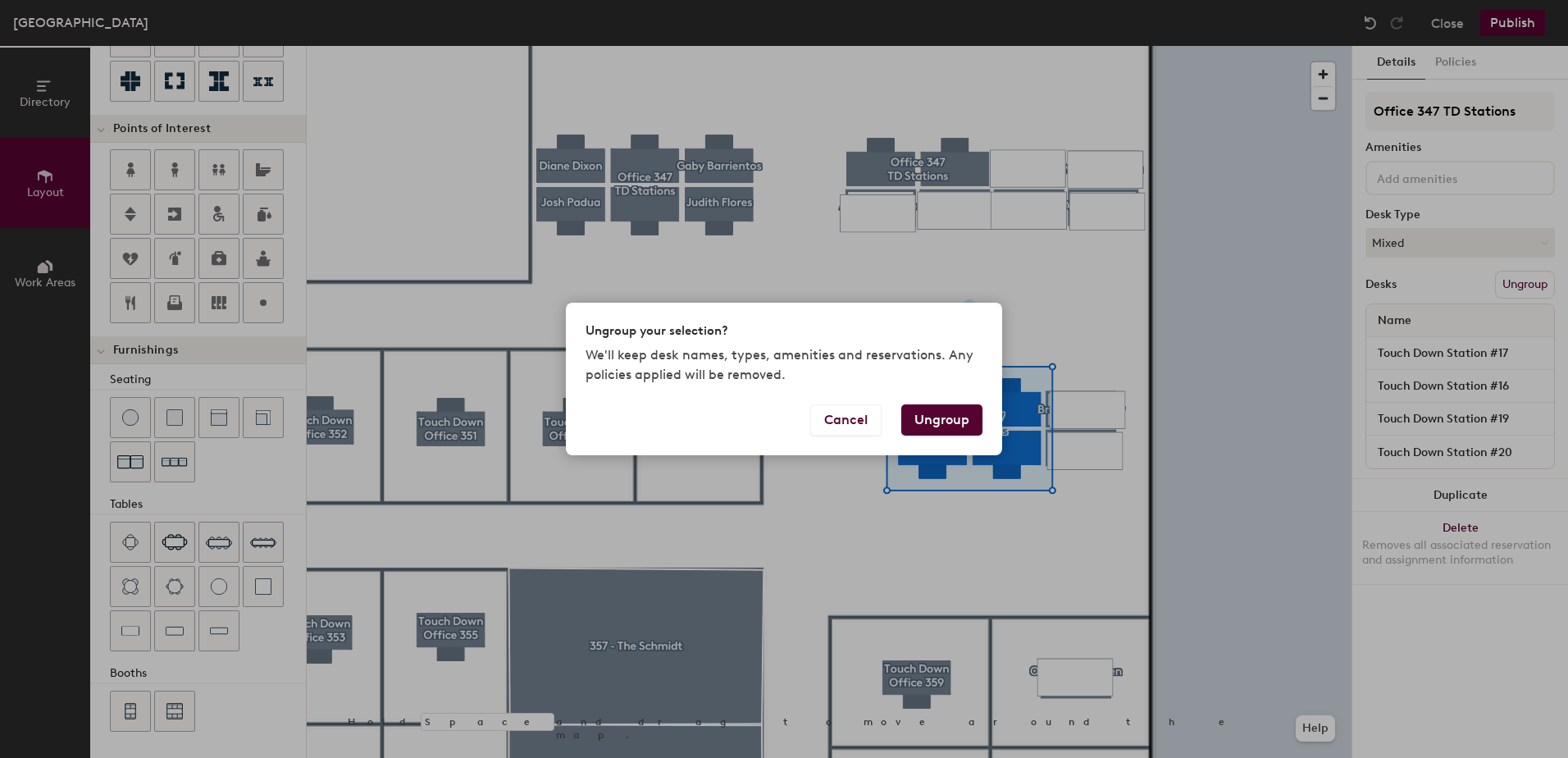
click at [924, 412] on button "Ungroup" at bounding box center [942, 420] width 81 height 31
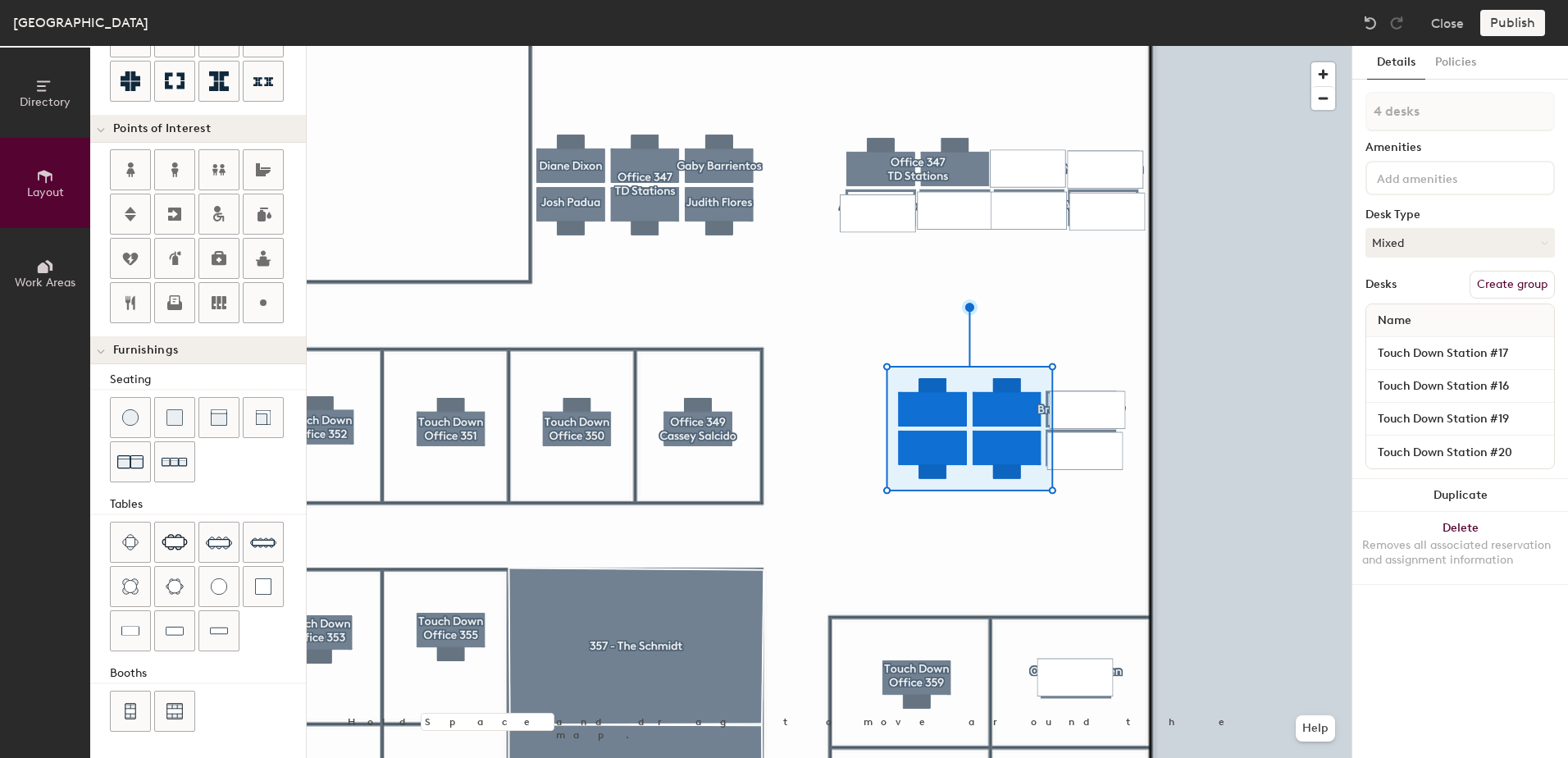
type input "1 desk"
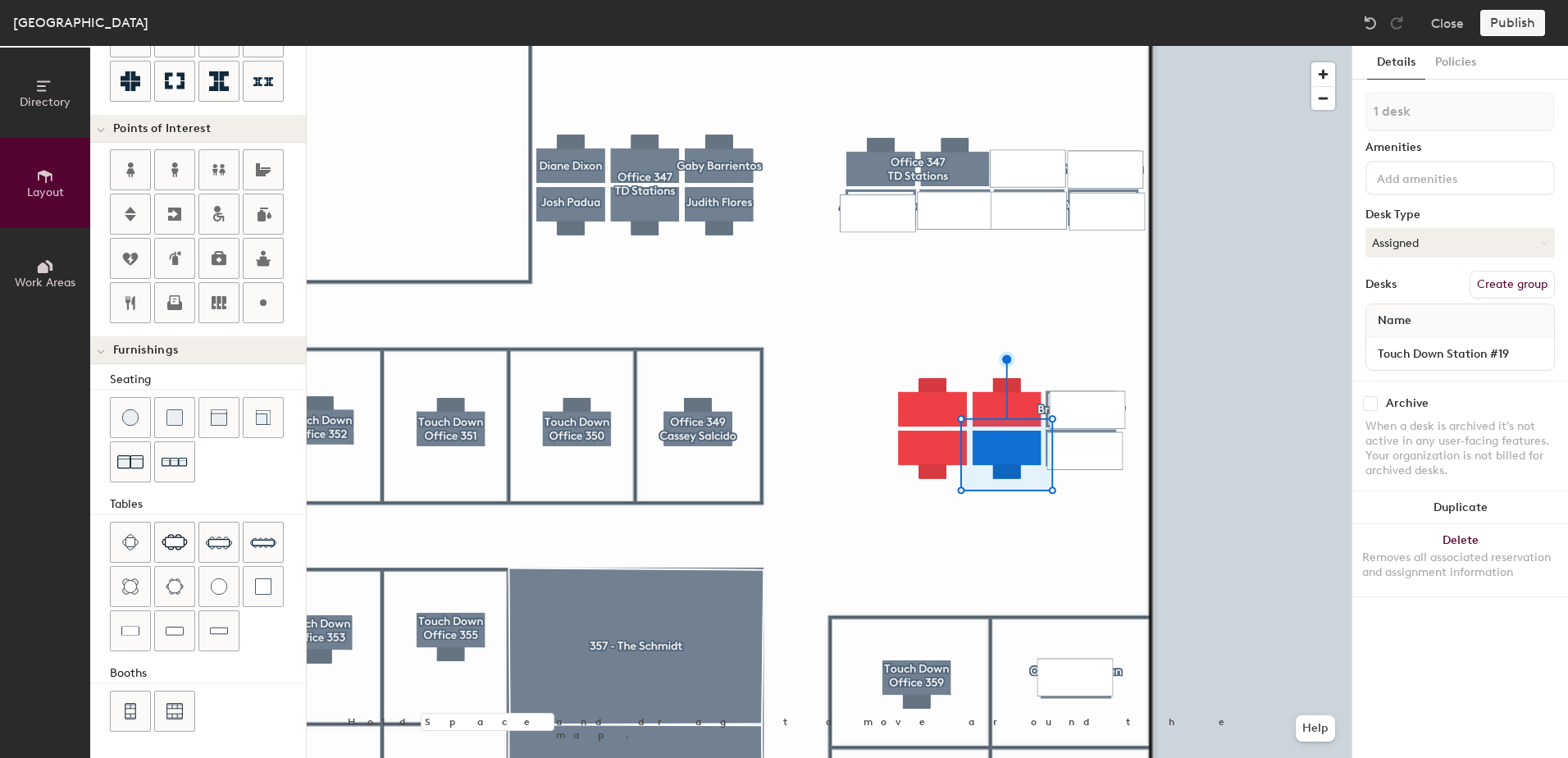
click at [1371, 401] on input "checkbox" at bounding box center [1371, 403] width 15 height 15
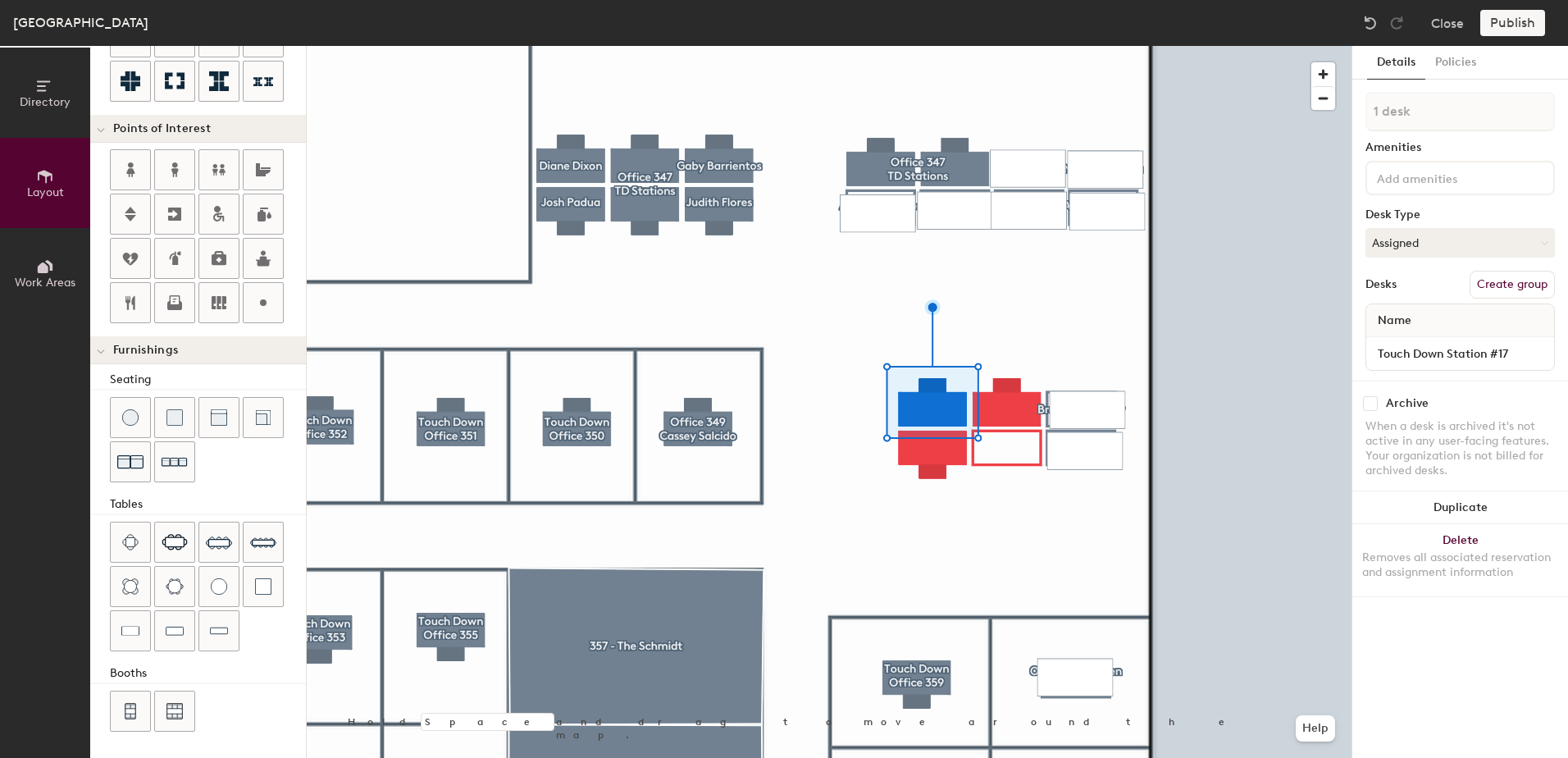
click at [1367, 401] on input "checkbox" at bounding box center [1371, 403] width 15 height 15
checkbox input "true"
type input "4 desks"
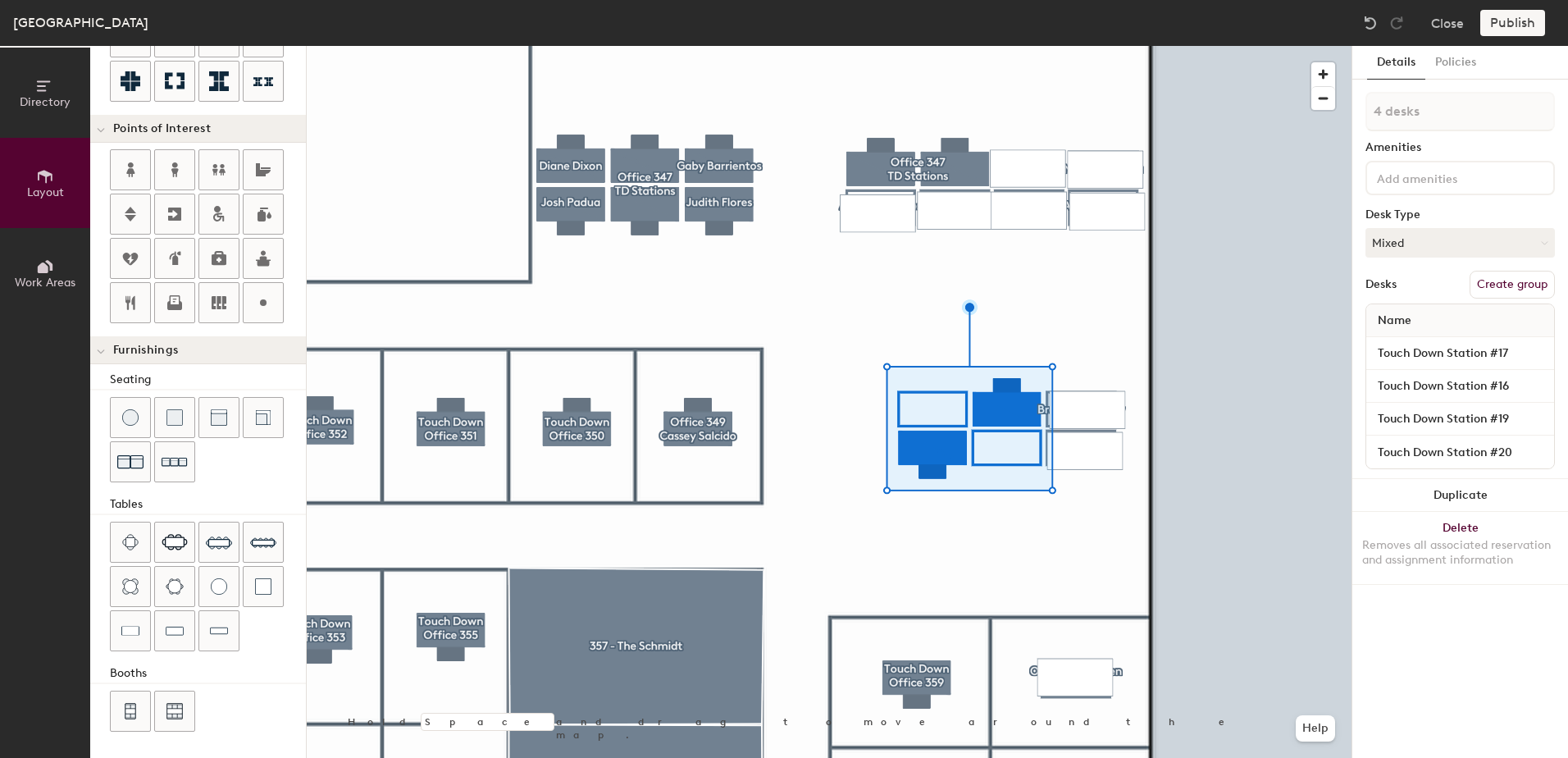
click at [1484, 281] on button "Create group" at bounding box center [1512, 285] width 85 height 28
click at [1422, 102] on input "Pod 109" at bounding box center [1460, 112] width 189 height 40
type input "P"
type input "Office 347 TD Stations"
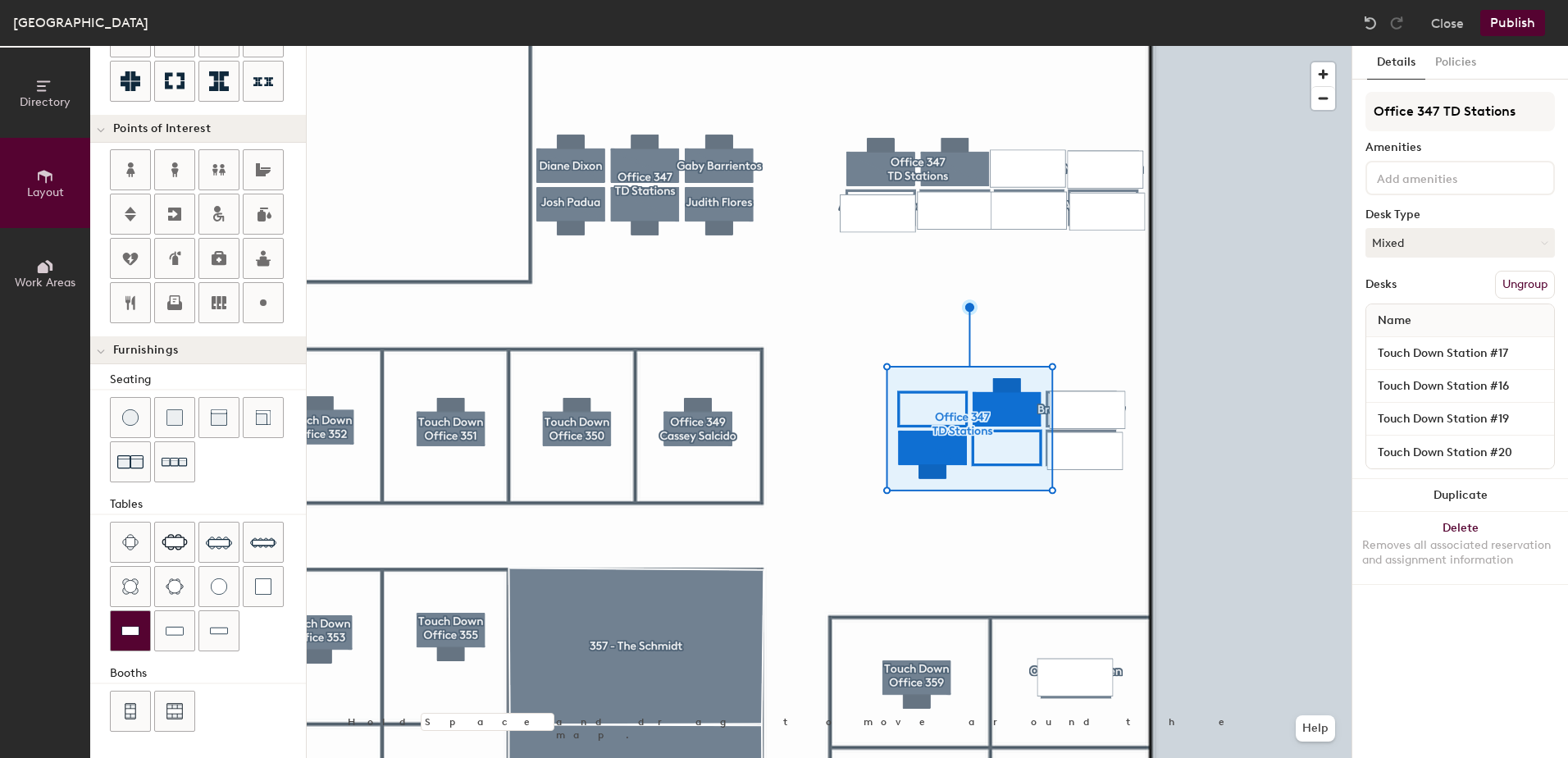
click at [140, 624] on div at bounding box center [131, 632] width 40 height 40
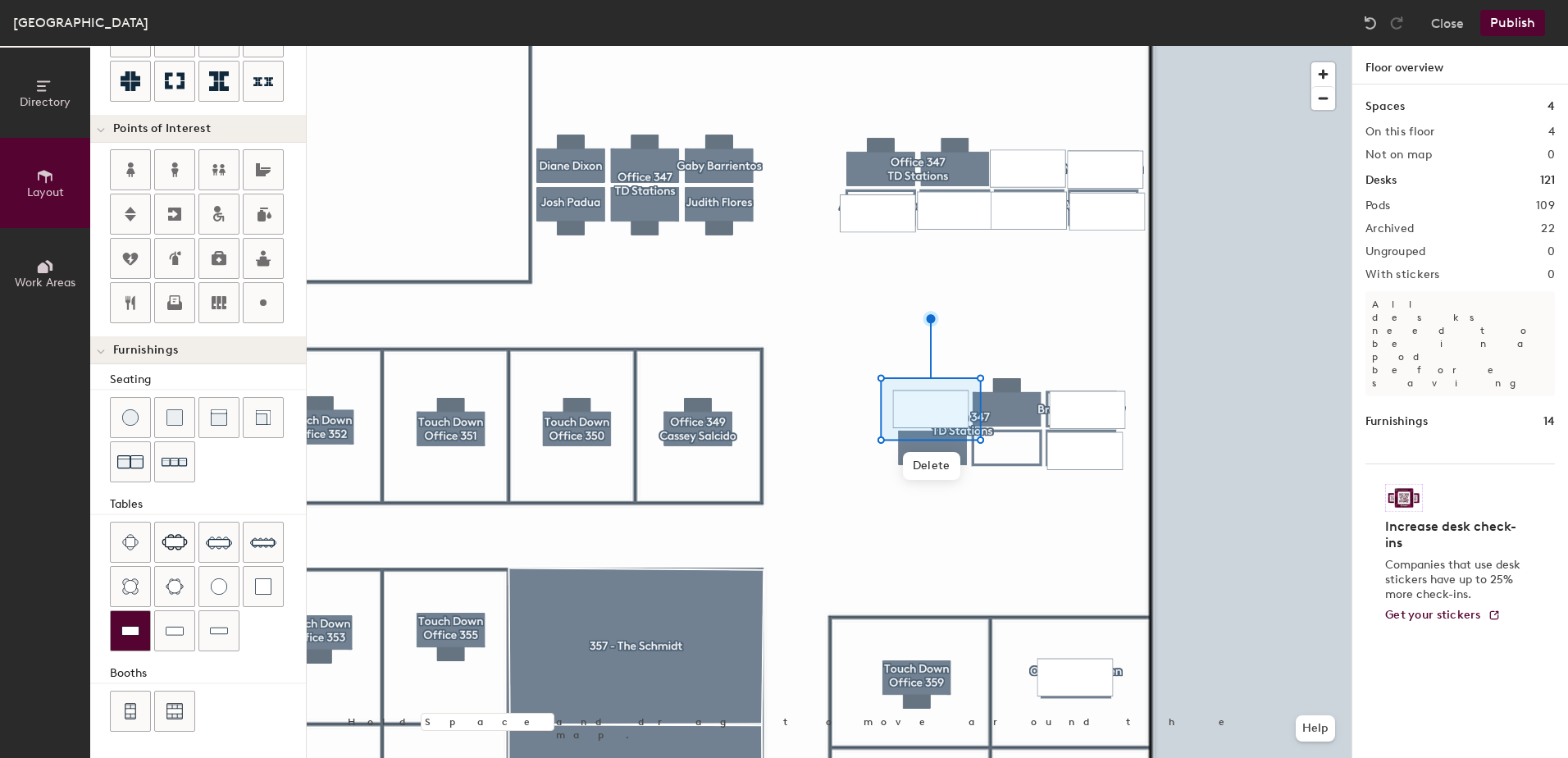
click at [128, 638] on img at bounding box center [131, 631] width 18 height 17
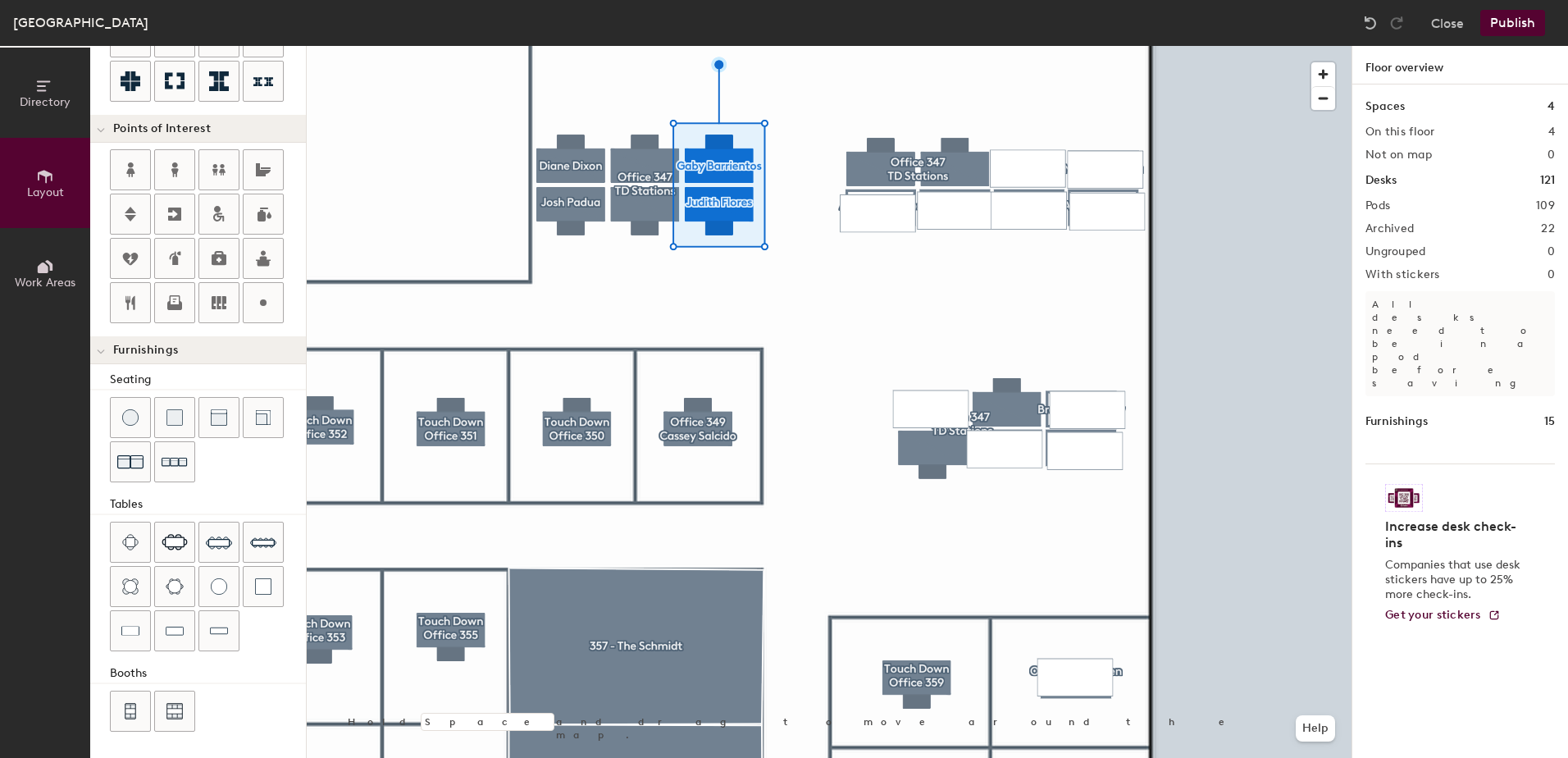
type input "100"
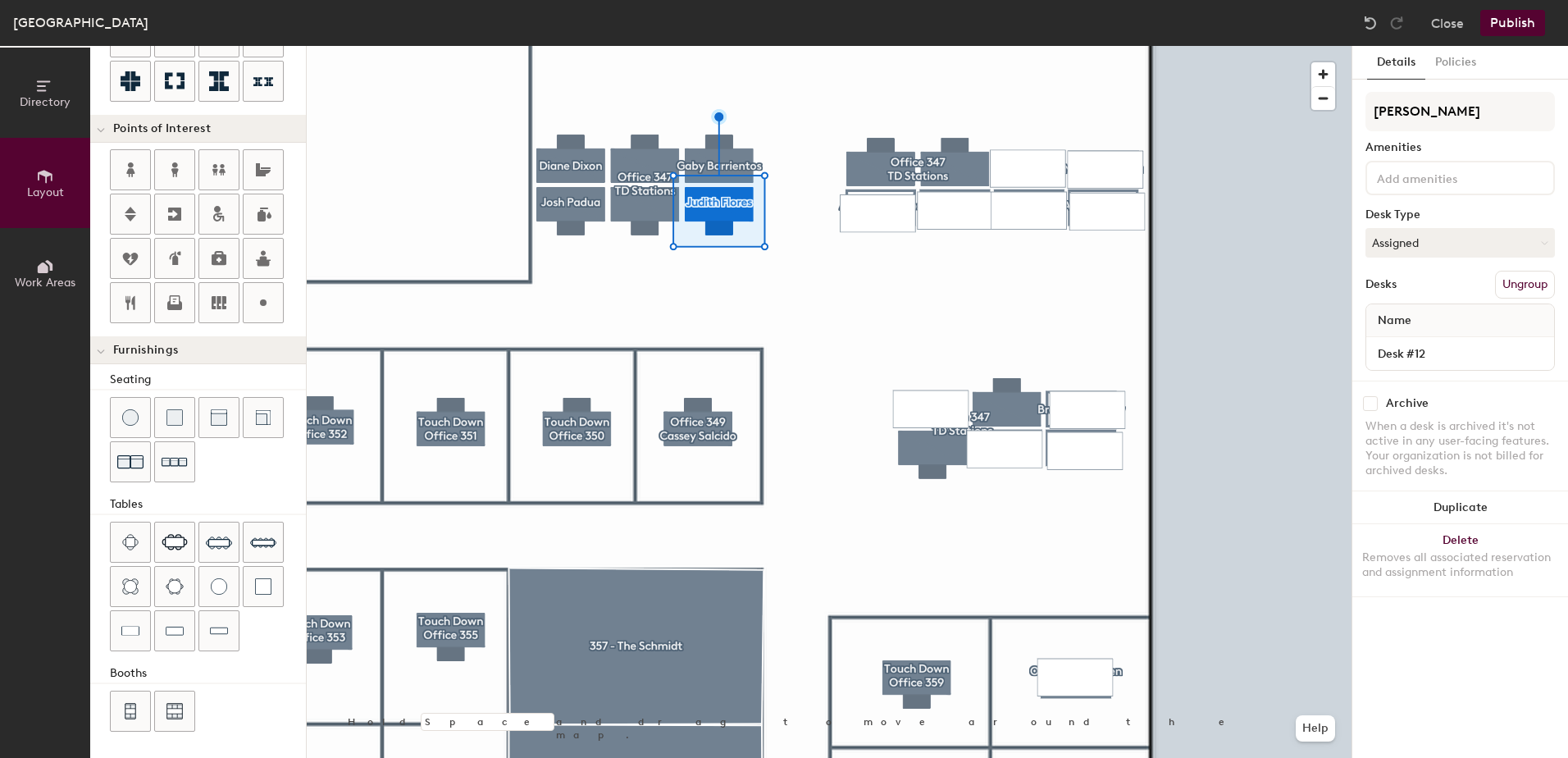
click at [1371, 407] on input "checkbox" at bounding box center [1371, 403] width 15 height 15
click at [1371, 404] on input "checkbox" at bounding box center [1371, 403] width 15 height 15
checkbox input "true"
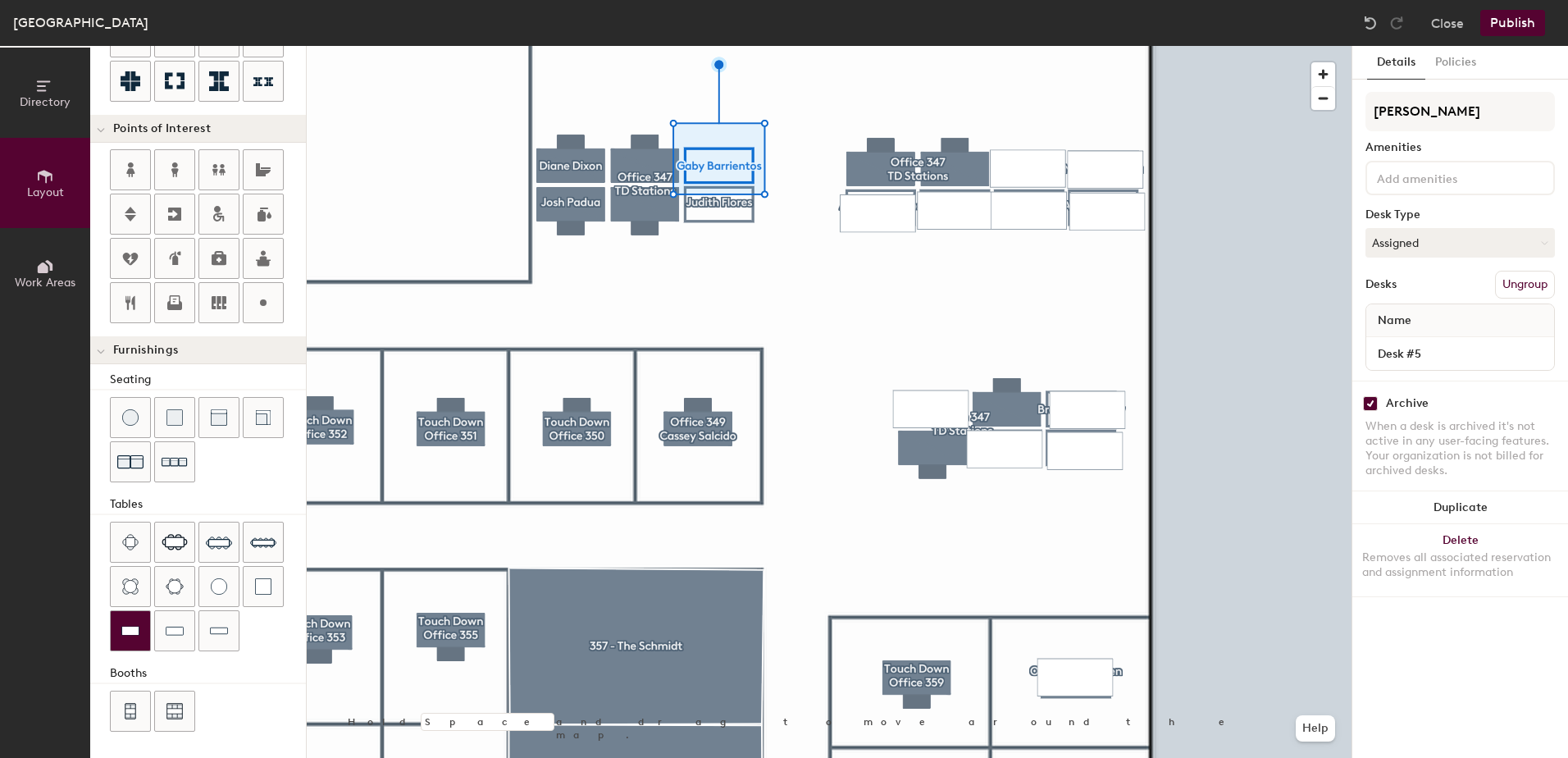
click at [122, 635] on img at bounding box center [131, 631] width 18 height 17
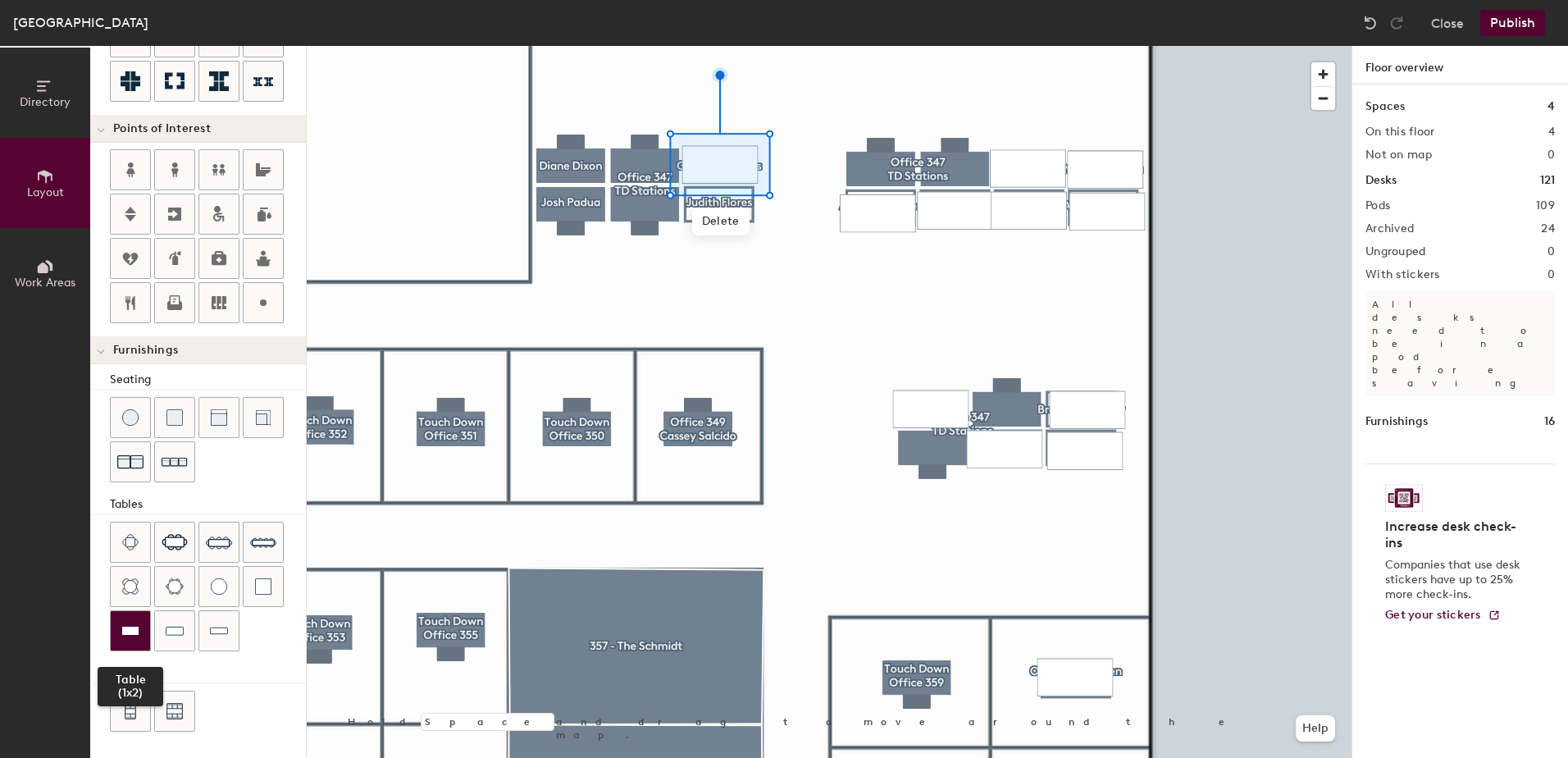
click at [129, 620] on div at bounding box center [131, 632] width 40 height 40
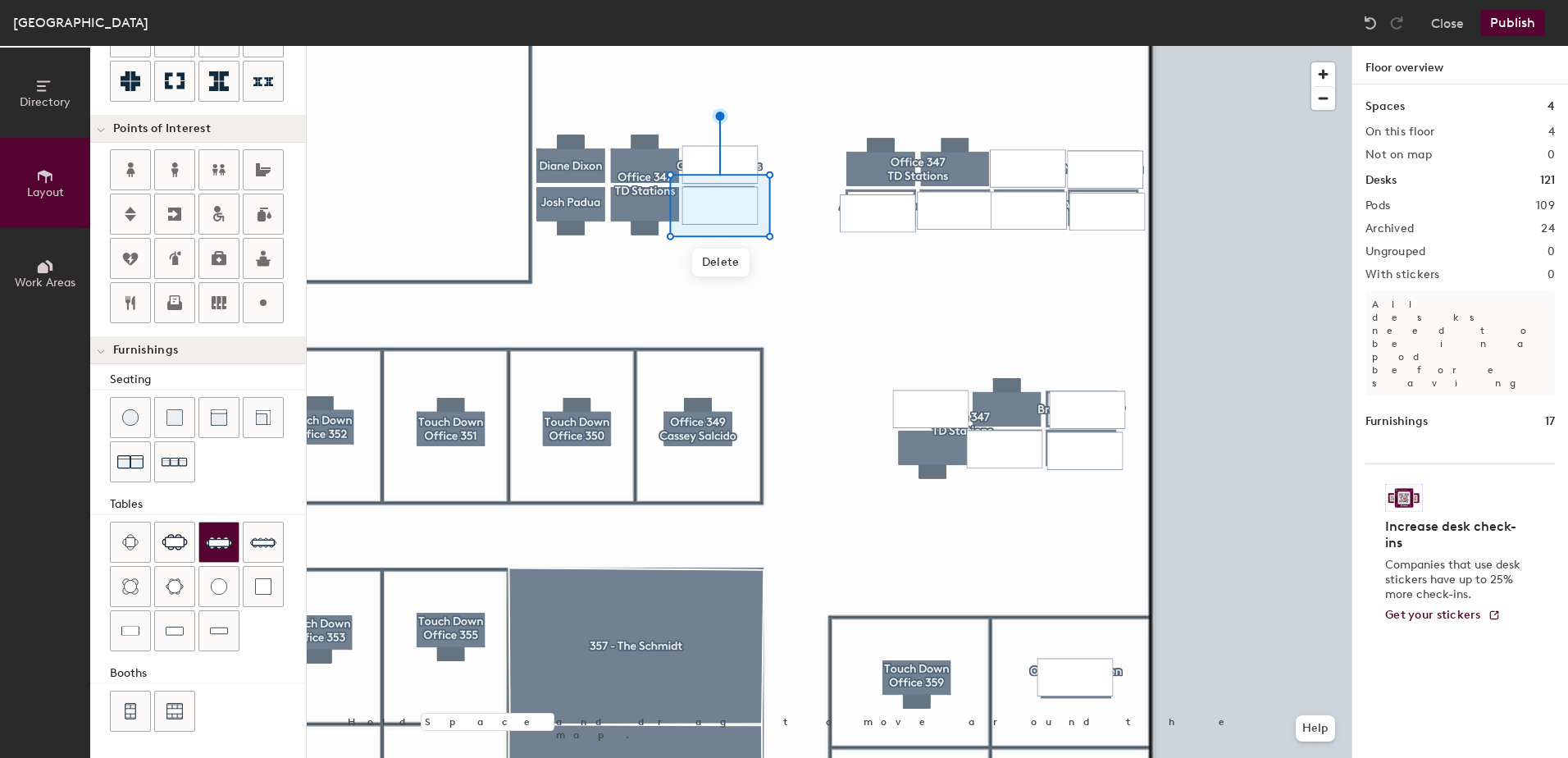
type input "100"
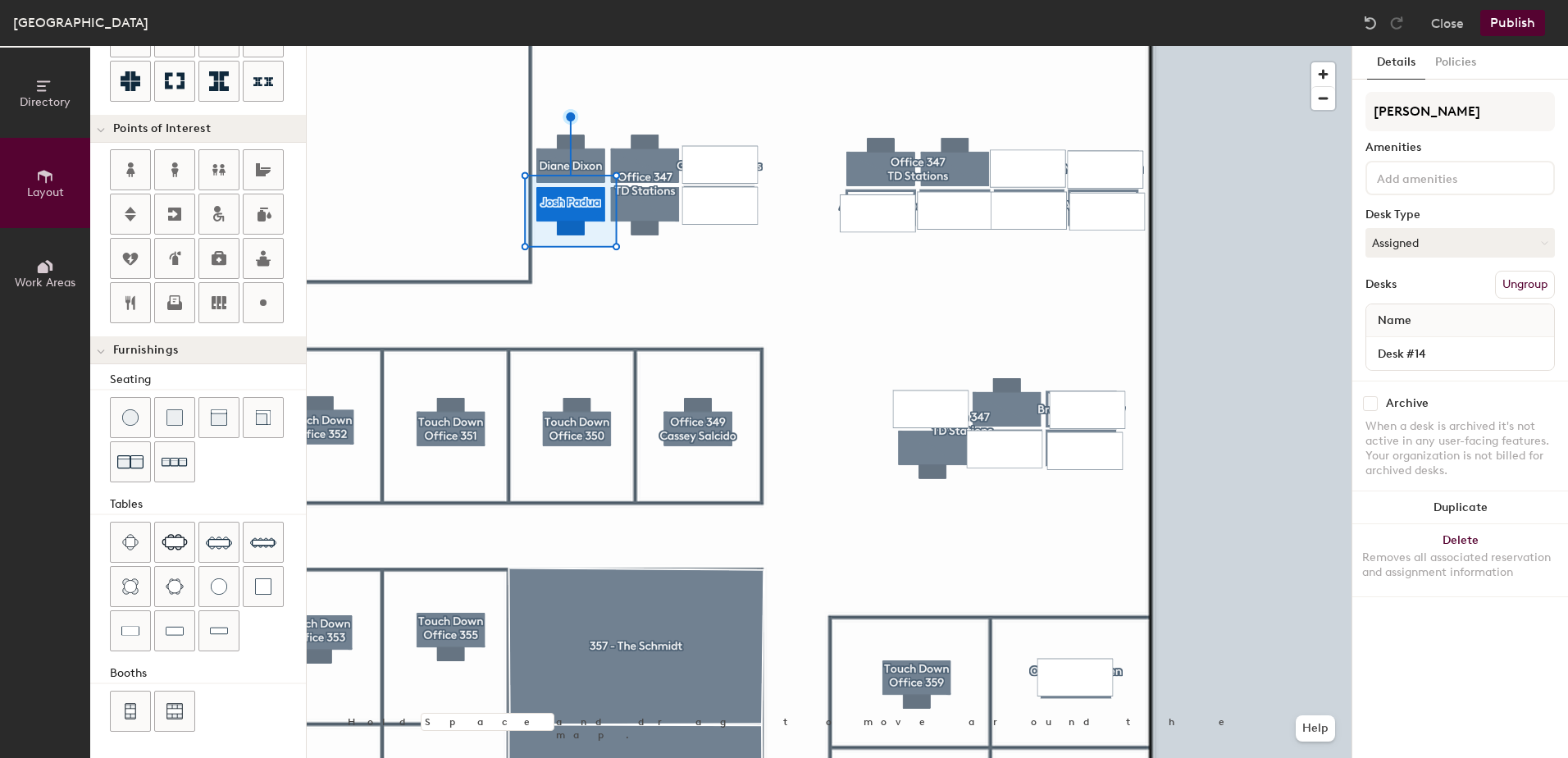
click at [1369, 403] on input "checkbox" at bounding box center [1371, 403] width 15 height 15
checkbox input "true"
click at [121, 643] on div at bounding box center [131, 632] width 40 height 40
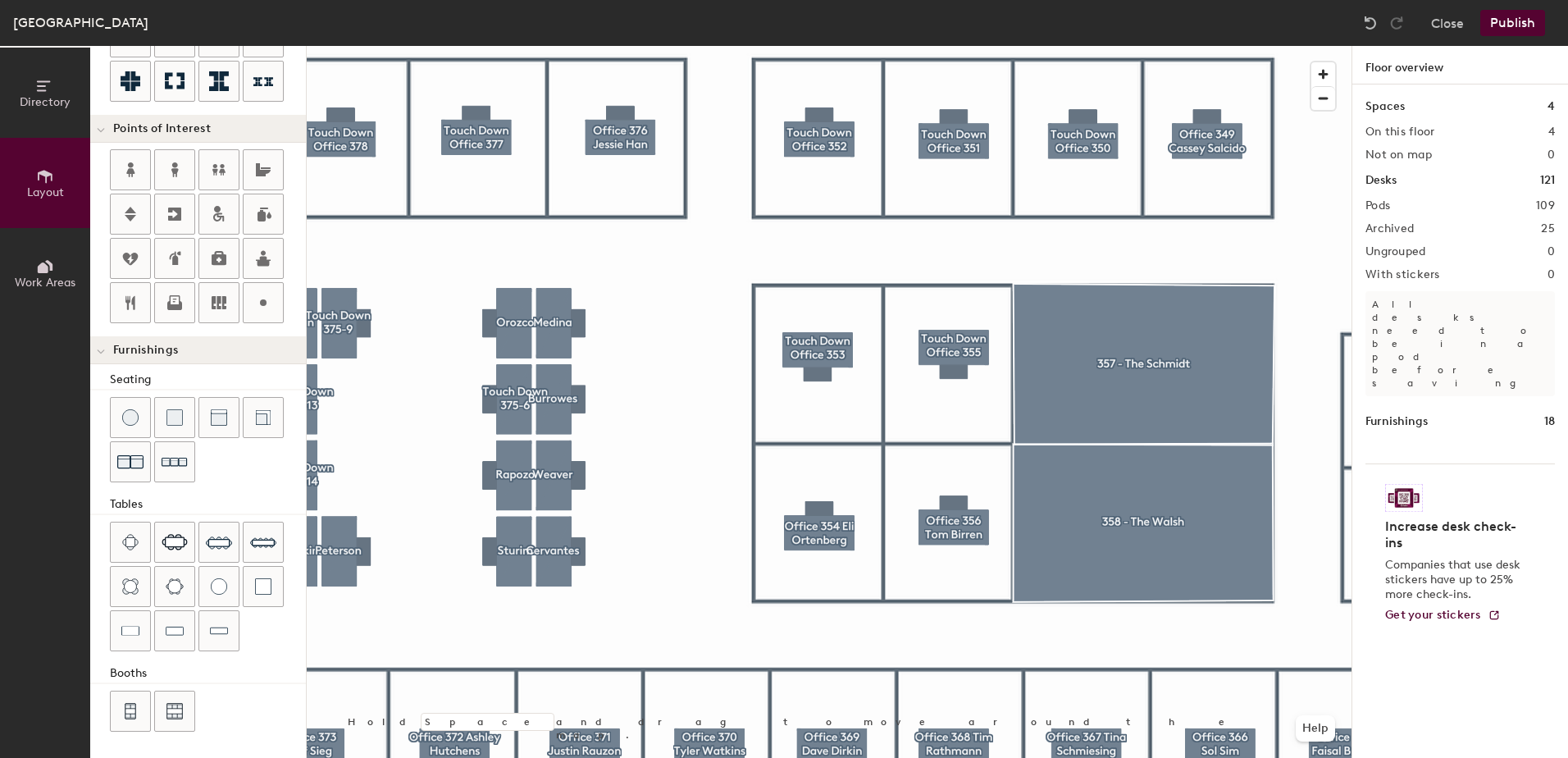
type input "100"
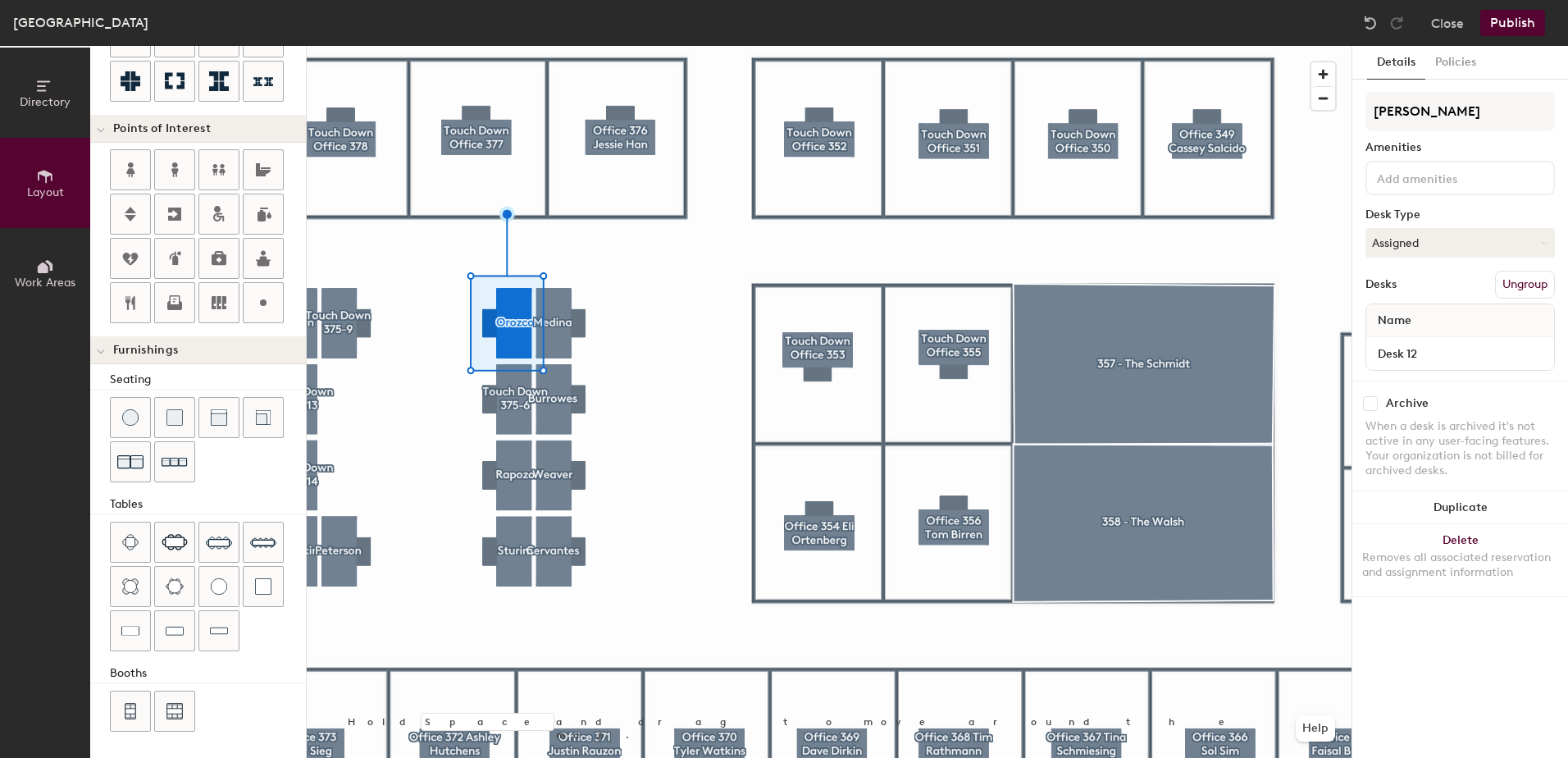
click at [1369, 404] on input "checkbox" at bounding box center [1371, 403] width 15 height 15
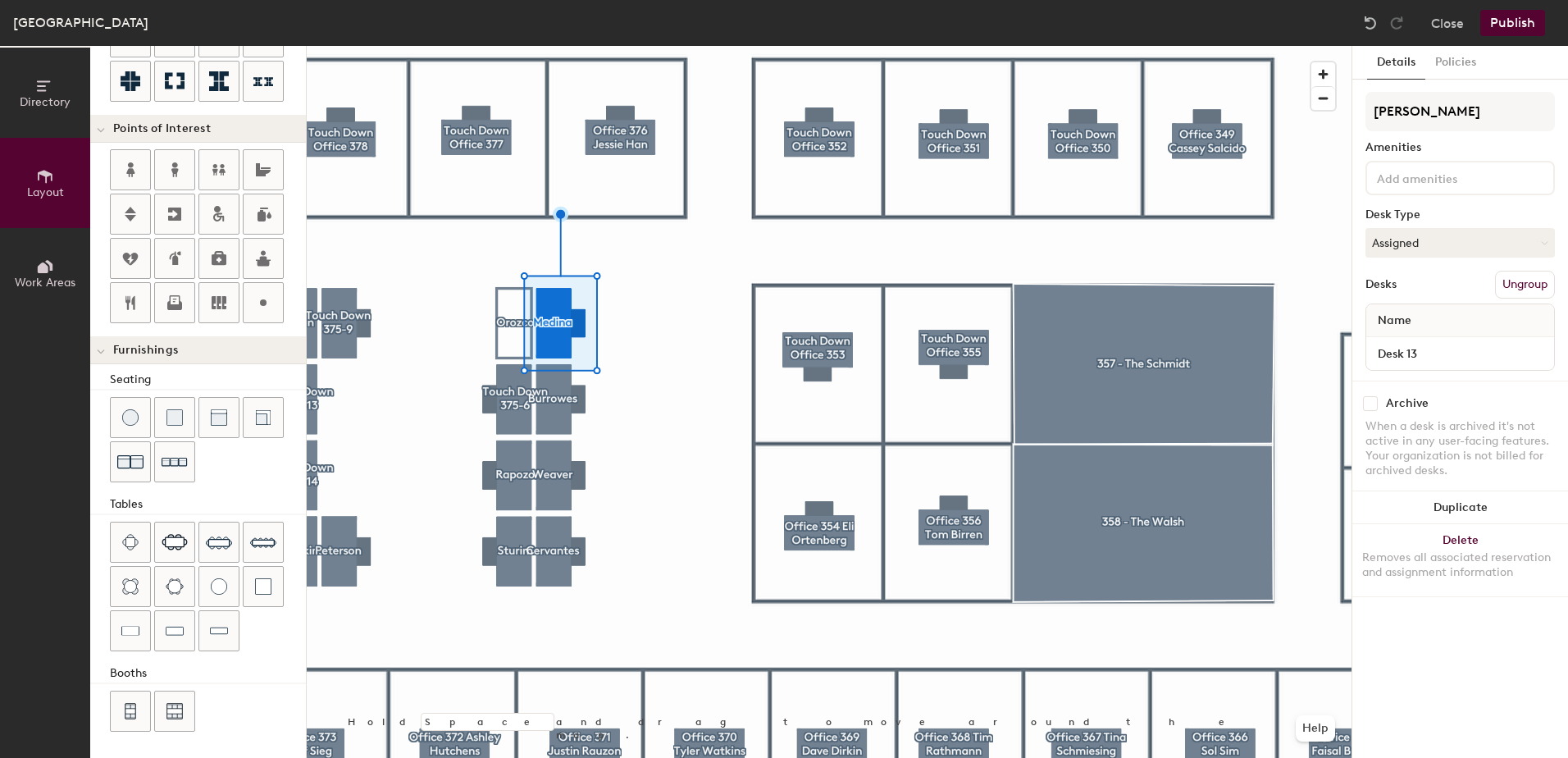
click at [1364, 403] on input "checkbox" at bounding box center [1371, 403] width 15 height 15
click at [1376, 401] on input "checkbox" at bounding box center [1371, 403] width 15 height 15
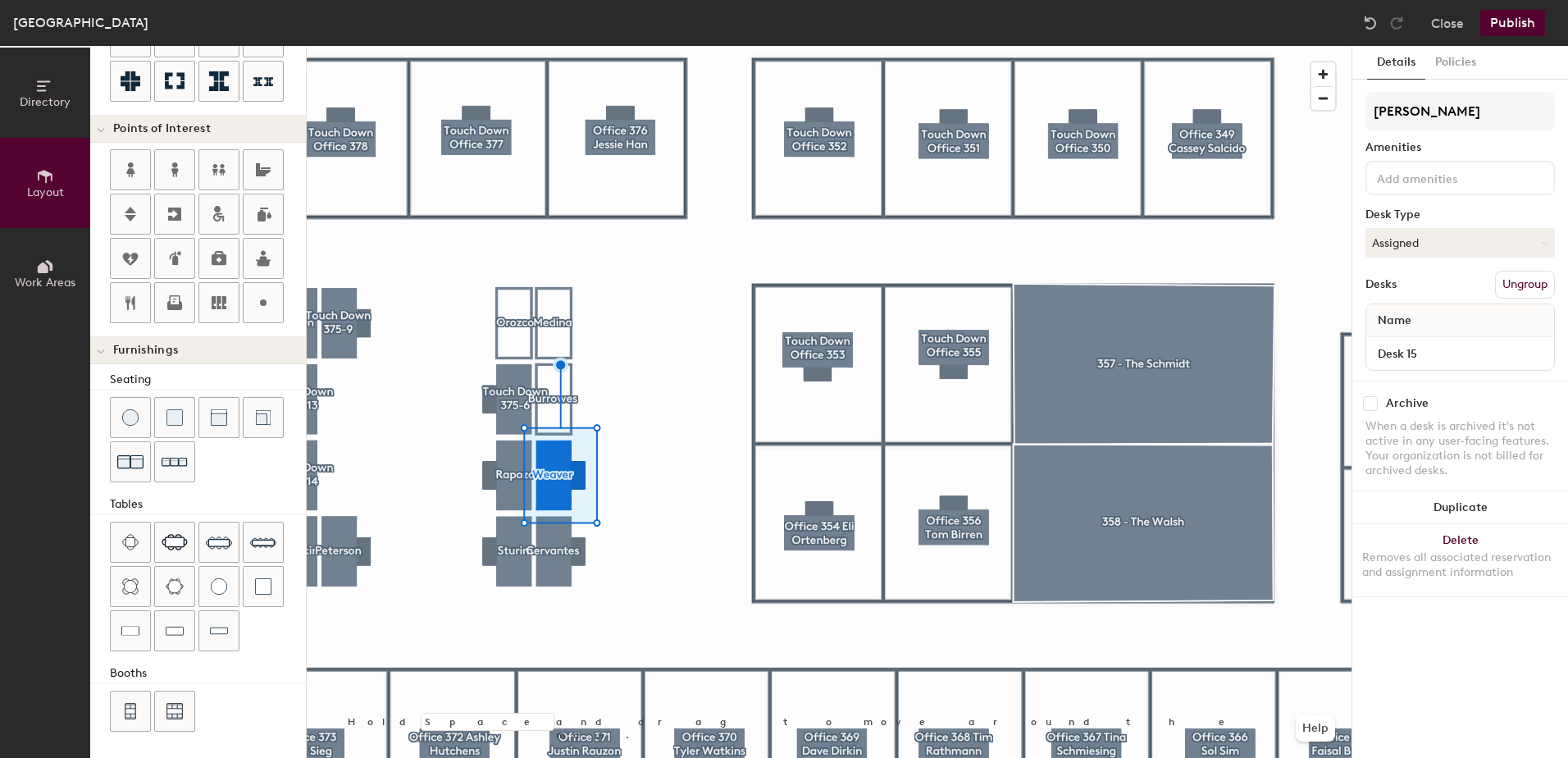
click at [1374, 407] on input "checkbox" at bounding box center [1371, 403] width 15 height 15
click at [1374, 401] on input "checkbox" at bounding box center [1371, 403] width 15 height 15
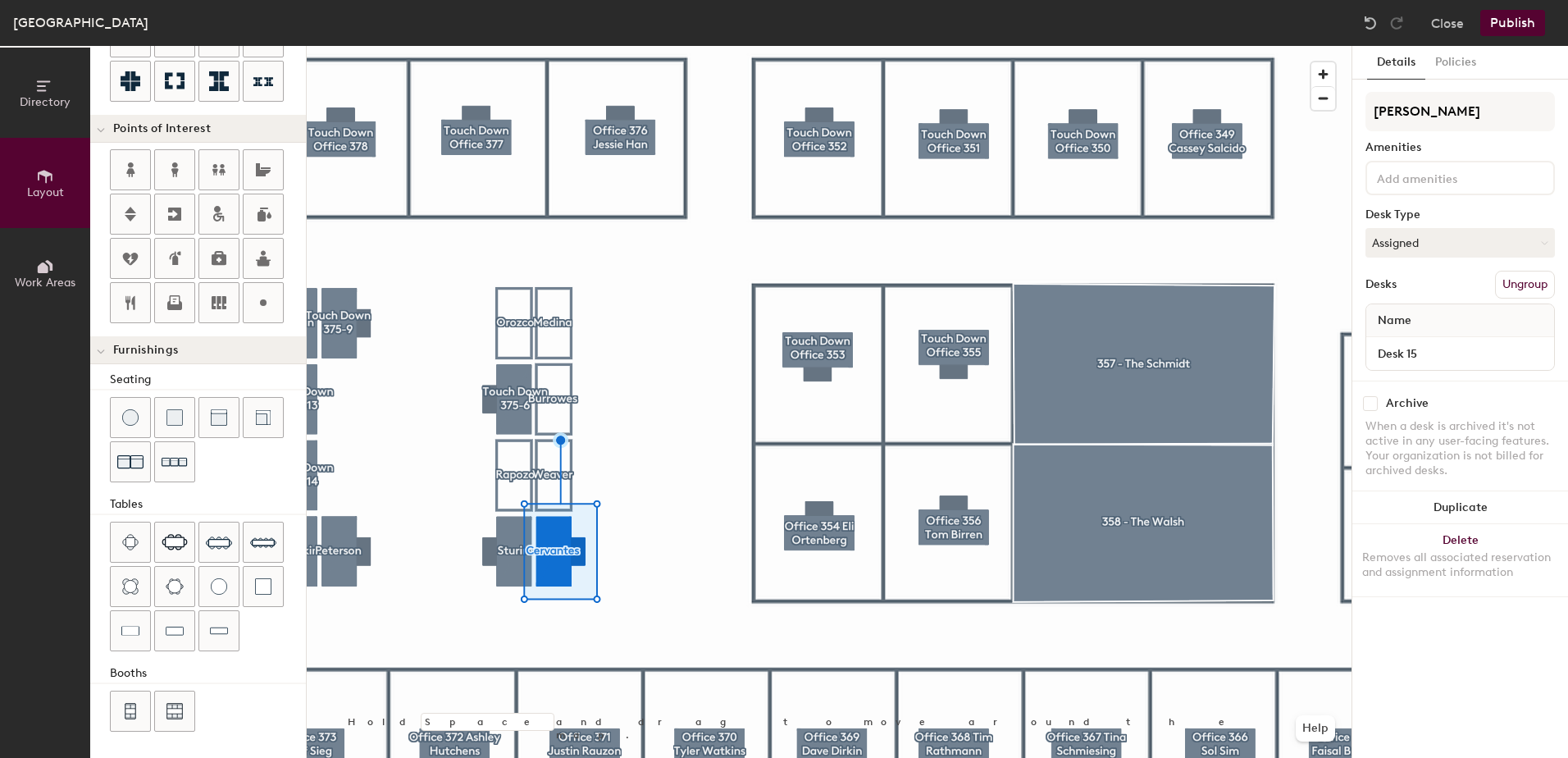
click at [1371, 403] on input "checkbox" at bounding box center [1371, 403] width 15 height 15
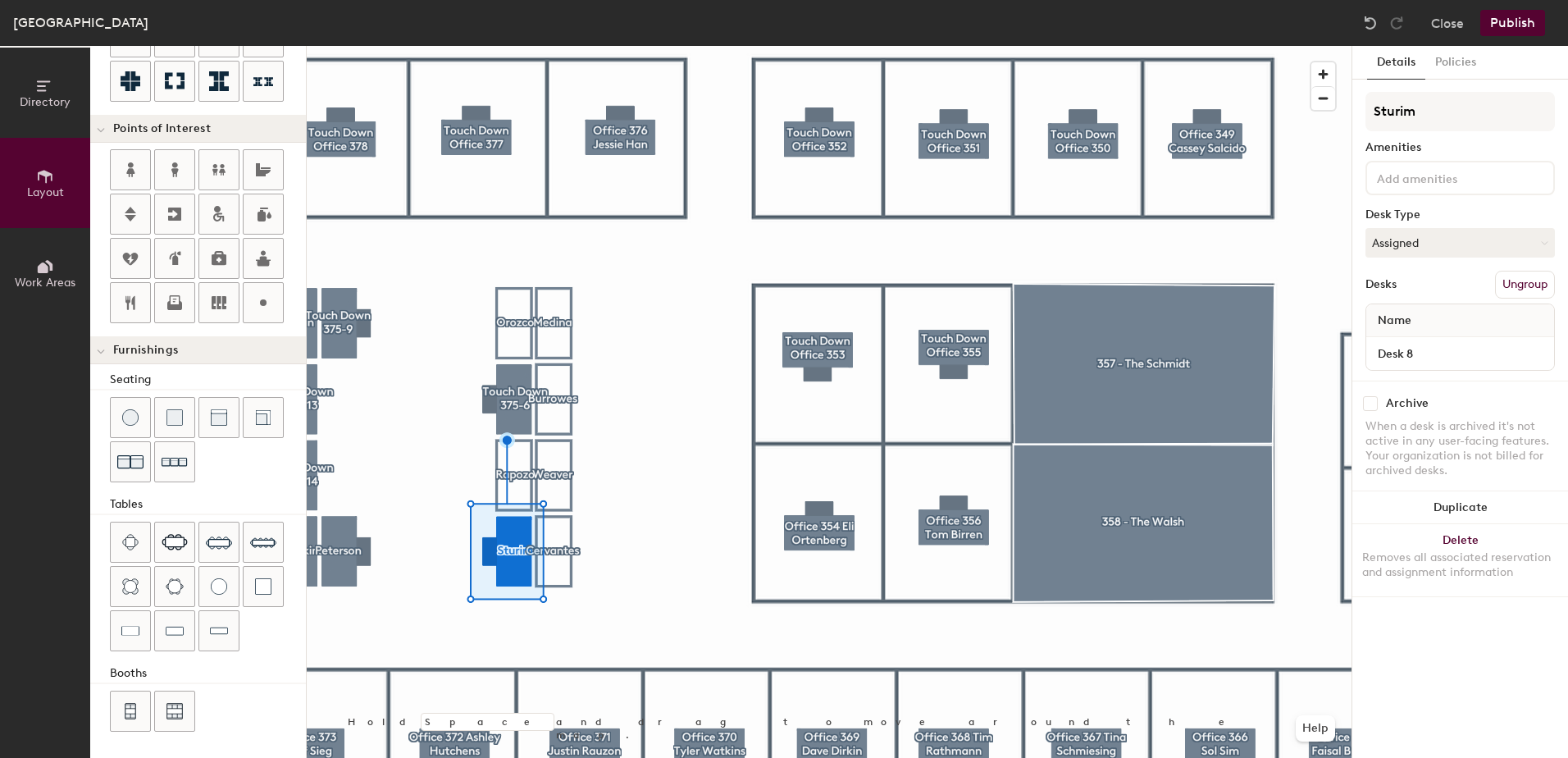
click at [1375, 403] on input "checkbox" at bounding box center [1371, 403] width 15 height 15
checkbox input "true"
click at [127, 627] on img at bounding box center [131, 631] width 18 height 17
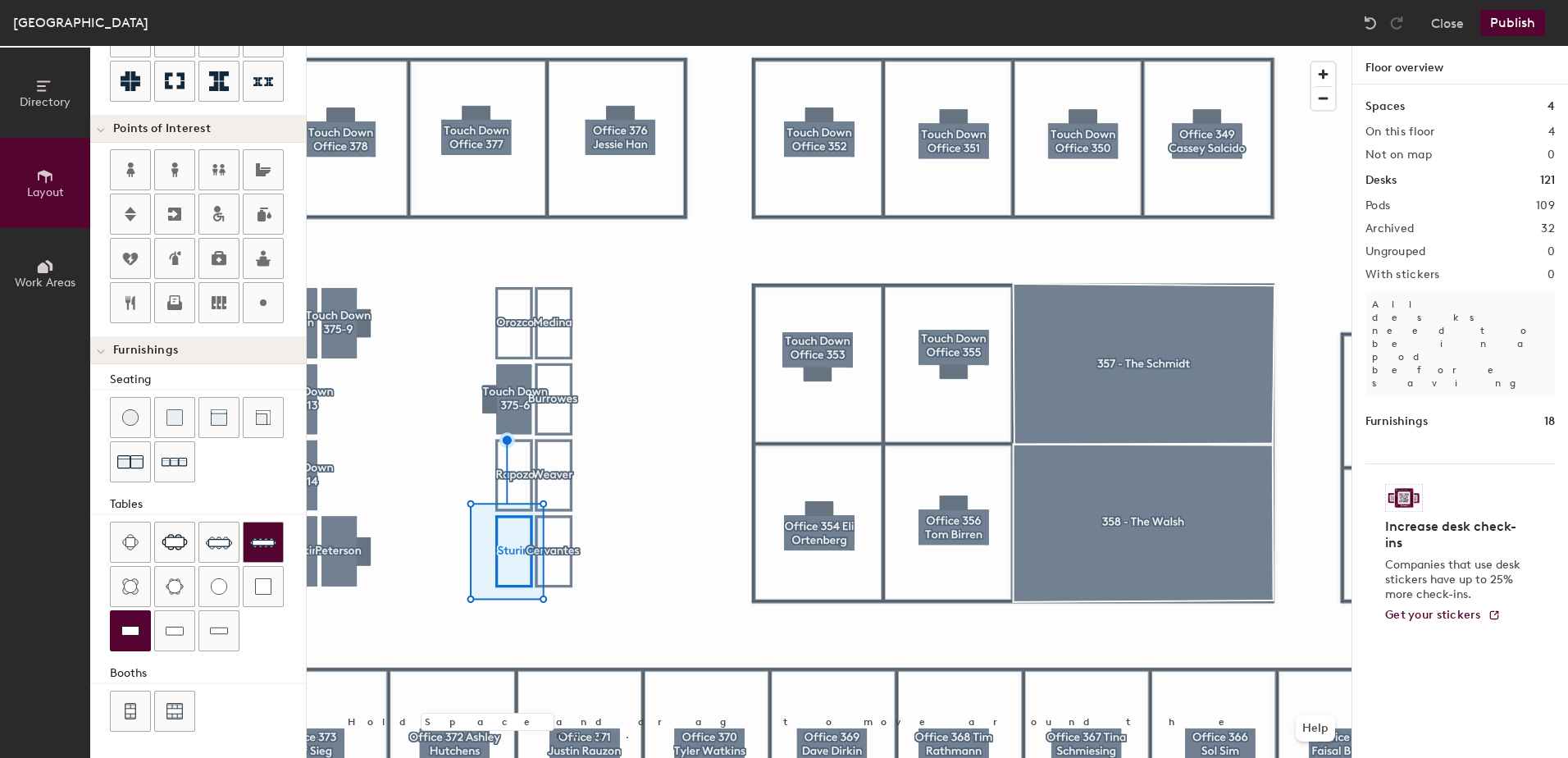
type input "40"
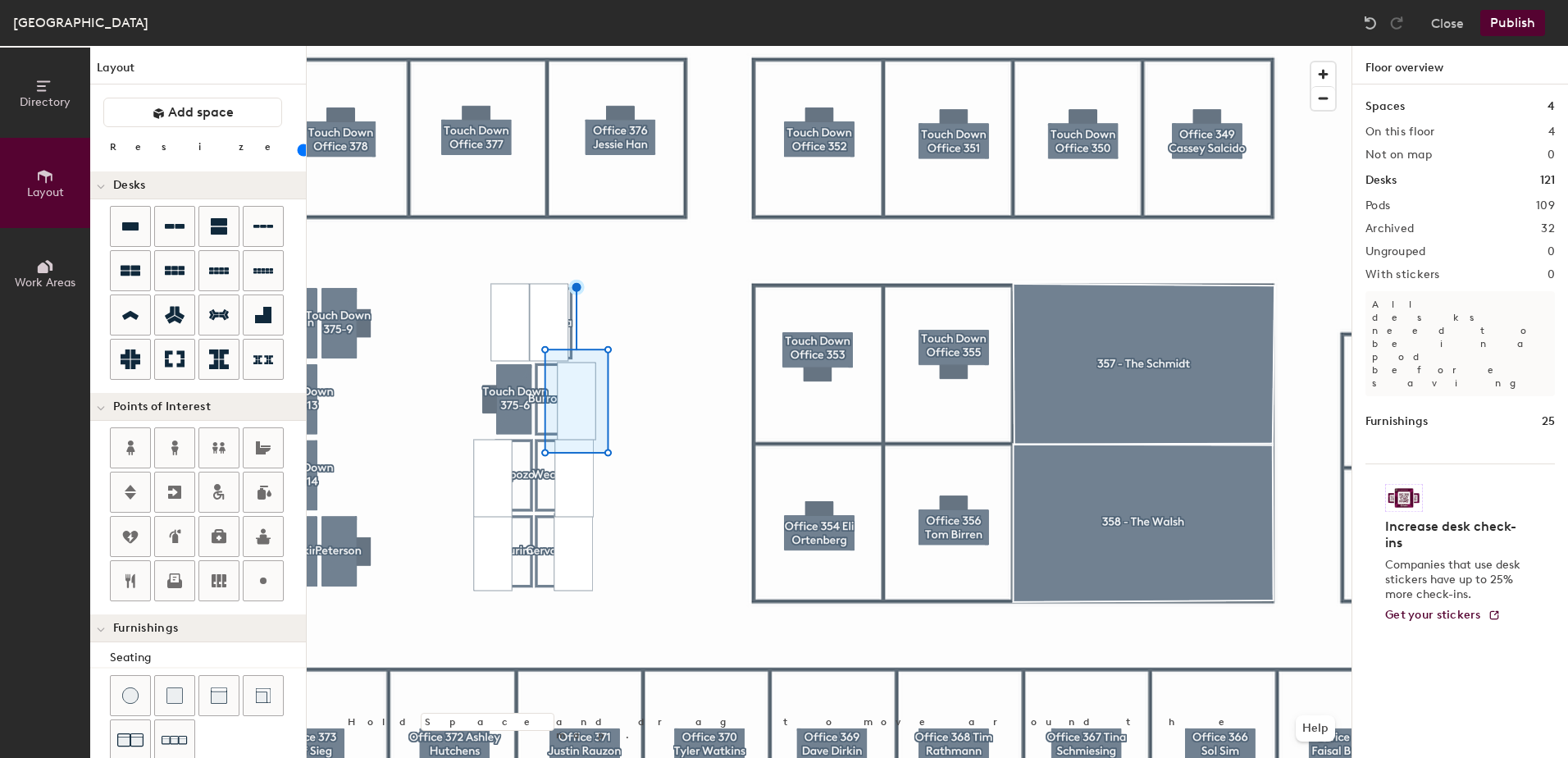
scroll to position [278, 0]
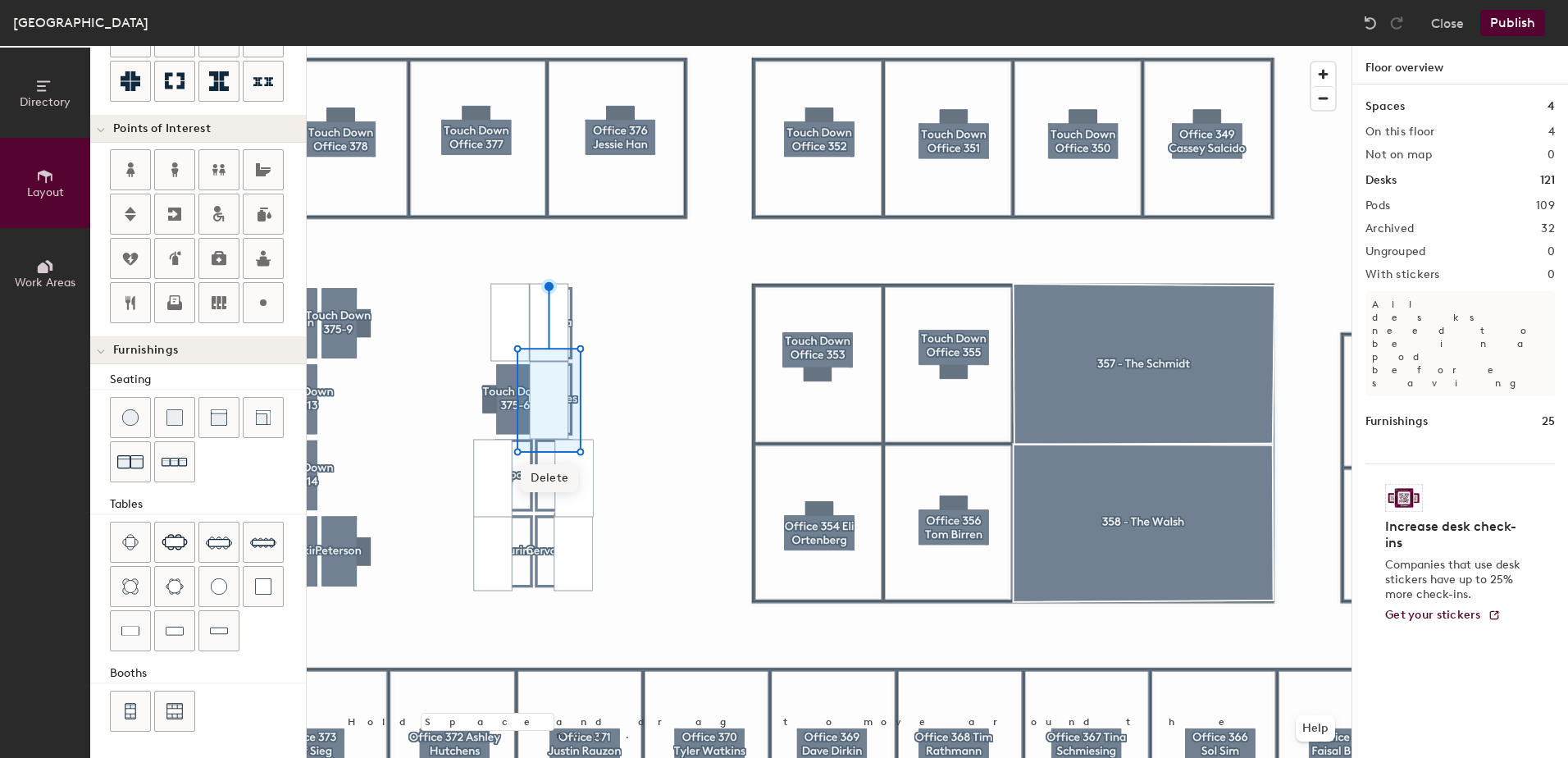
click at [565, 485] on span "Delete" at bounding box center [549, 479] width 57 height 28
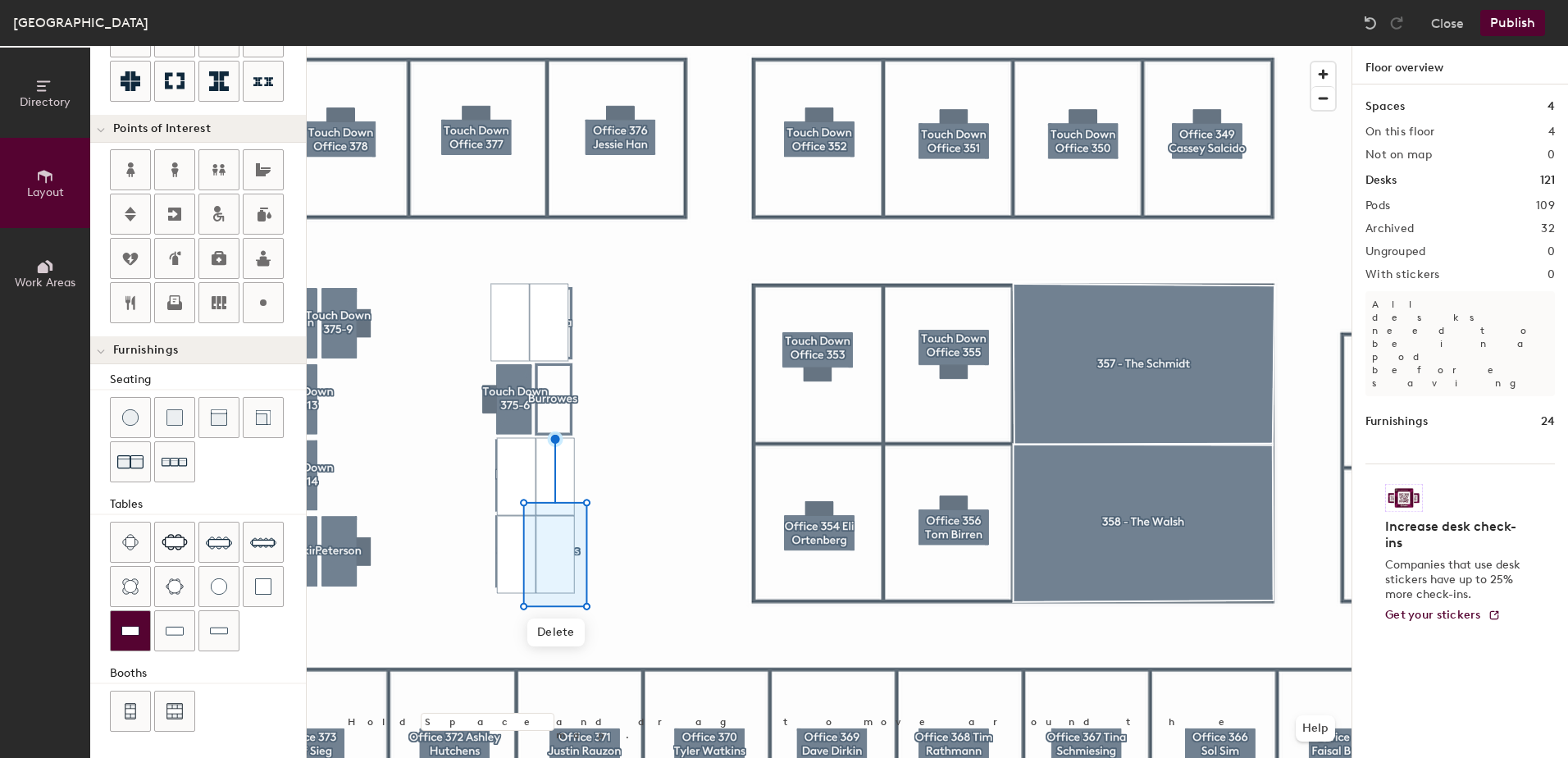
click at [127, 621] on div at bounding box center [131, 632] width 40 height 40
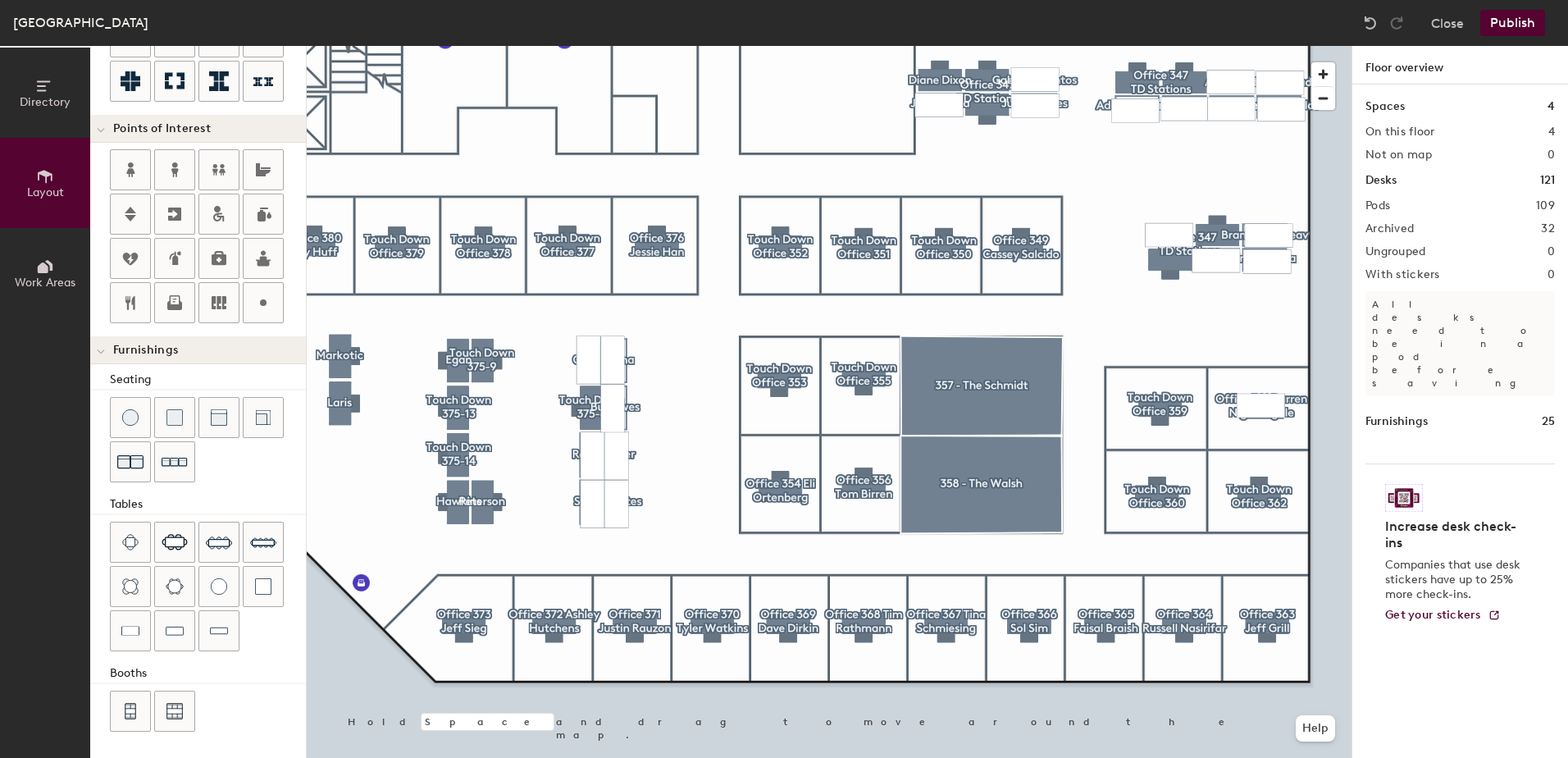
click at [1521, 28] on button "Publish" at bounding box center [1513, 23] width 64 height 26
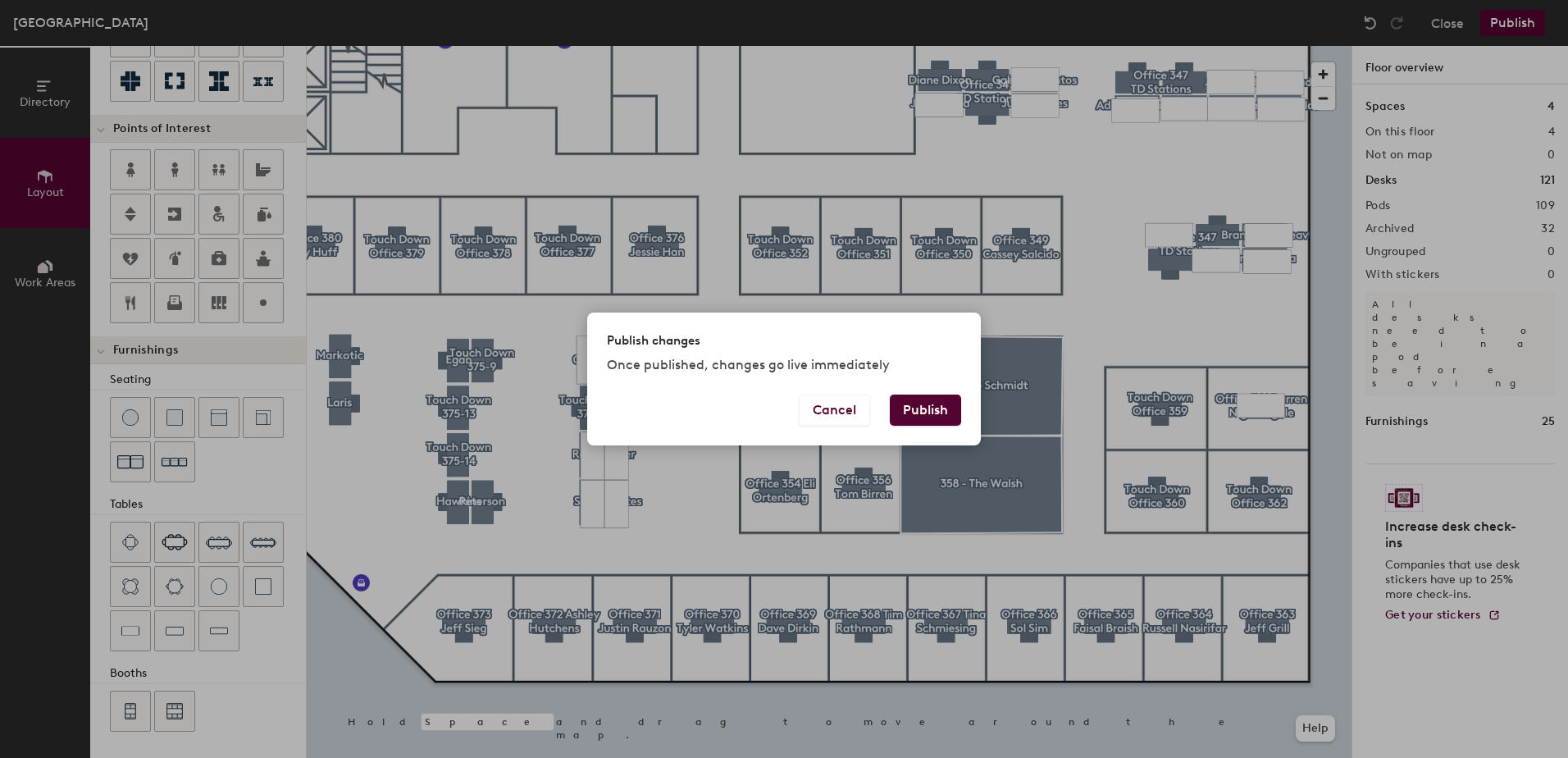
click at [933, 422] on button "Publish" at bounding box center [925, 410] width 71 height 31
type input "20"
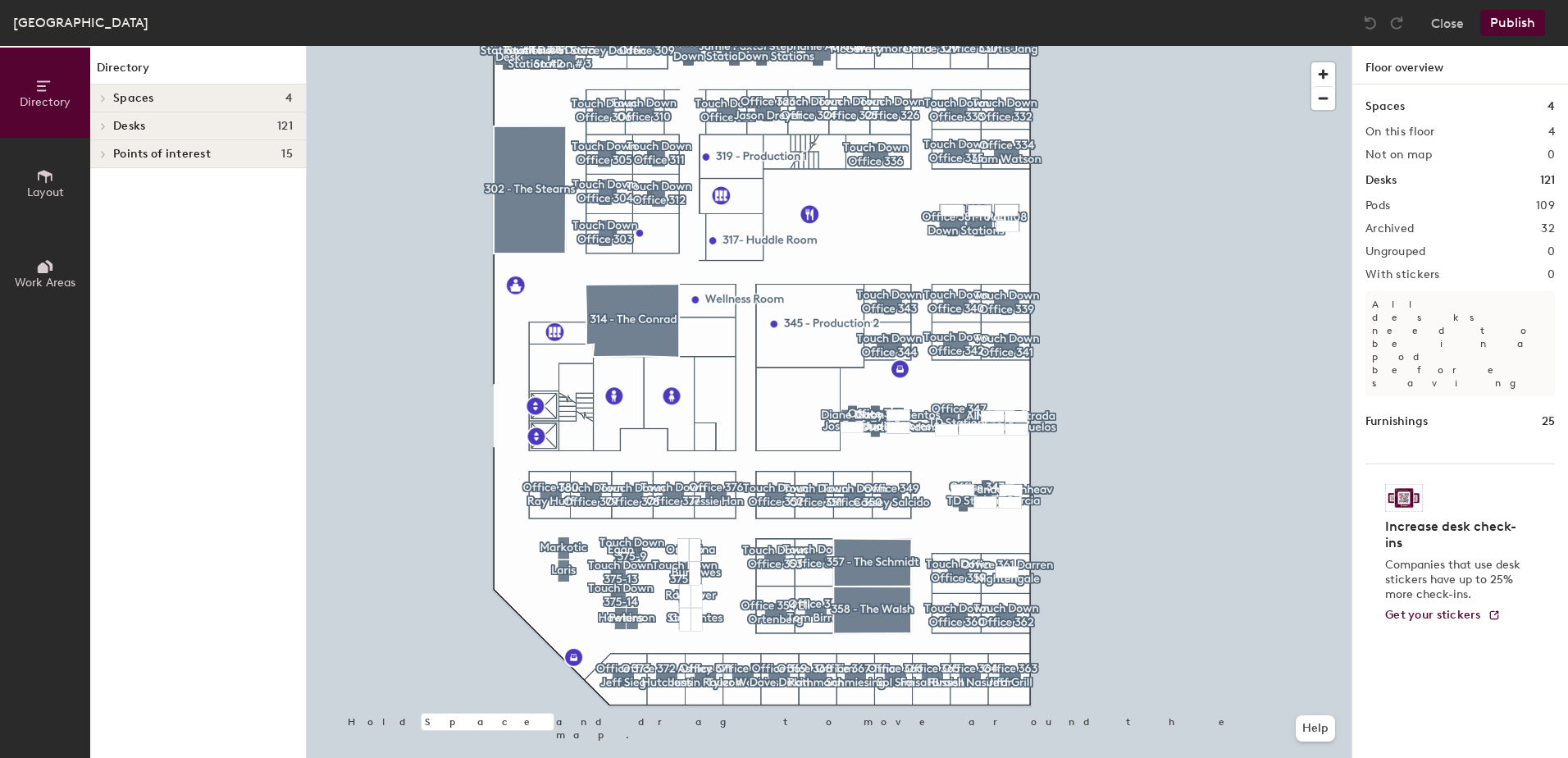
click at [849, 46] on div at bounding box center [829, 46] width 1045 height 0
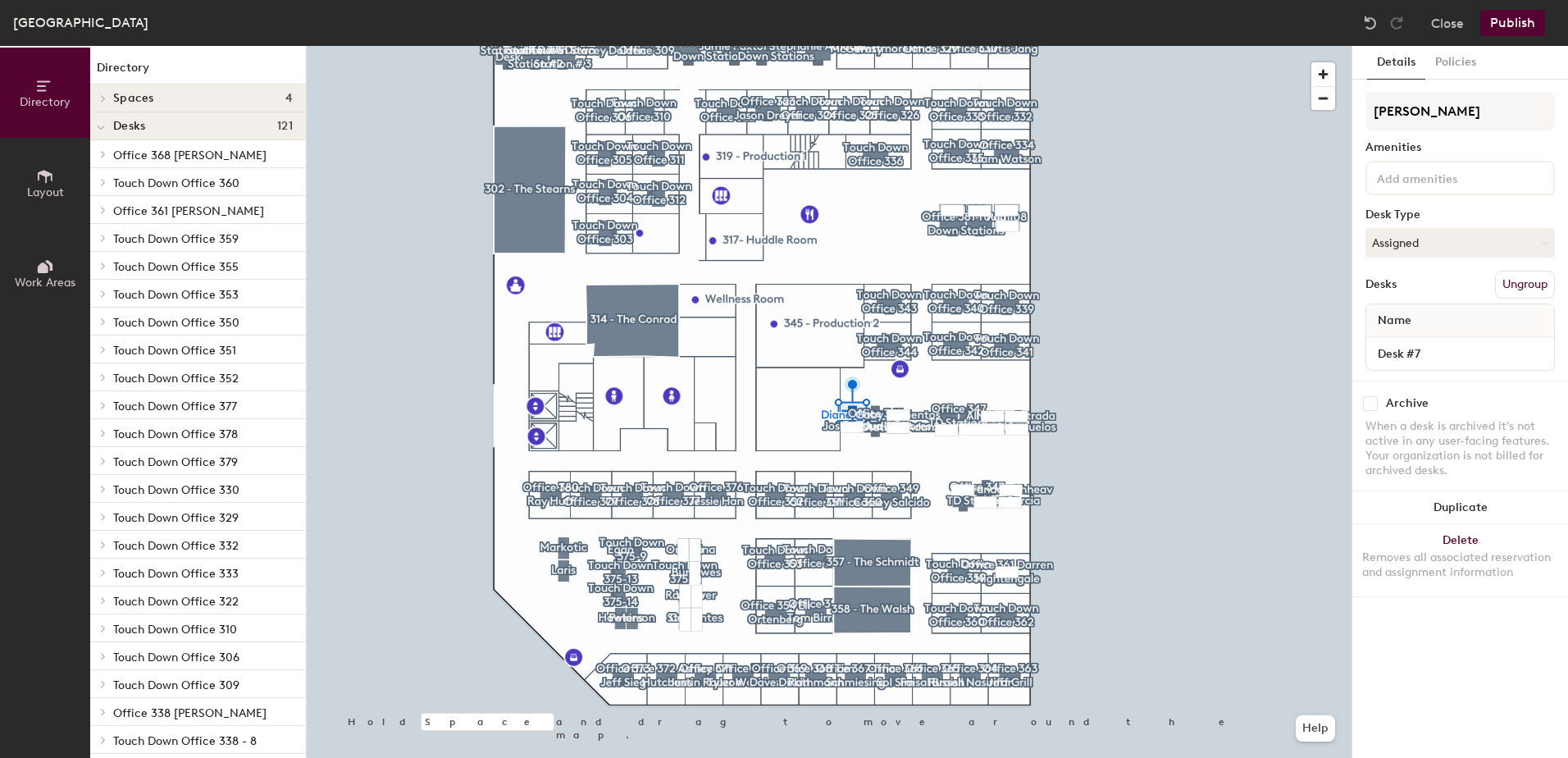
click at [1370, 405] on input "checkbox" at bounding box center [1371, 403] width 15 height 15
checkbox input "true"
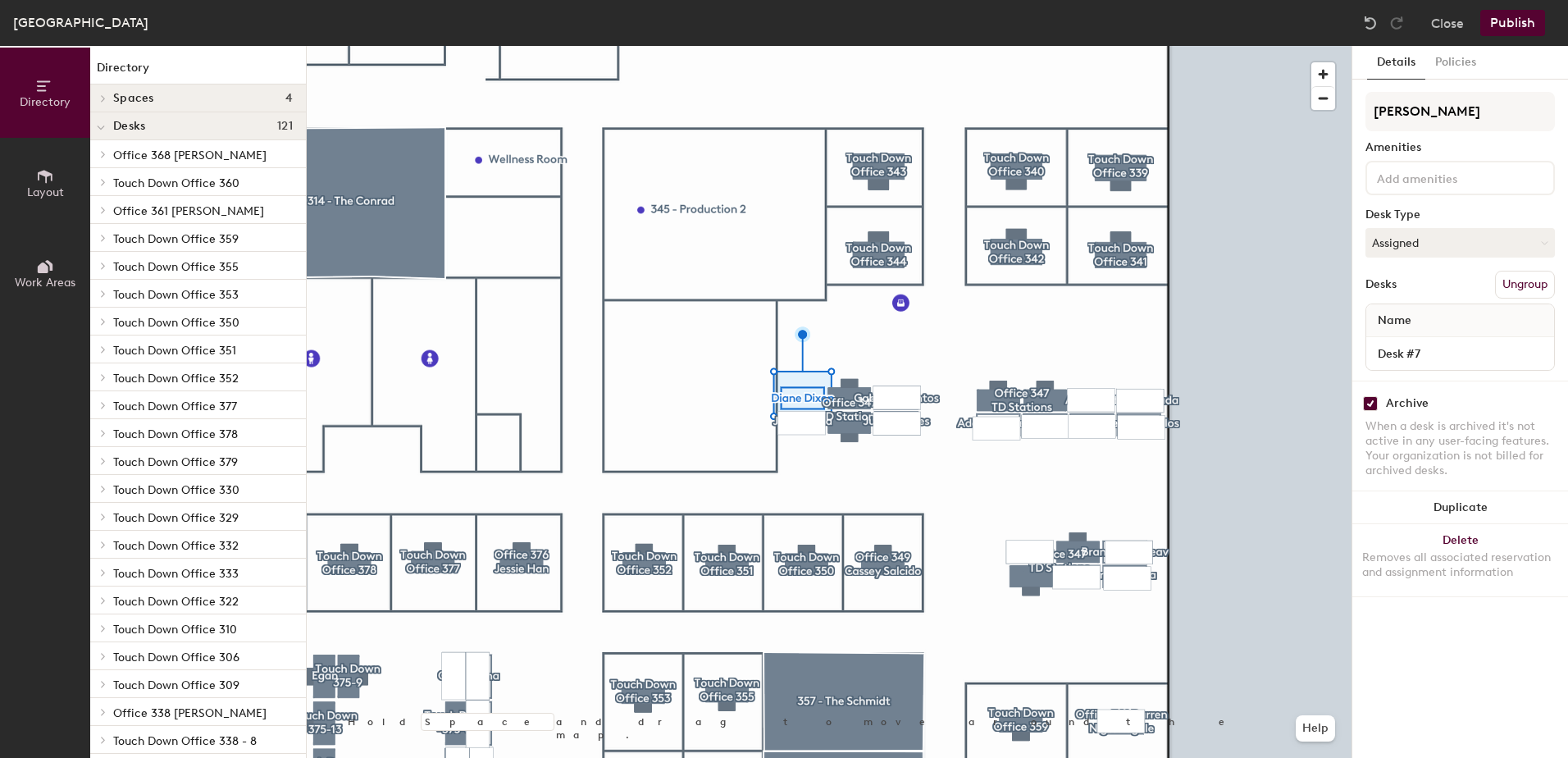
click at [17, 160] on button "Layout" at bounding box center [45, 183] width 90 height 90
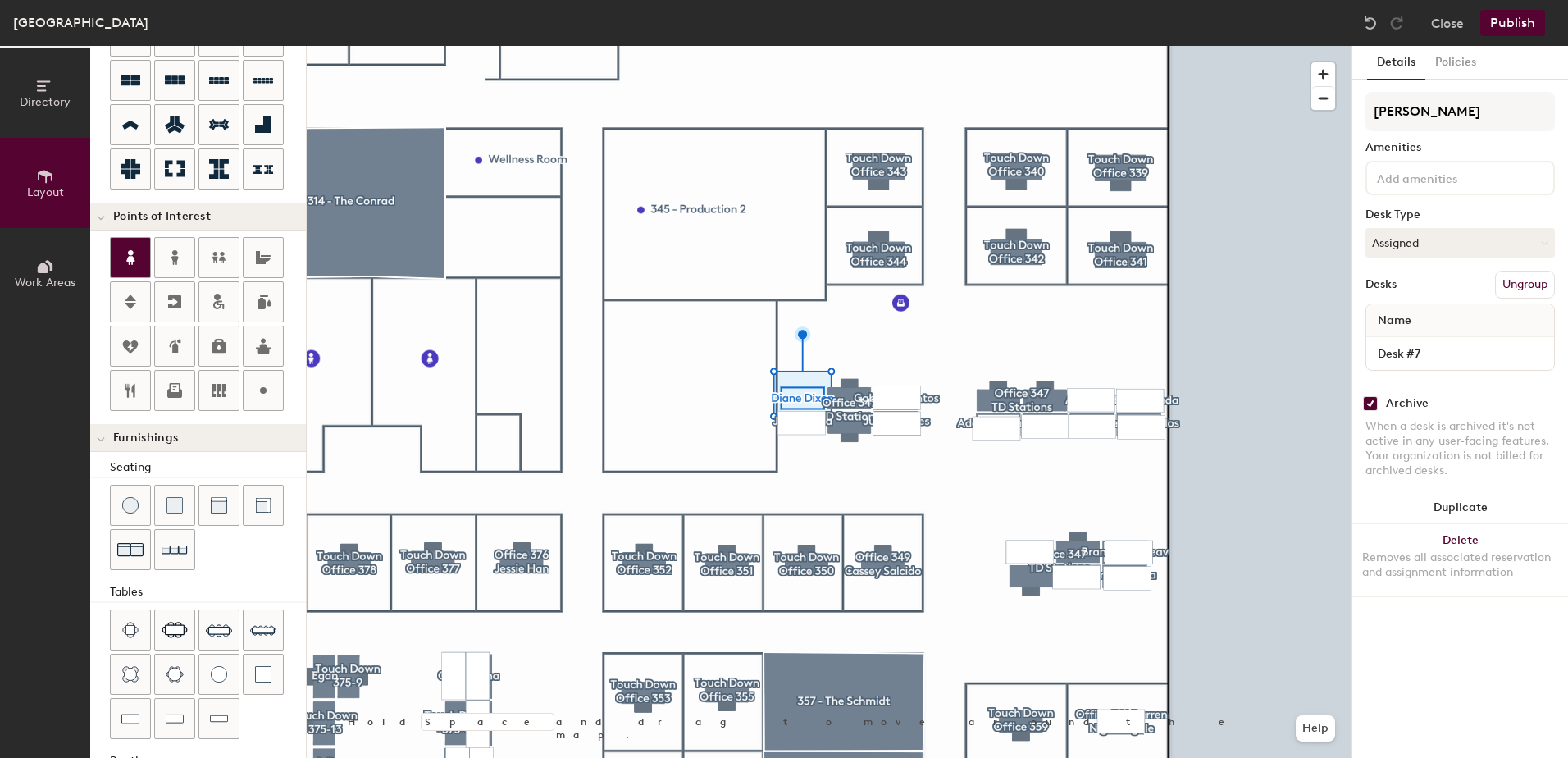
scroll to position [191, 0]
click at [126, 720] on img at bounding box center [131, 718] width 18 height 17
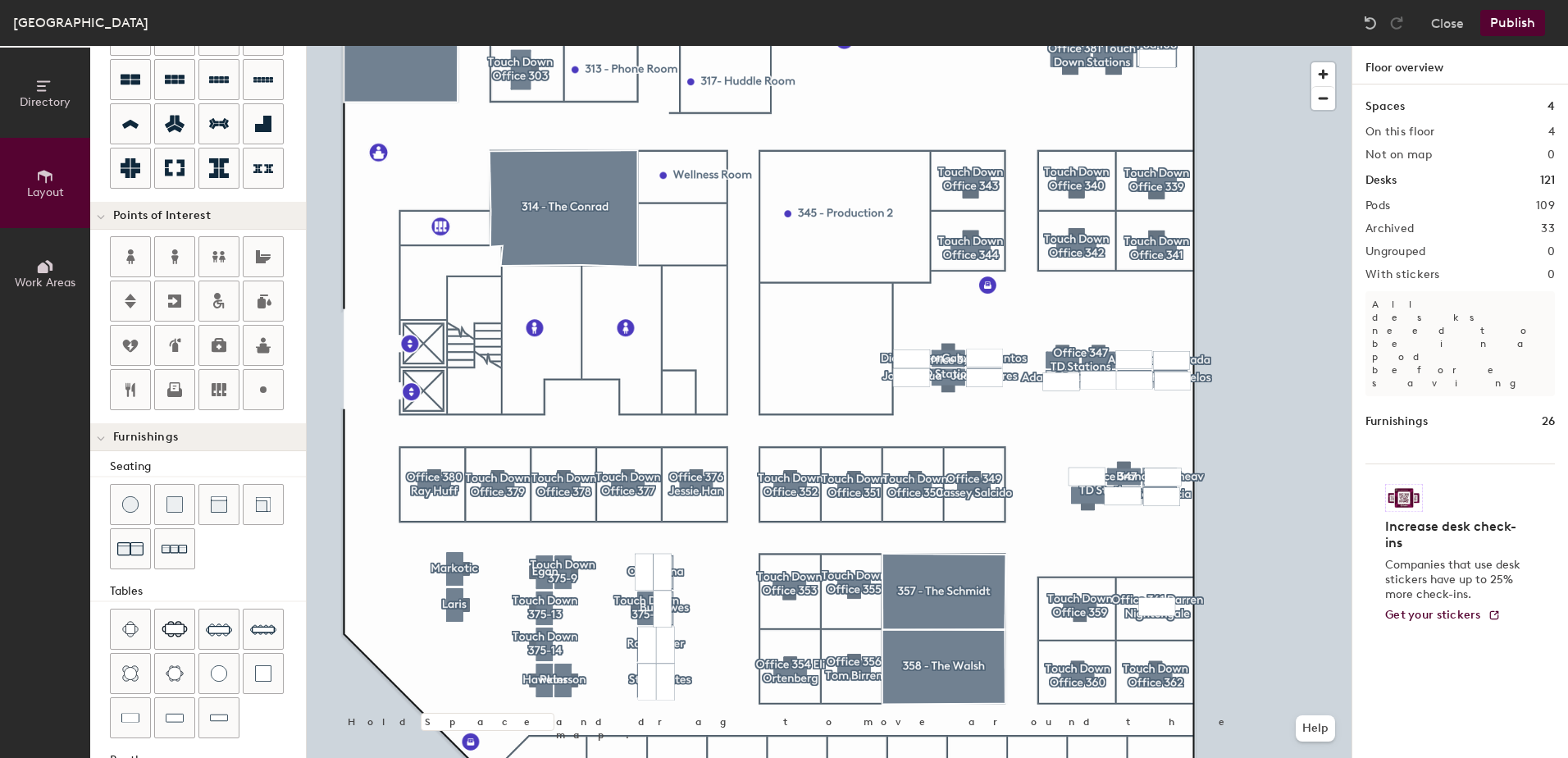
type input "100"
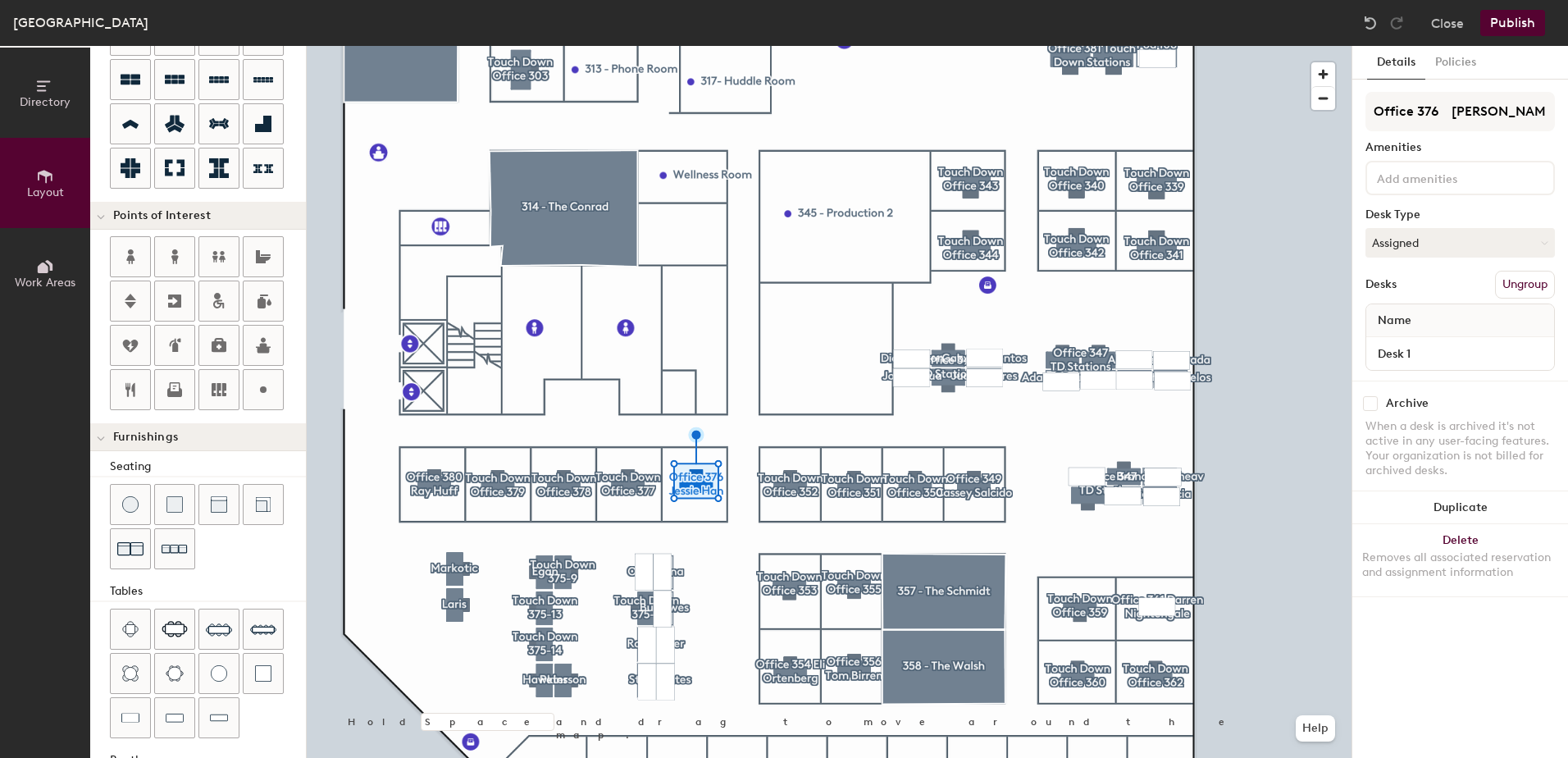
click at [1371, 404] on input "checkbox" at bounding box center [1371, 403] width 15 height 15
click at [1375, 407] on input "checkbox" at bounding box center [1371, 403] width 15 height 15
click at [1366, 404] on input "checkbox" at bounding box center [1371, 403] width 15 height 15
checkbox input "true"
click at [137, 706] on div at bounding box center [131, 718] width 40 height 40
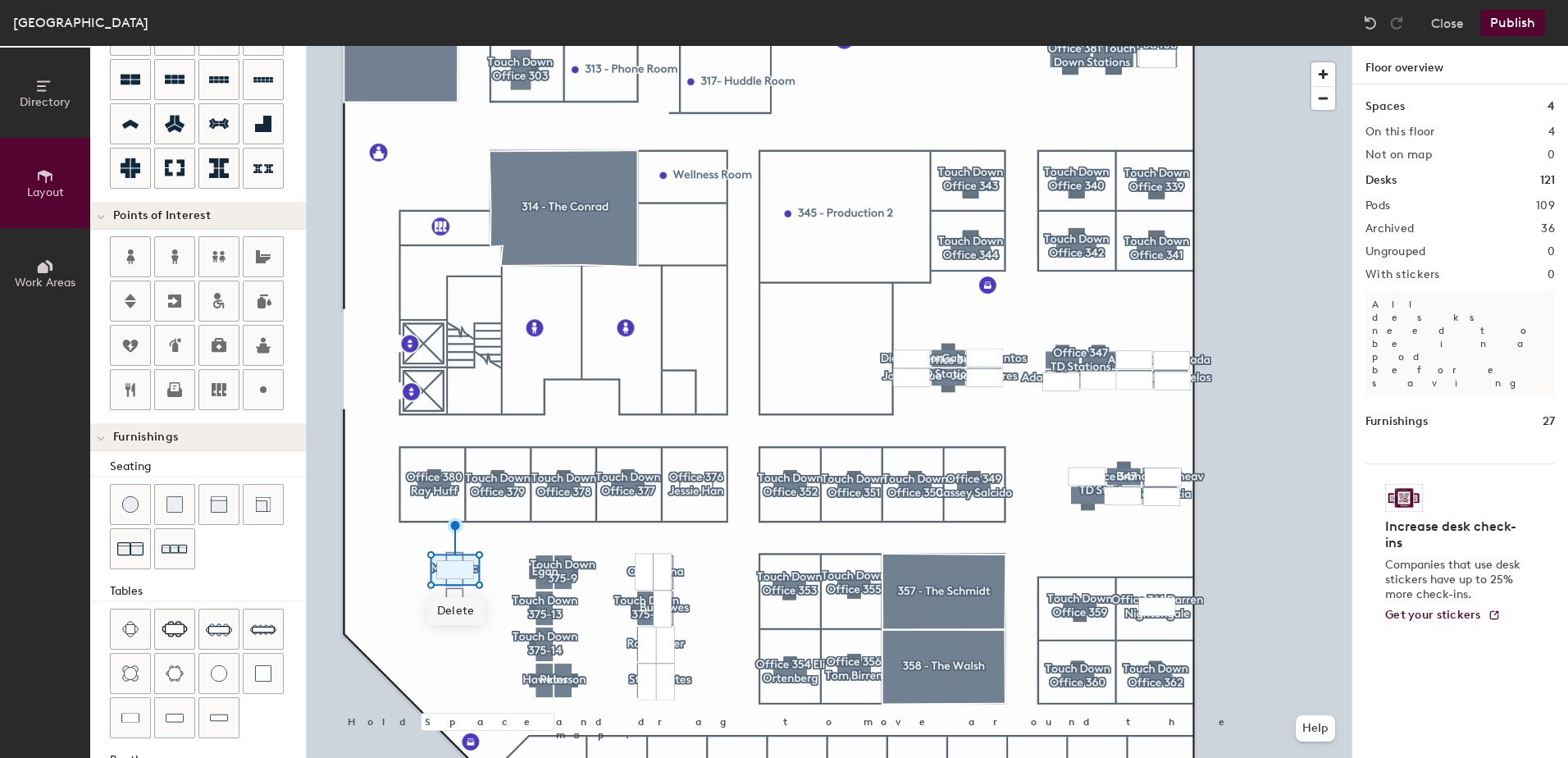
click at [566, 590] on div "Directory Layout Work Areas Layout Add space Resize Desks Points of Interest Fu…" at bounding box center [784, 403] width 1568 height 713
drag, startPoint x: 138, startPoint y: 713, endPoint x: 387, endPoint y: 543, distance: 301.5
click at [387, 46] on div at bounding box center [829, 46] width 1045 height 0
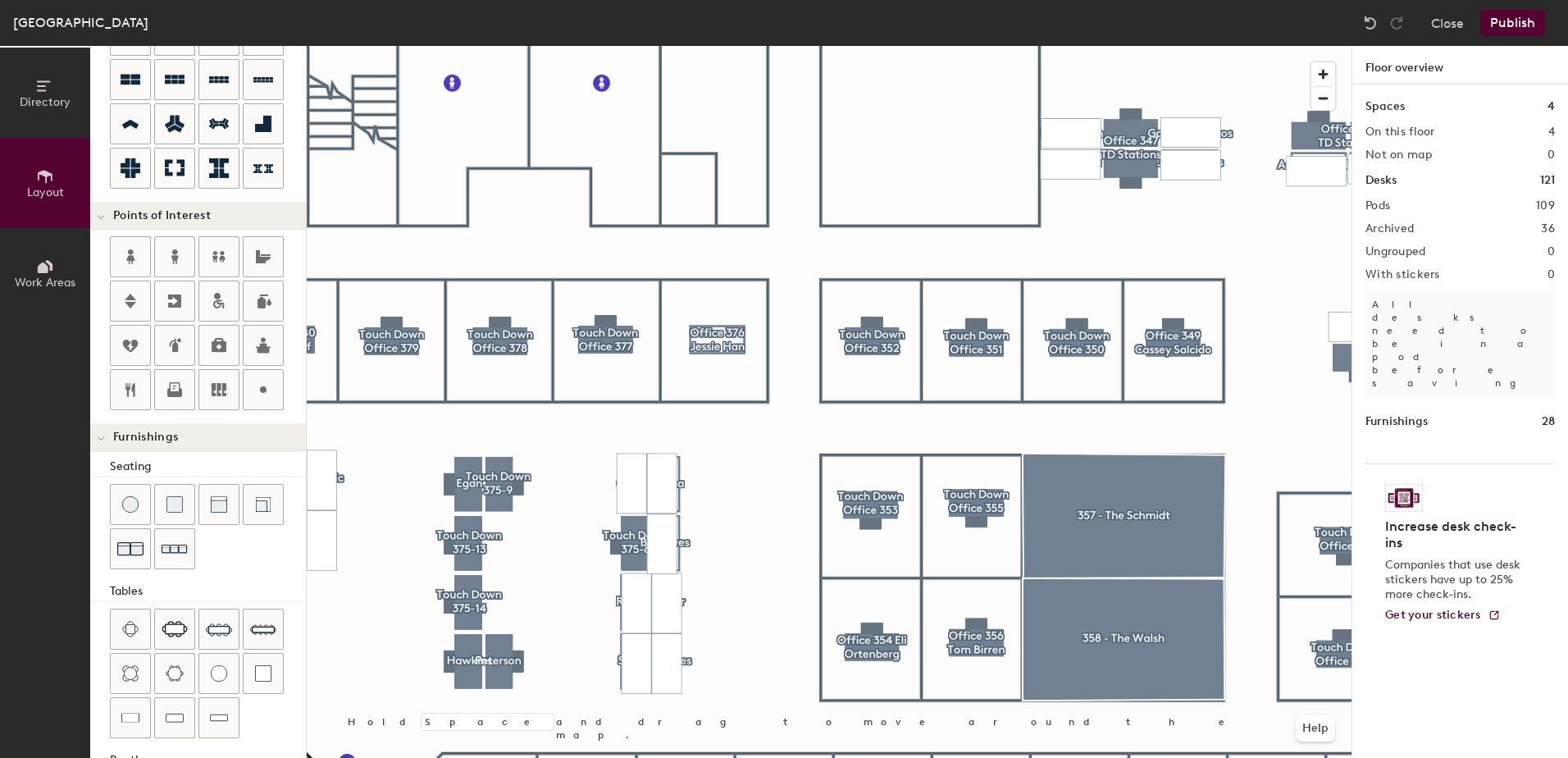
type input "100"
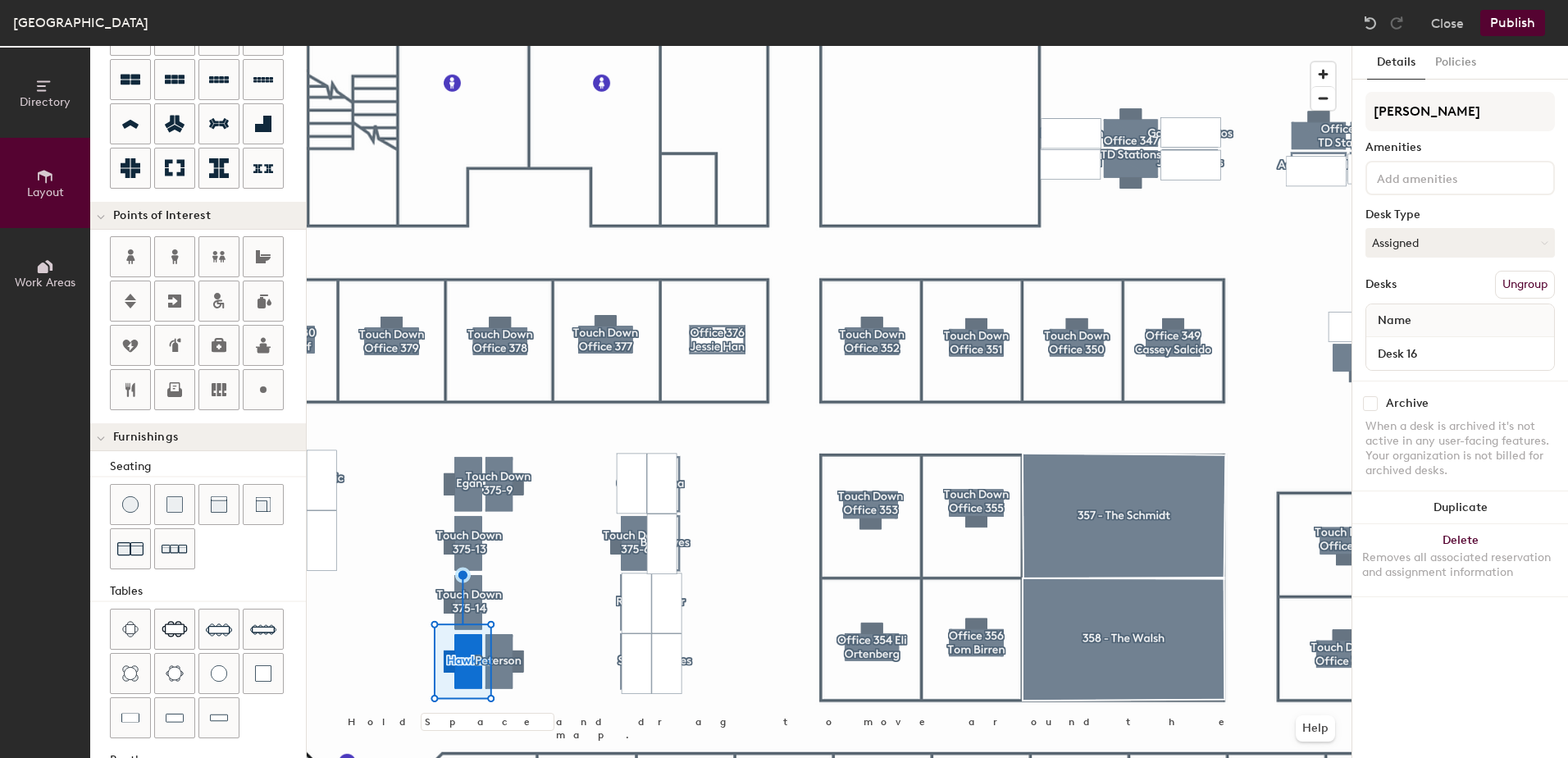
click at [1364, 408] on input "checkbox" at bounding box center [1371, 403] width 15 height 15
click at [1373, 408] on input "checkbox" at bounding box center [1371, 403] width 15 height 15
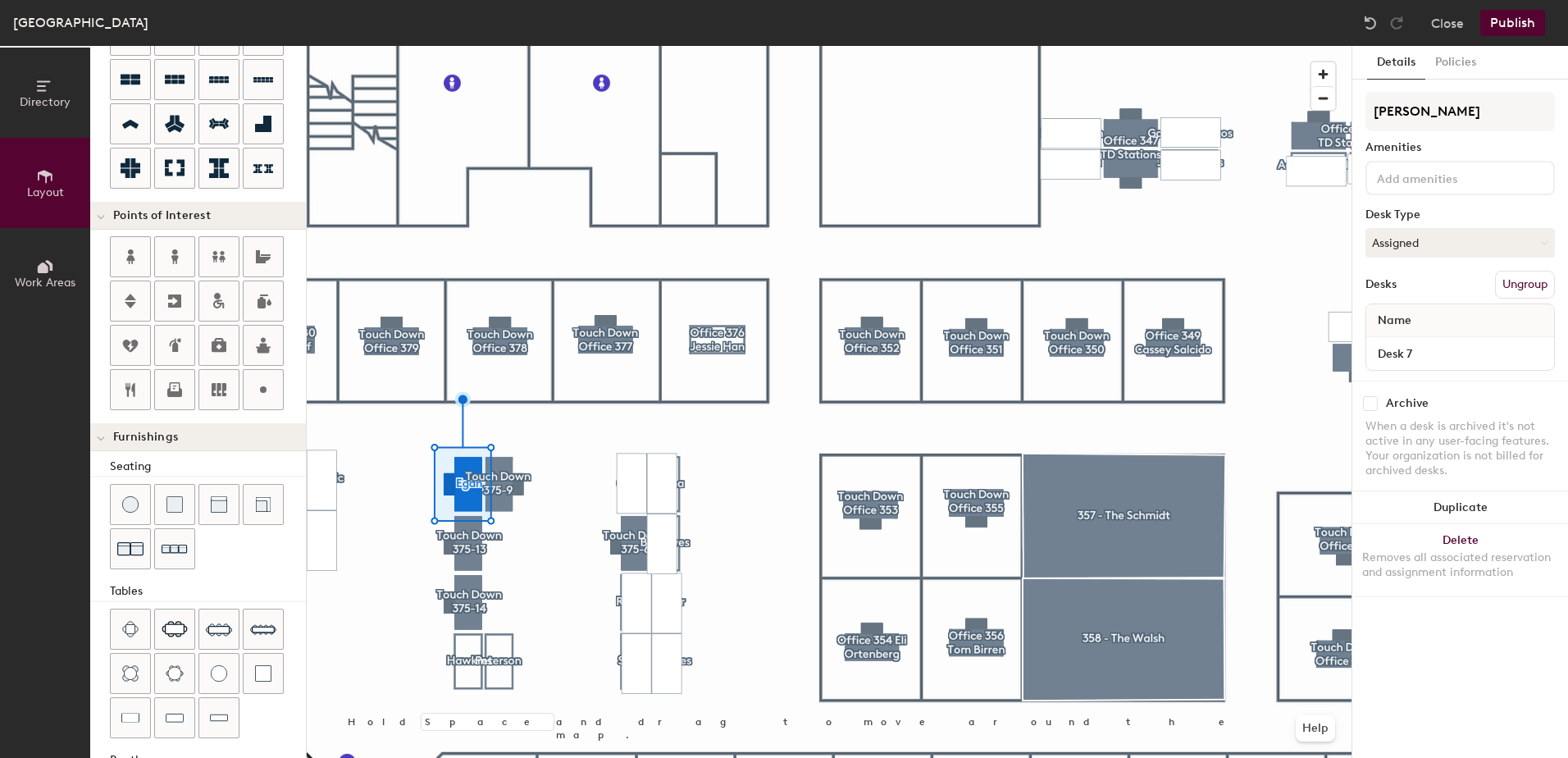
click at [1374, 403] on input "checkbox" at bounding box center [1371, 403] width 15 height 15
checkbox input "true"
click at [129, 704] on div at bounding box center [131, 718] width 40 height 40
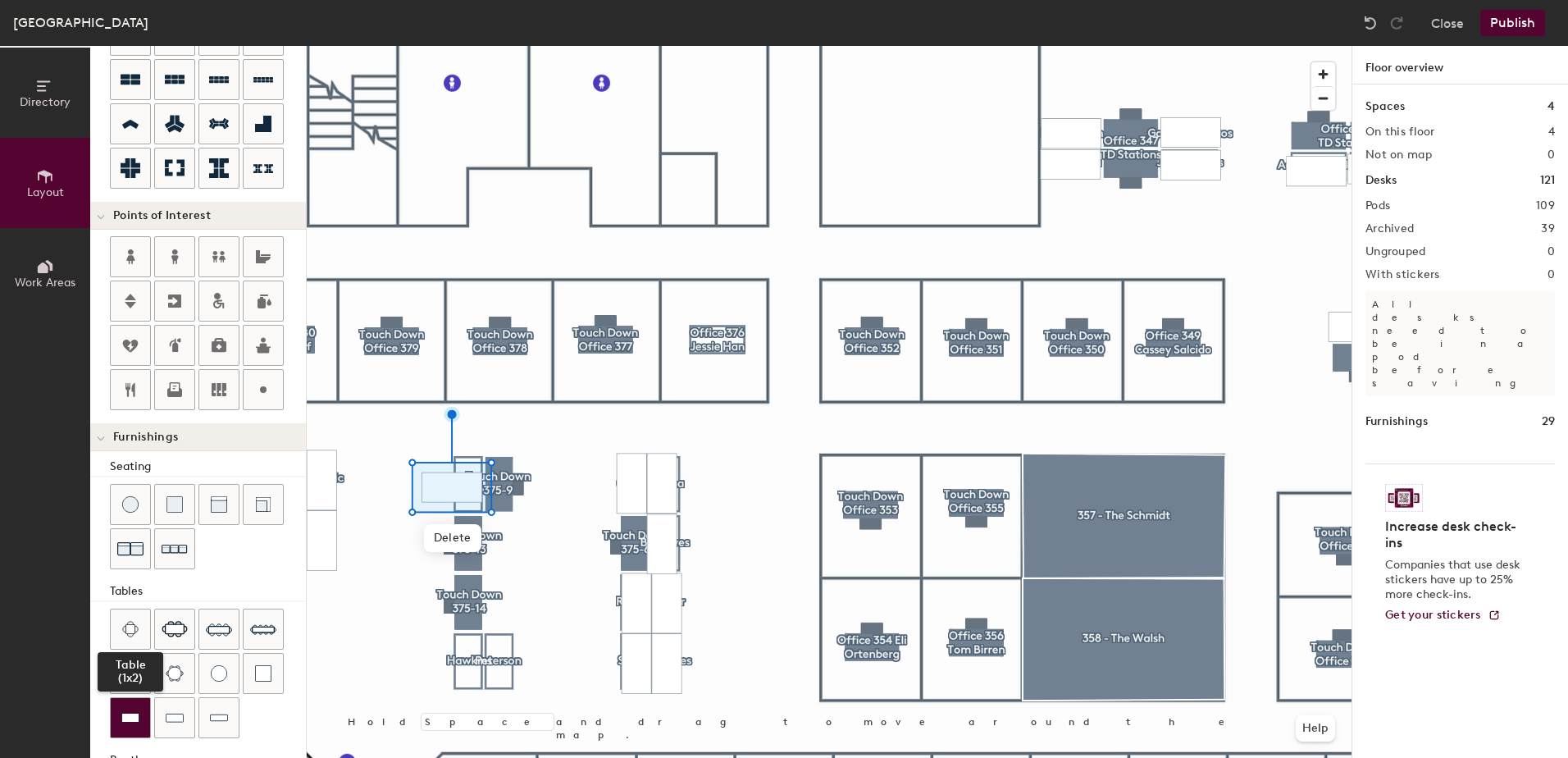
click at [126, 717] on img at bounding box center [131, 718] width 18 height 17
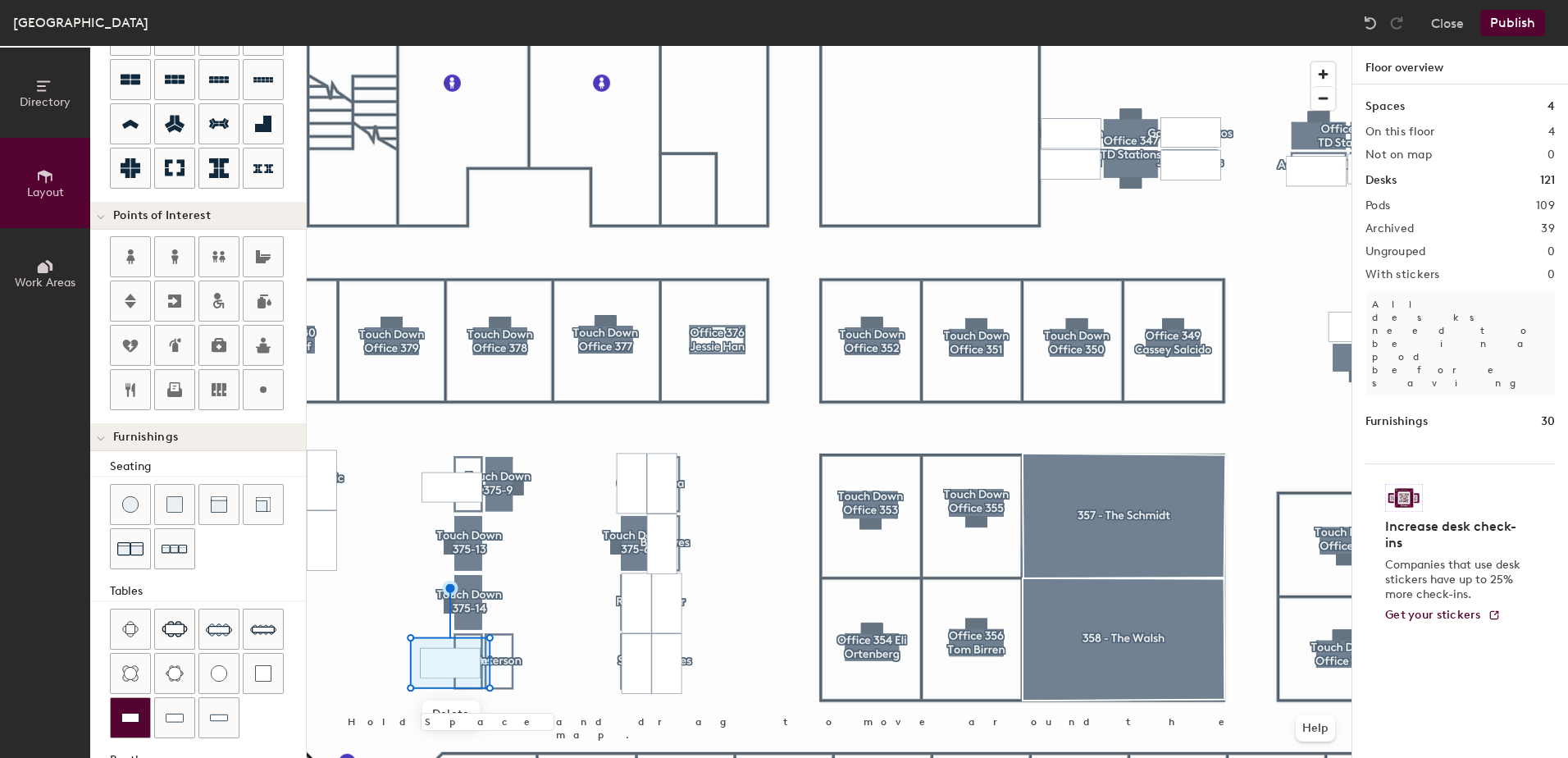
click at [140, 717] on div at bounding box center [131, 718] width 40 height 40
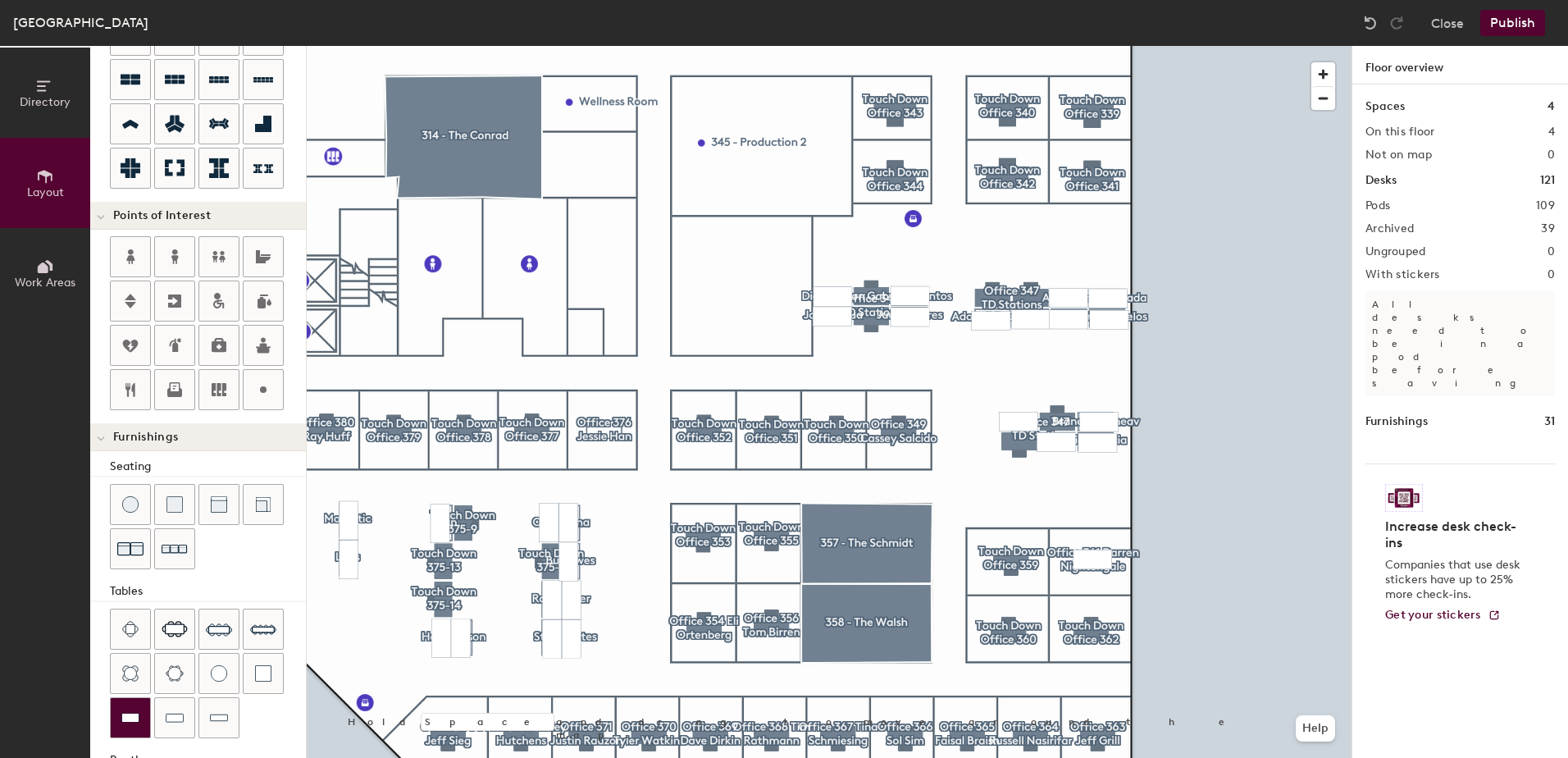
click at [141, 709] on div at bounding box center [131, 718] width 40 height 40
click at [128, 708] on div at bounding box center [131, 718] width 40 height 40
type input "100"
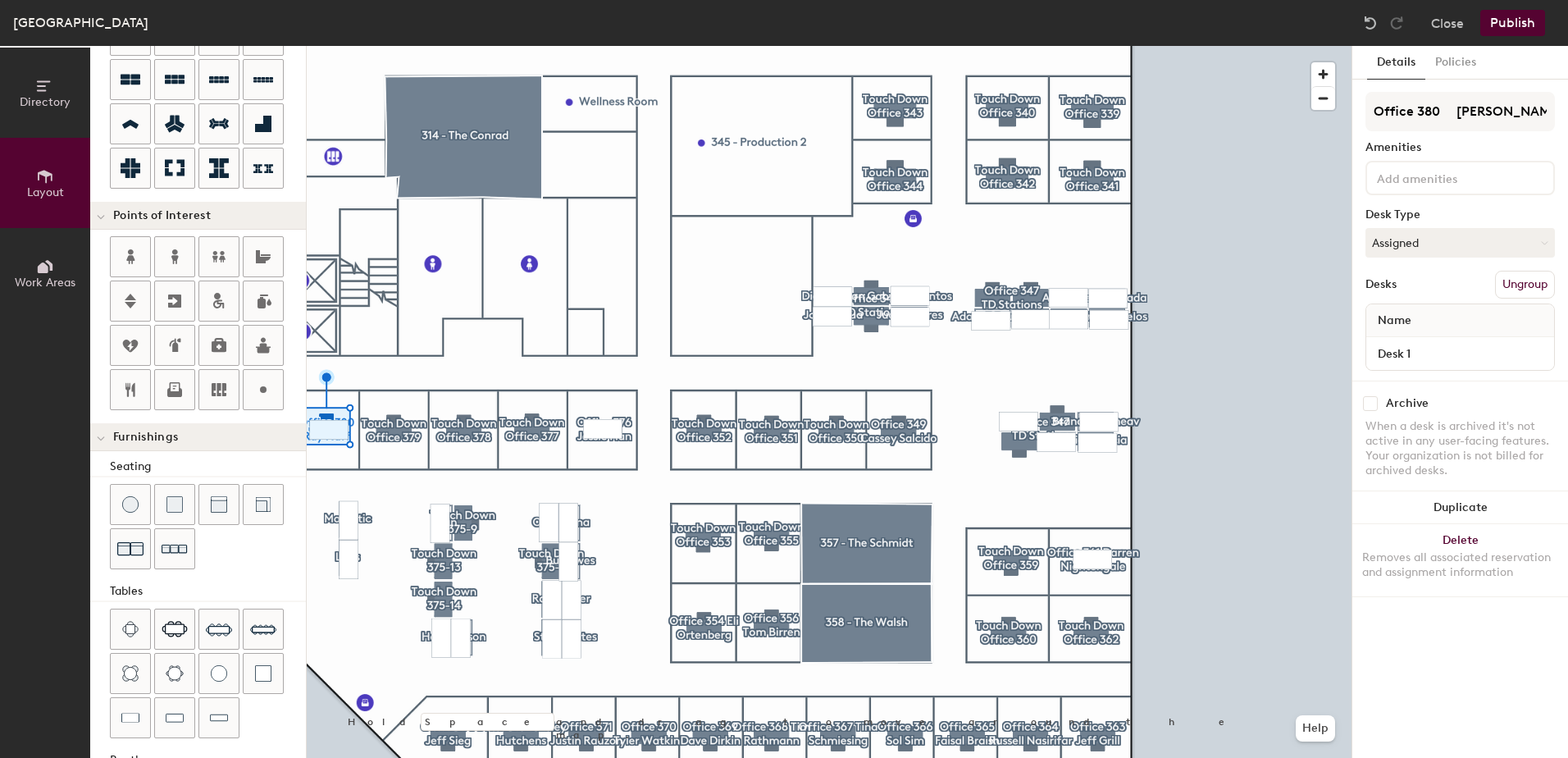
click at [1366, 403] on input "checkbox" at bounding box center [1371, 403] width 15 height 15
checkbox input "true"
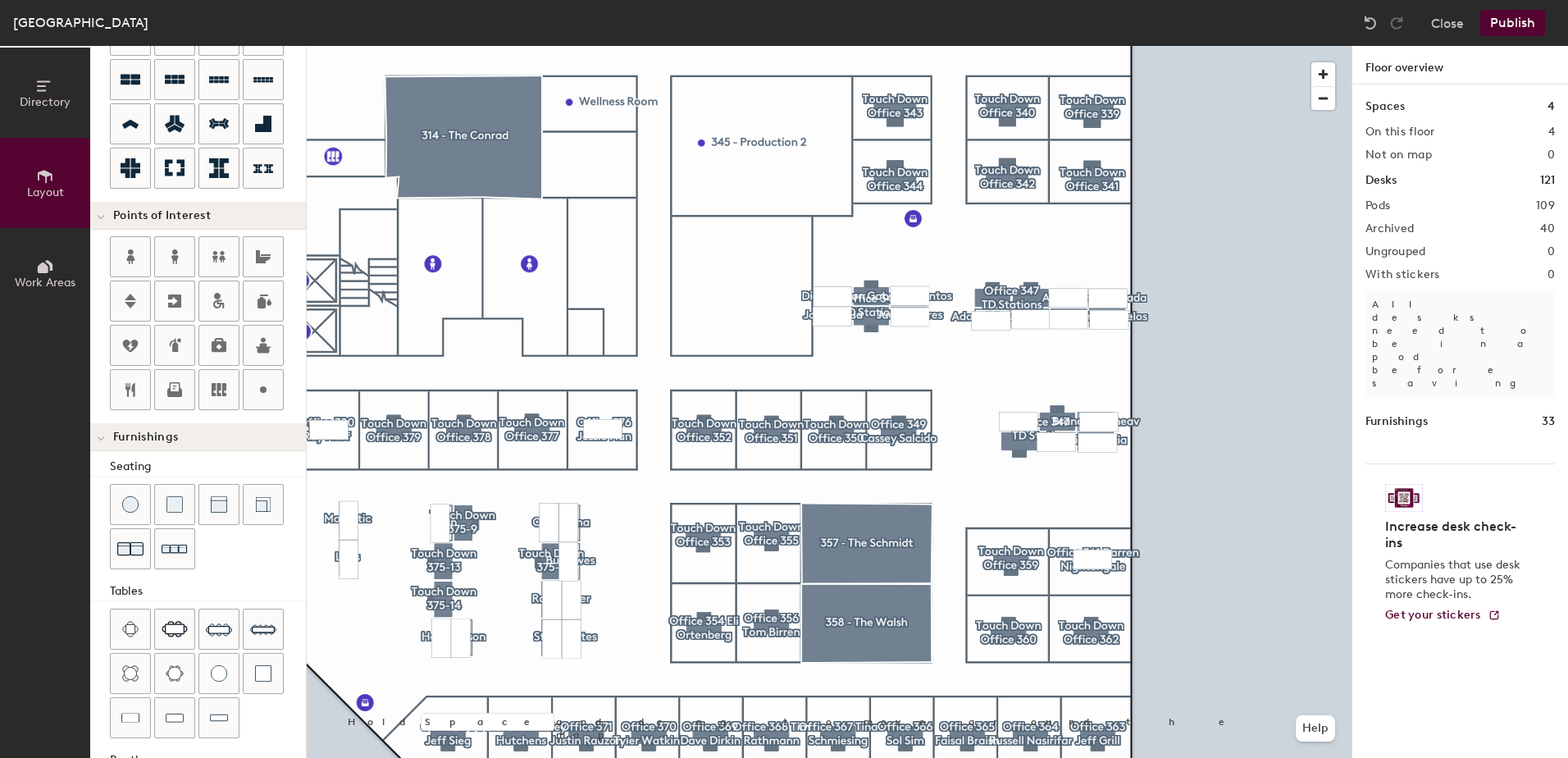
click at [1500, 28] on button "Publish" at bounding box center [1513, 23] width 64 height 26
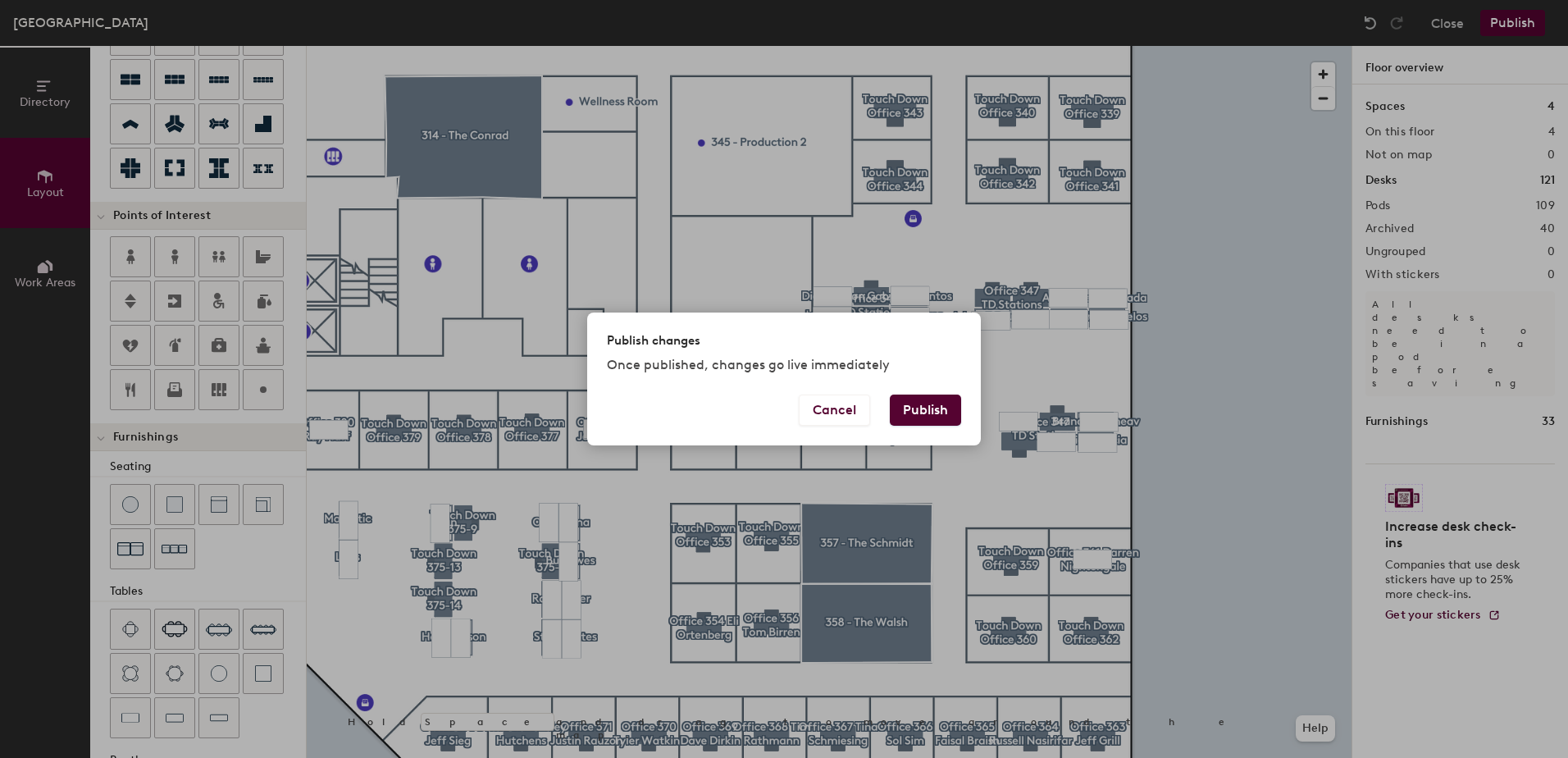
click at [915, 403] on button "Publish" at bounding box center [925, 410] width 71 height 31
type input "20"
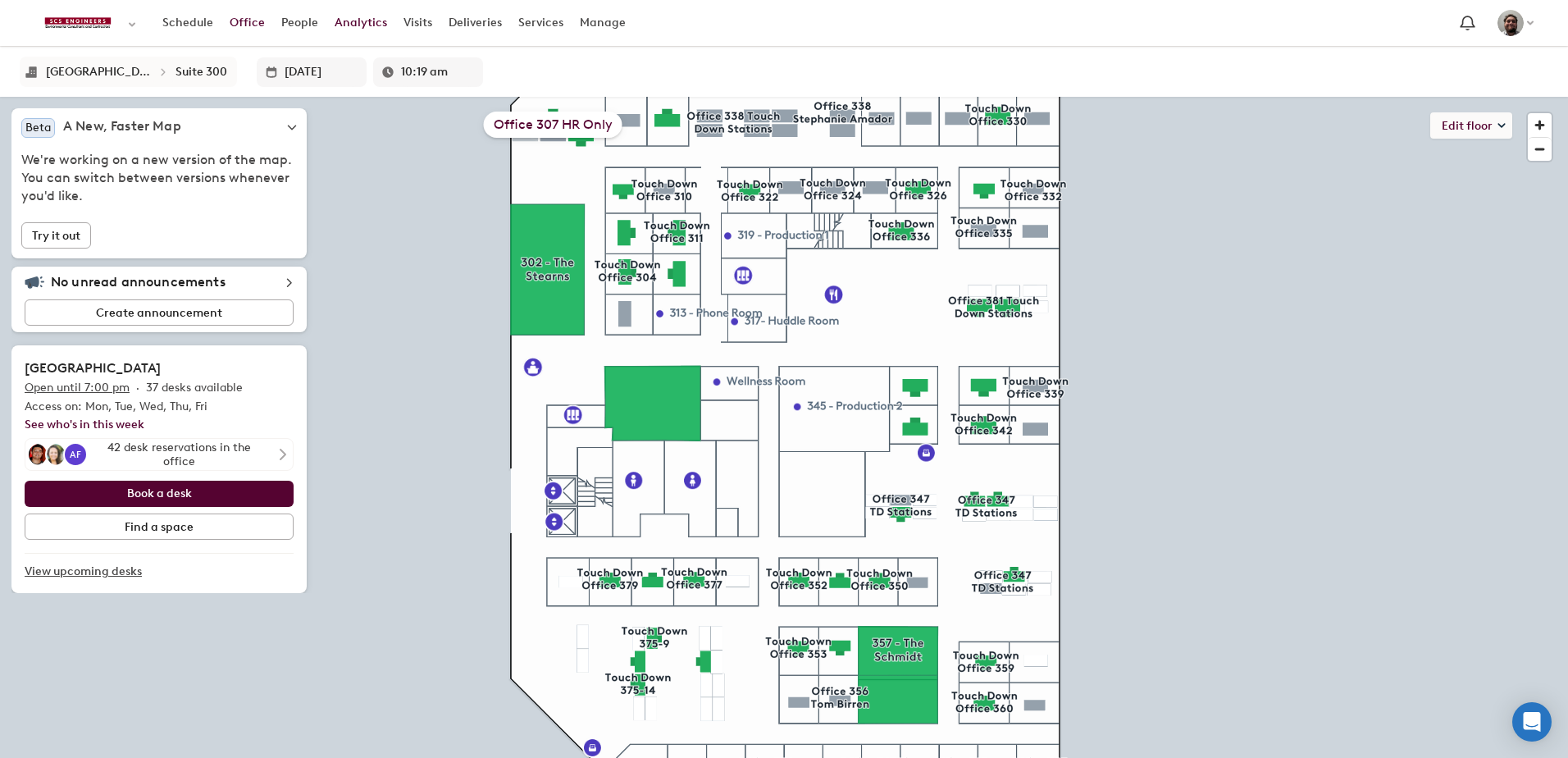
click at [356, 19] on link "Analytics" at bounding box center [360, 23] width 69 height 30
